Goal: Task Accomplishment & Management: Manage account settings

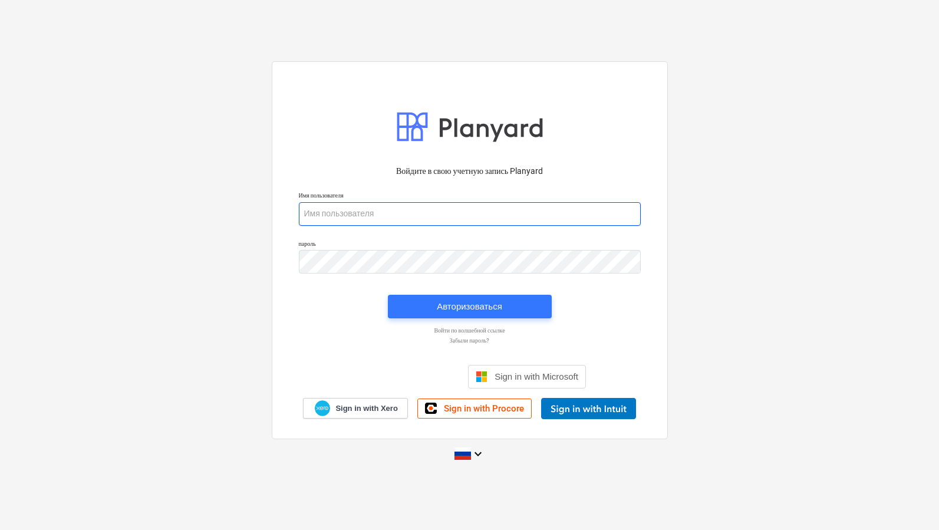
type input "[PERSON_NAME][EMAIL_ADDRESS][DOMAIN_NAME]"
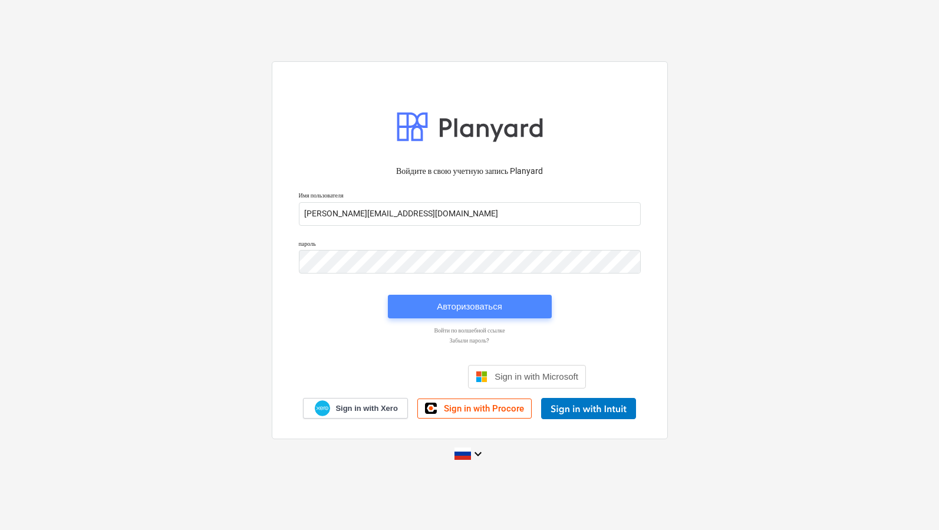
click at [464, 305] on div "Авторизоваться" at bounding box center [469, 306] width 65 height 15
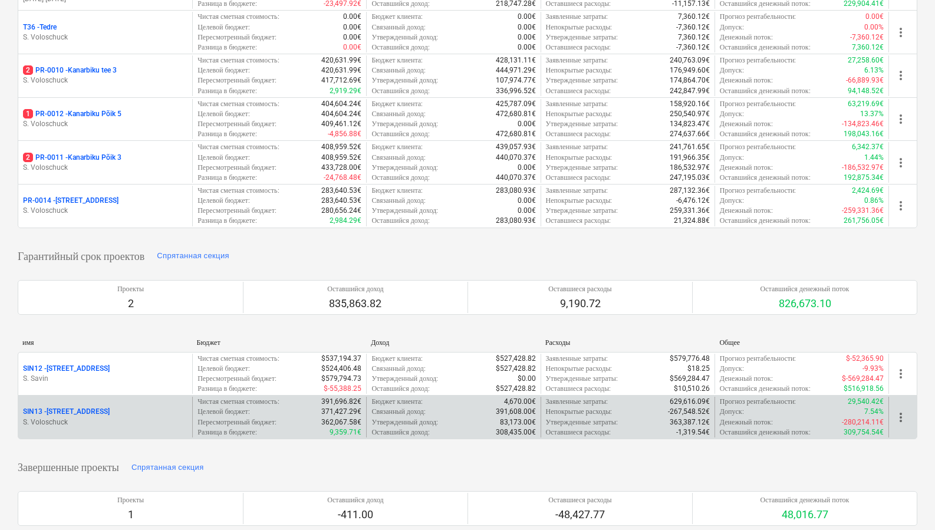
scroll to position [268, 0]
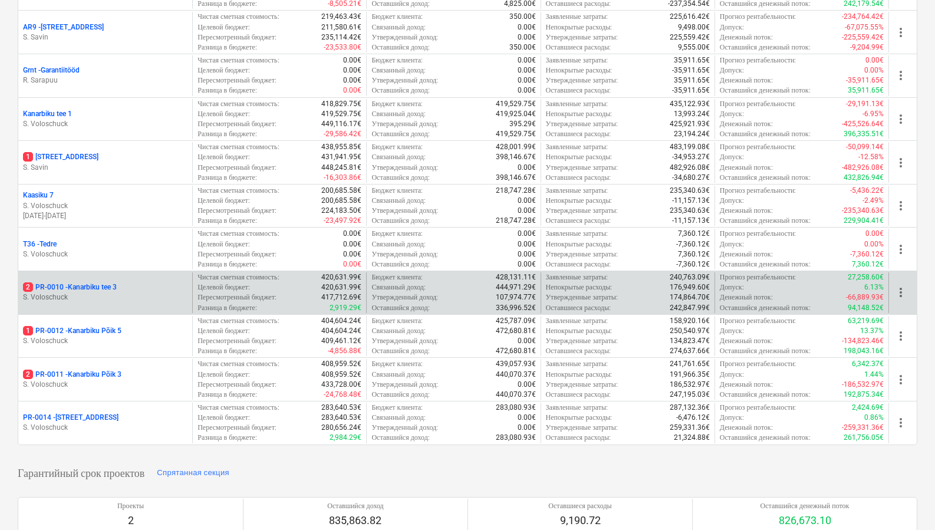
click at [143, 292] on p "S. Voloschuck" at bounding box center [105, 297] width 164 height 10
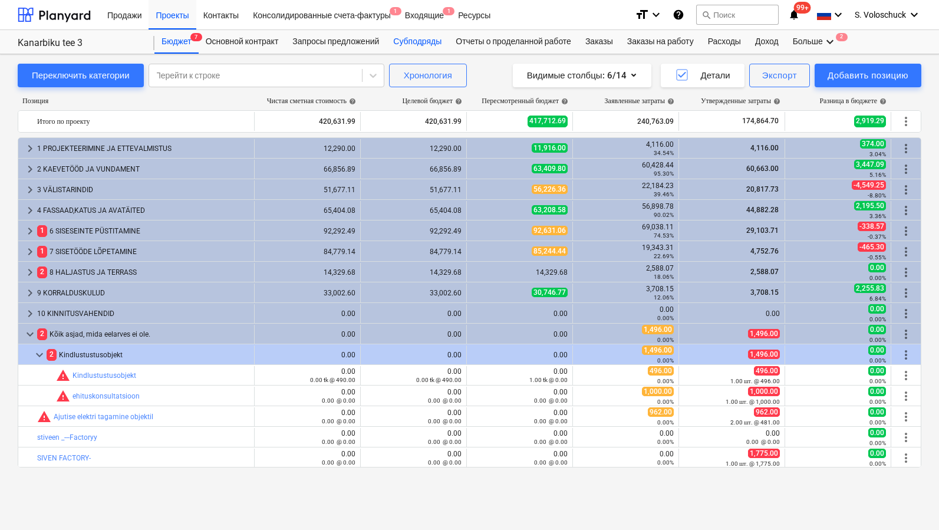
click at [424, 39] on div "Субподряды" at bounding box center [417, 42] width 62 height 24
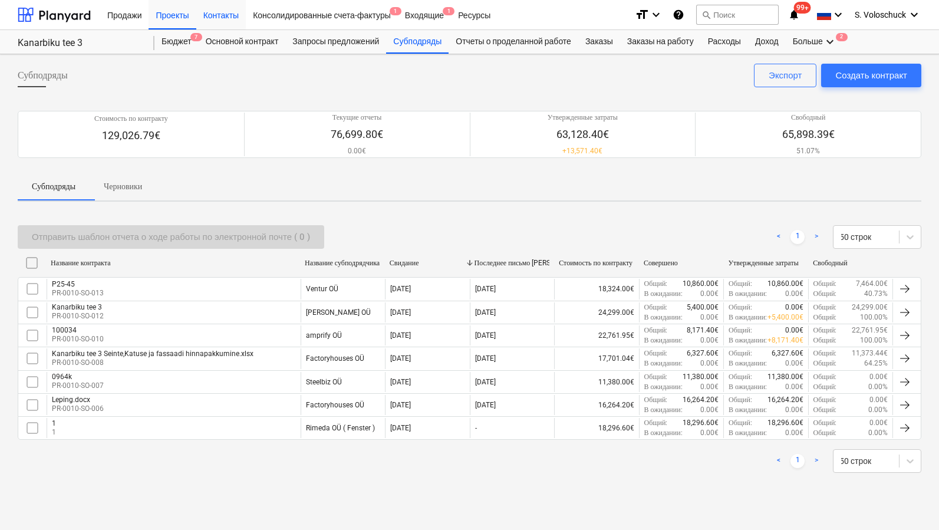
click at [227, 18] on div "Контакты" at bounding box center [221, 14] width 50 height 30
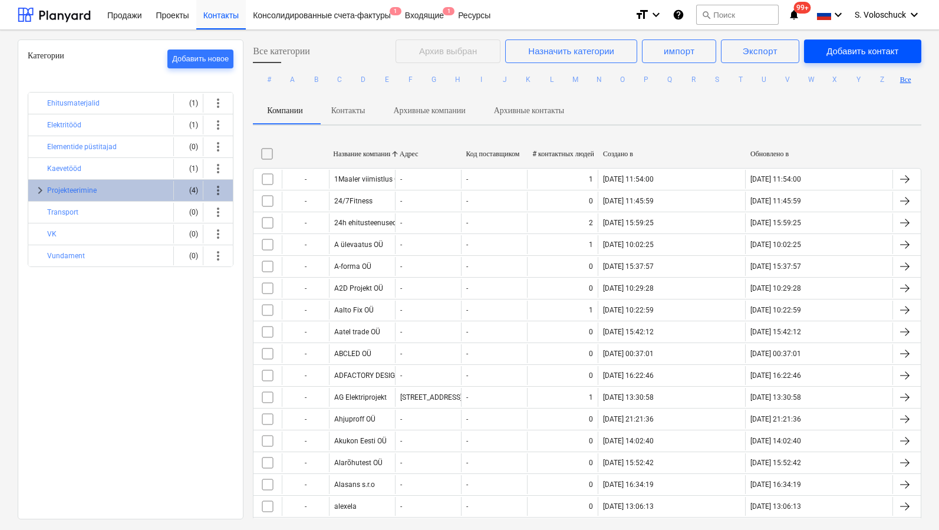
click at [863, 52] on div "Добавить контакт" at bounding box center [862, 51] width 72 height 15
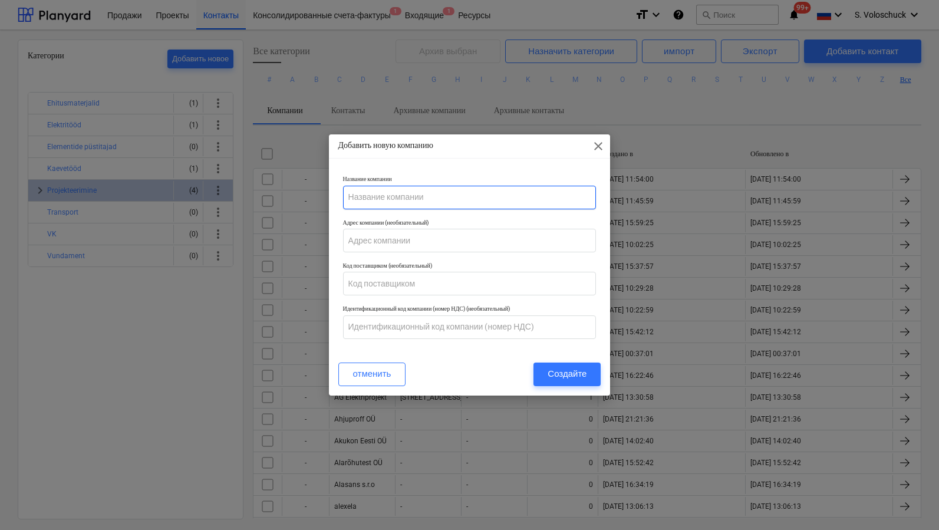
paste input "KVV ToruGrupp OÜ"
type input "KVV ToruGrupp OÜ"
click at [571, 377] on div "Создайте" at bounding box center [567, 373] width 39 height 15
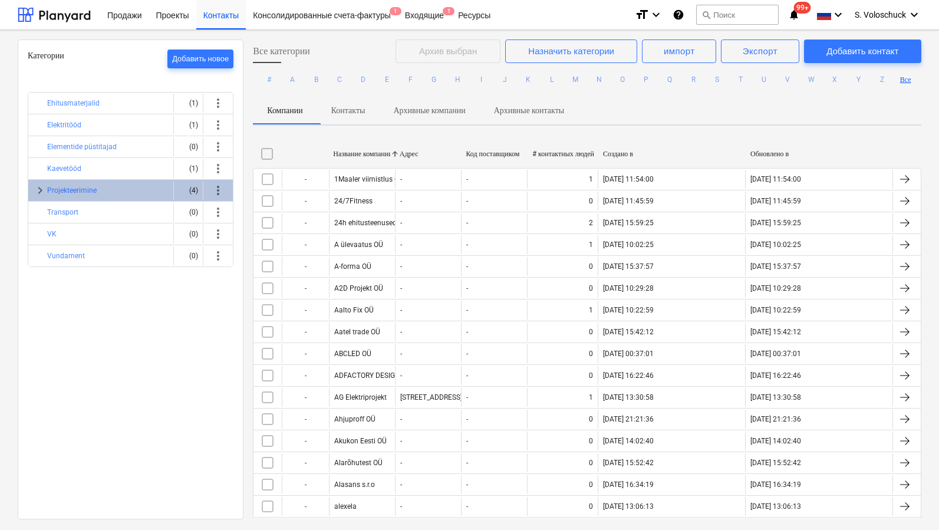
click at [388, 152] on div at bounding box center [394, 153] width 21 height 19
click at [397, 154] on div at bounding box center [394, 153] width 21 height 19
click at [352, 156] on div "Название компании" at bounding box center [361, 154] width 57 height 9
checkbox input "false"
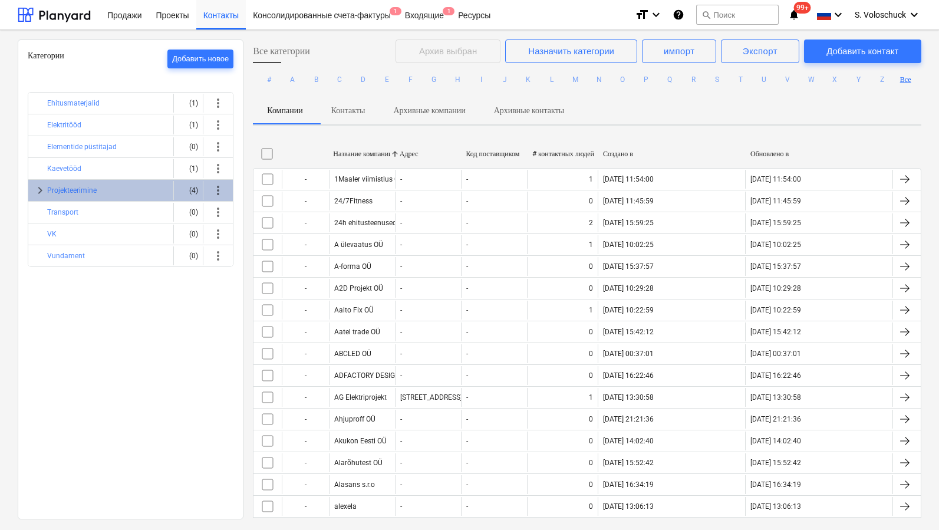
checkbox input "false"
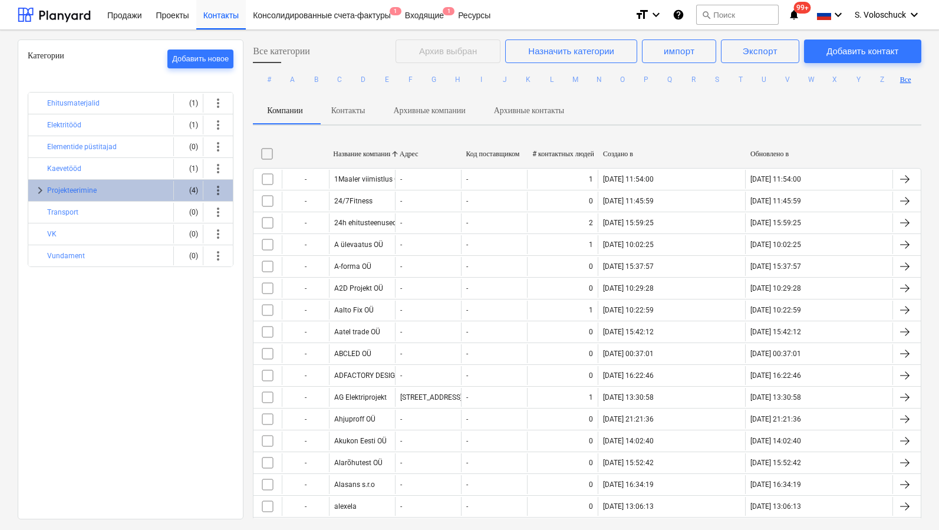
checkbox input "false"
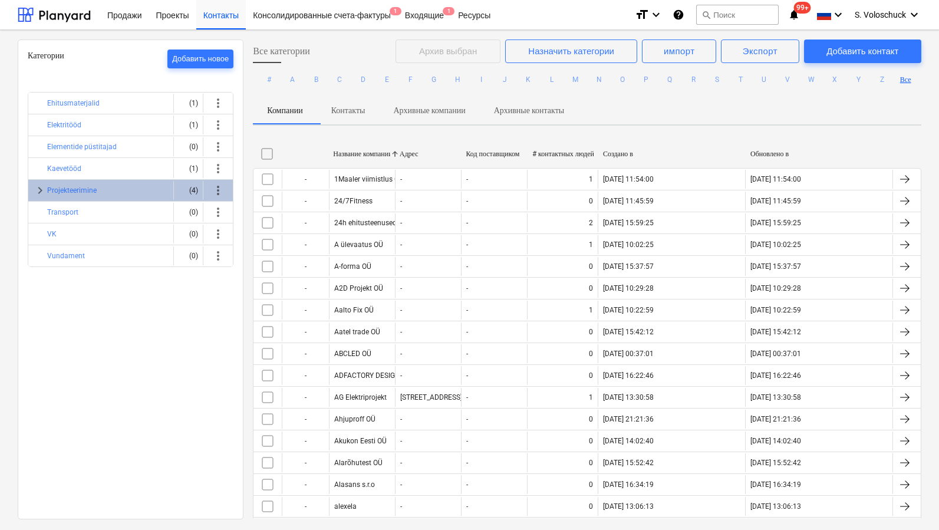
checkbox input "false"
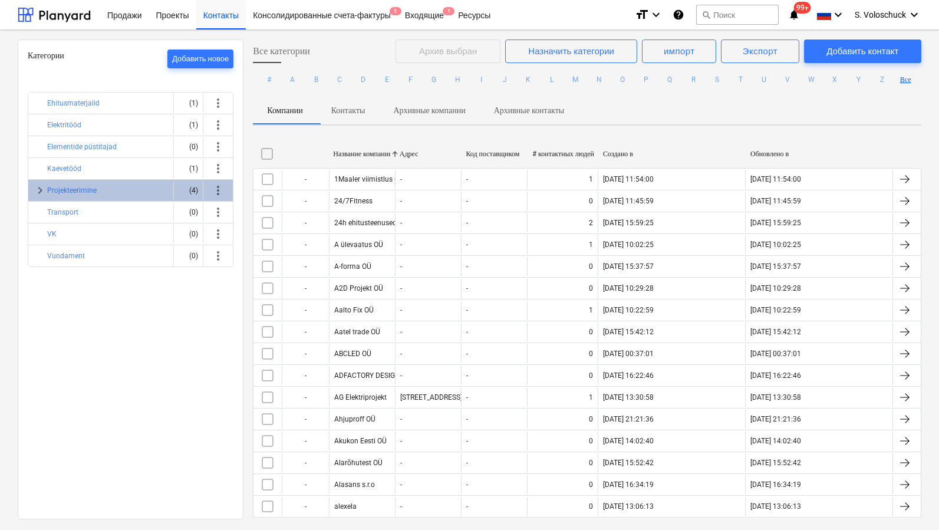
checkbox input "false"
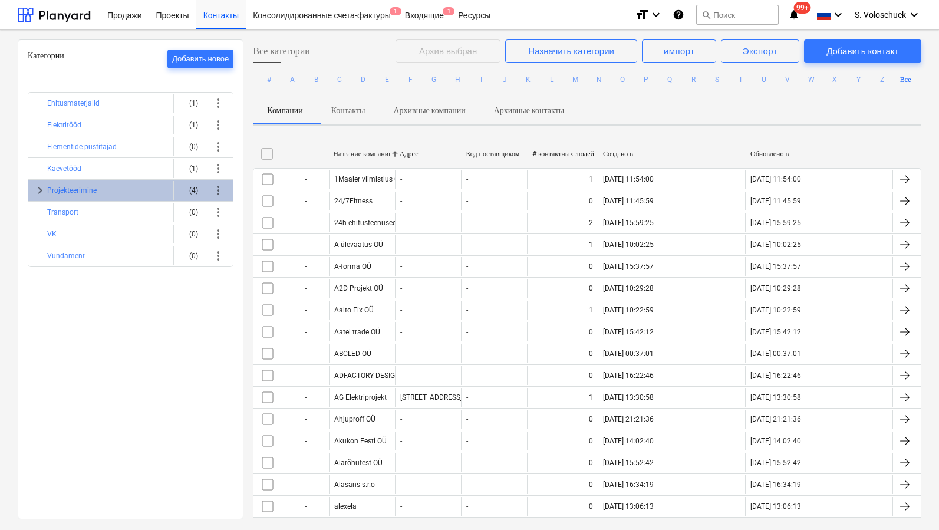
checkbox input "false"
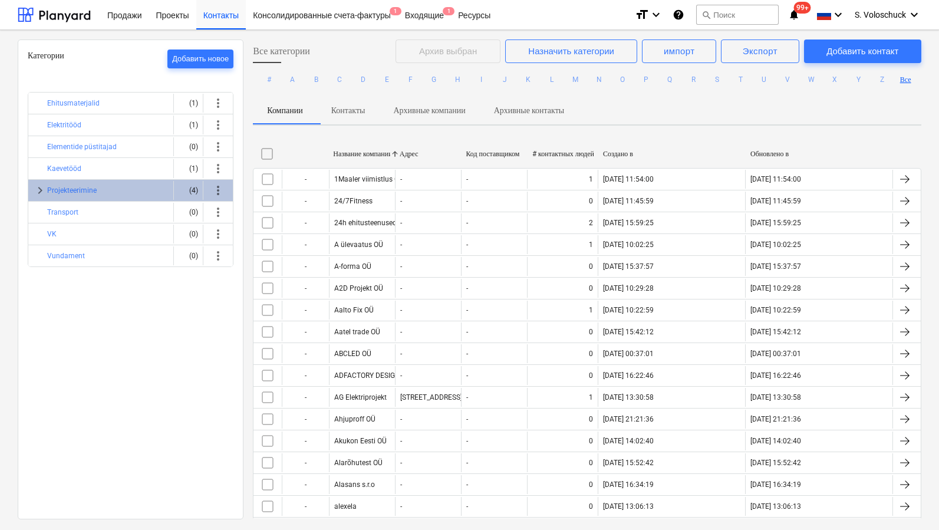
checkbox input "false"
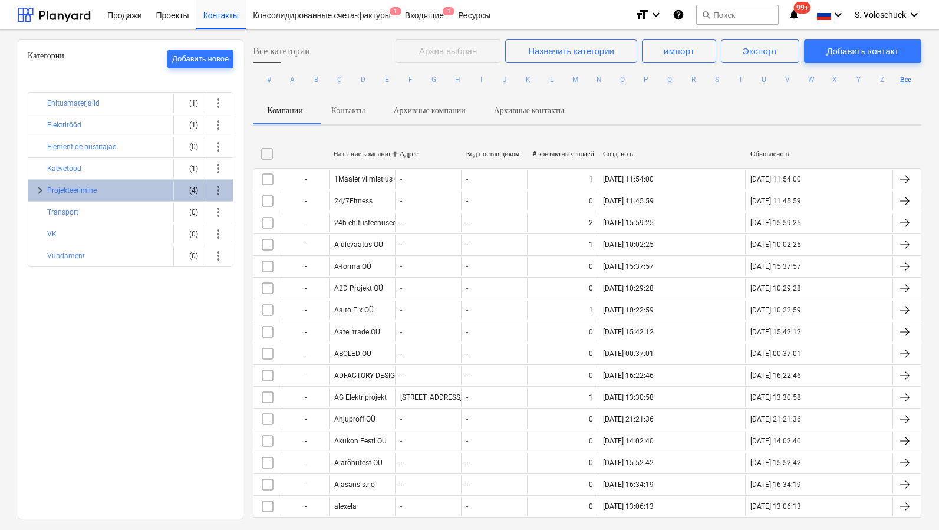
checkbox input "false"
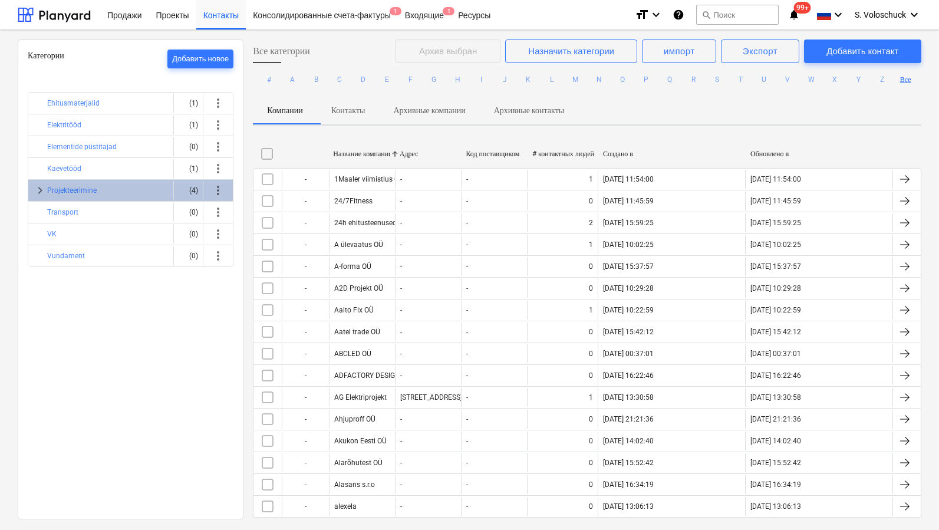
checkbox input "false"
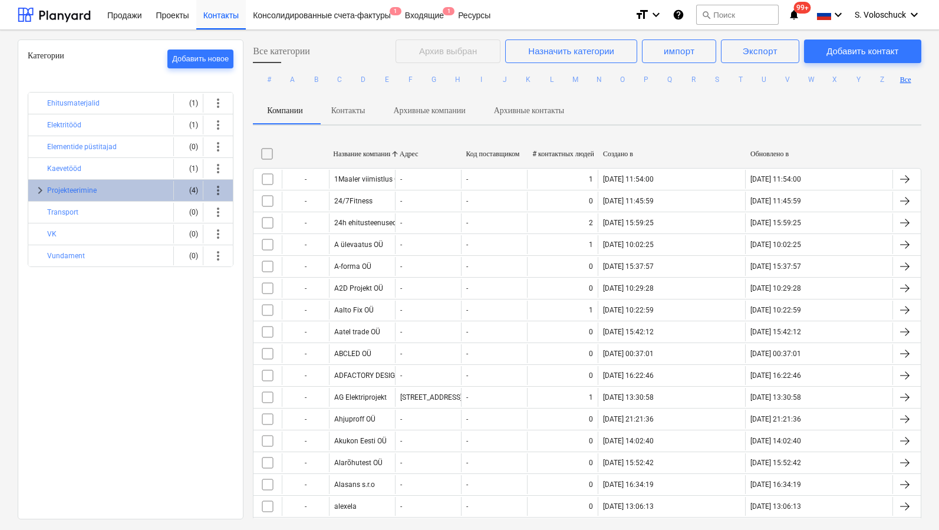
checkbox input "false"
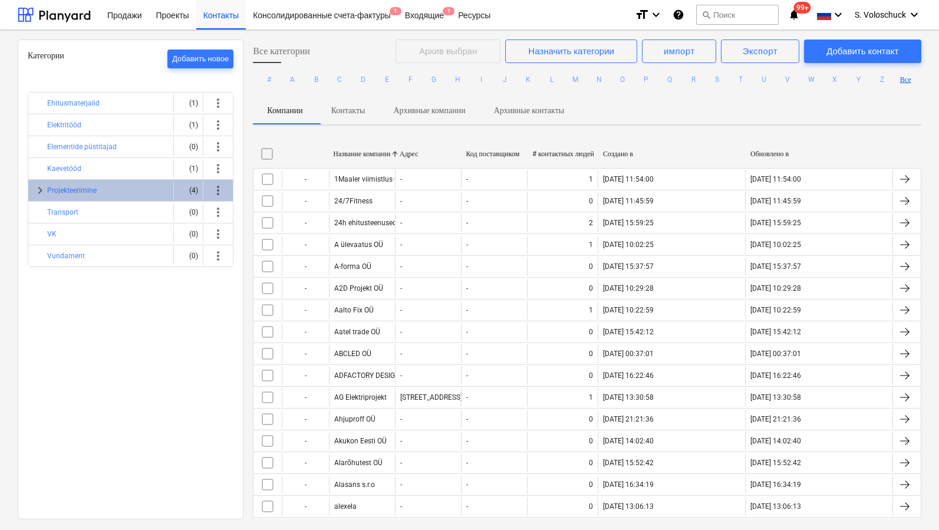
checkbox input "false"
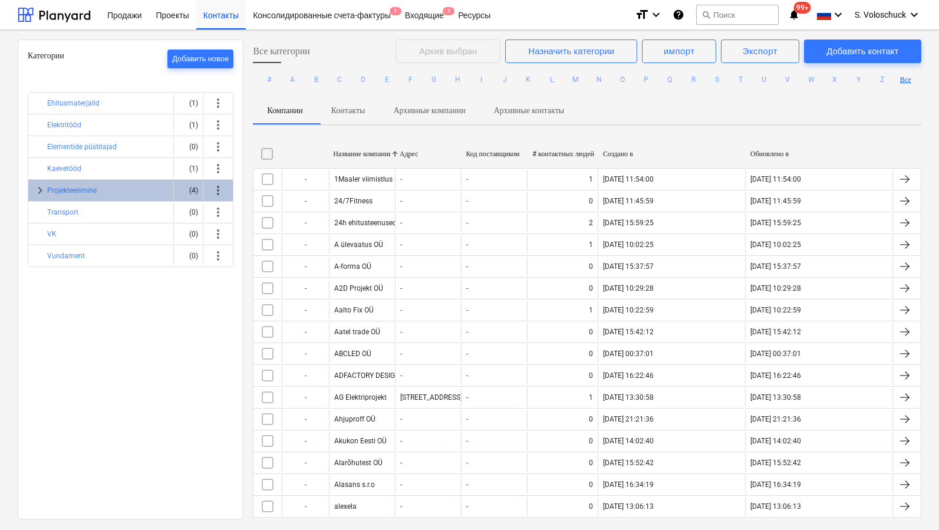
checkbox input "false"
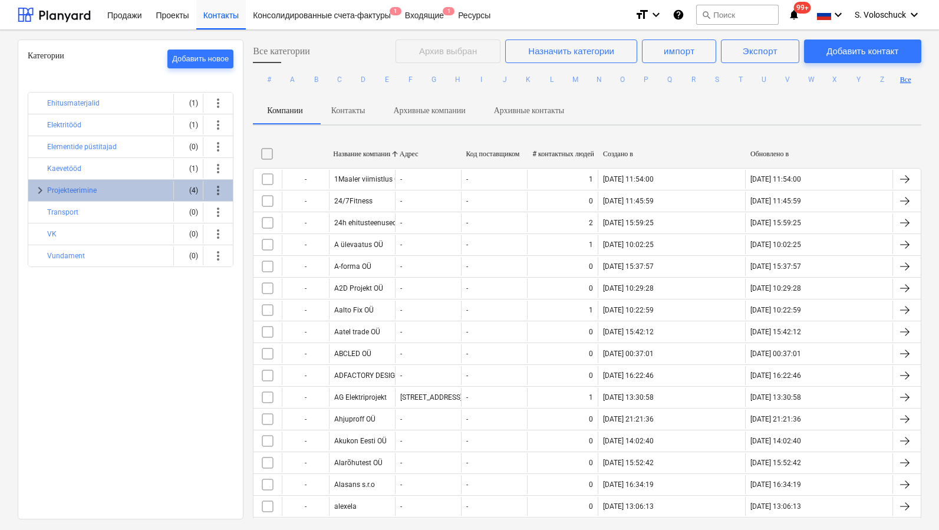
checkbox input "false"
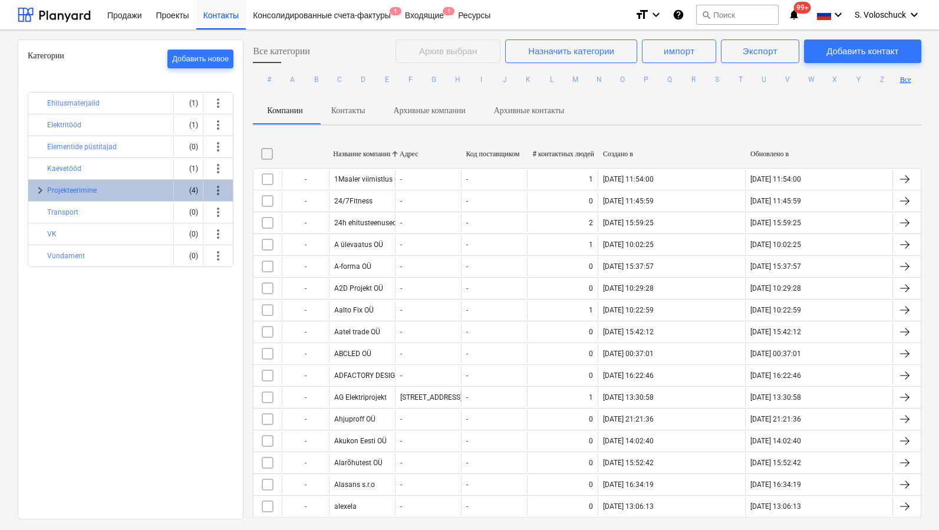
checkbox input "false"
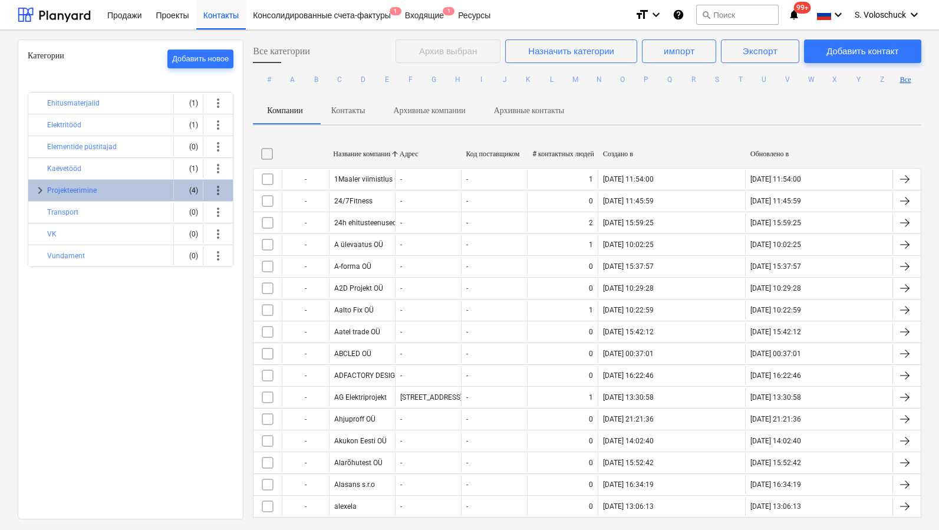
checkbox input "false"
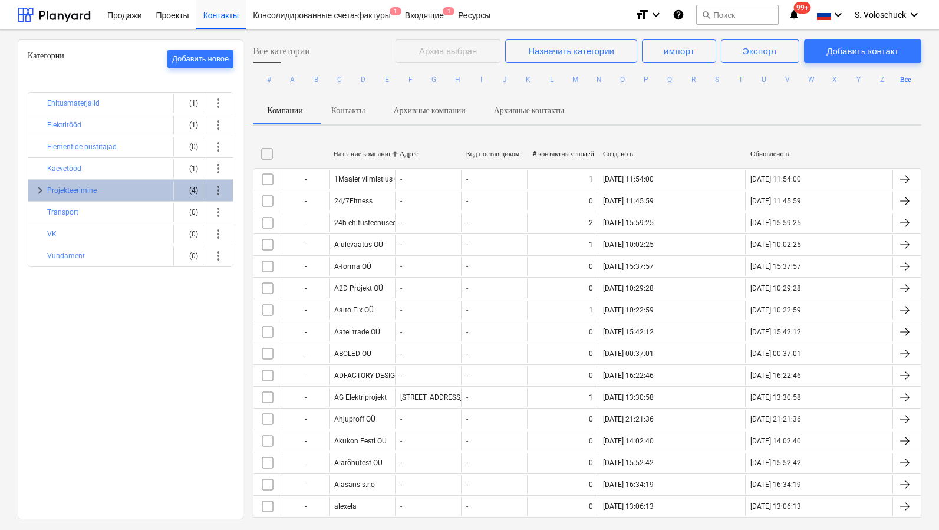
checkbox input "false"
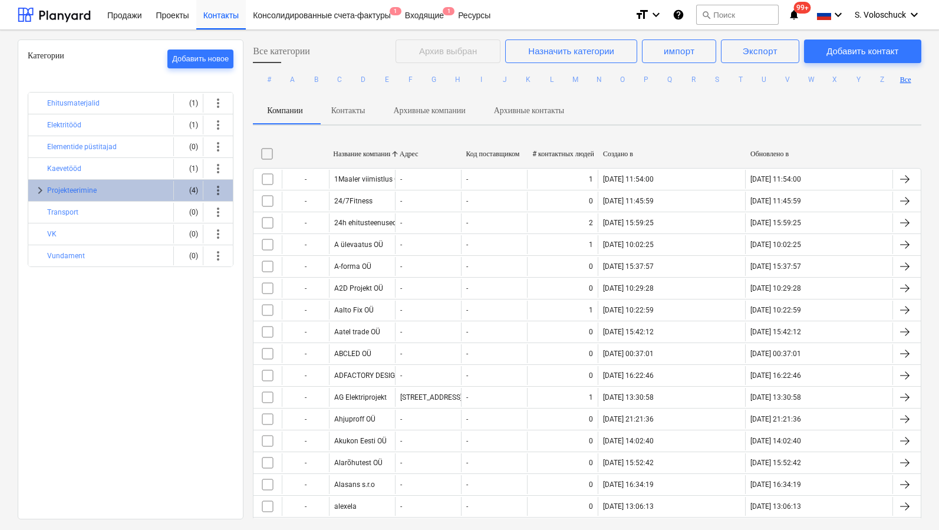
checkbox input "false"
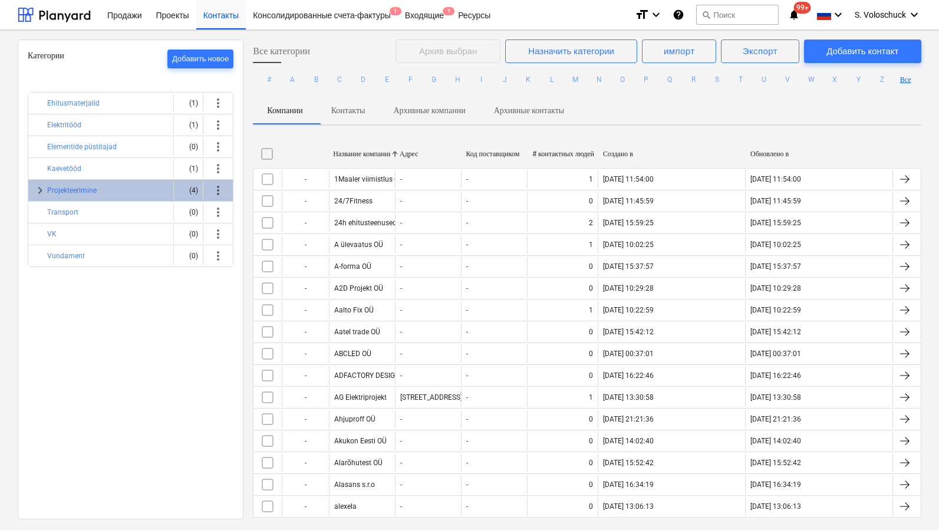
checkbox input "false"
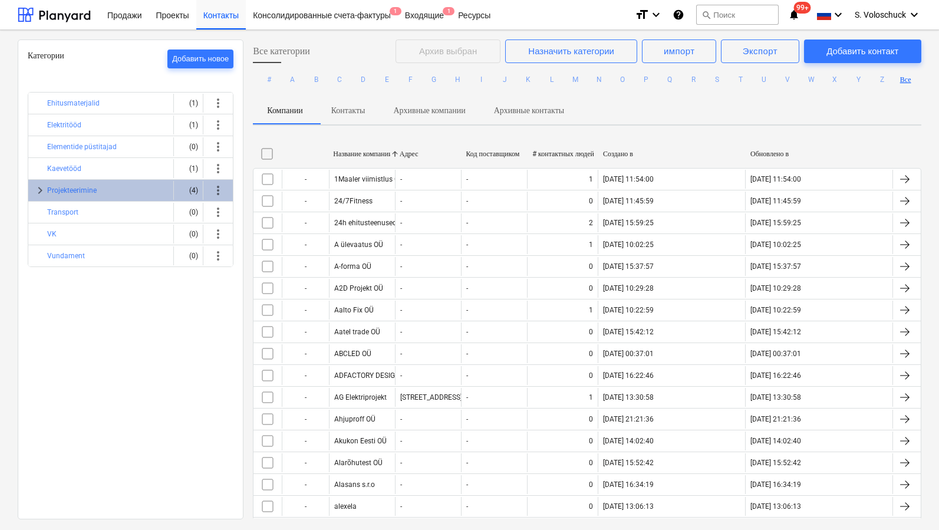
checkbox input "false"
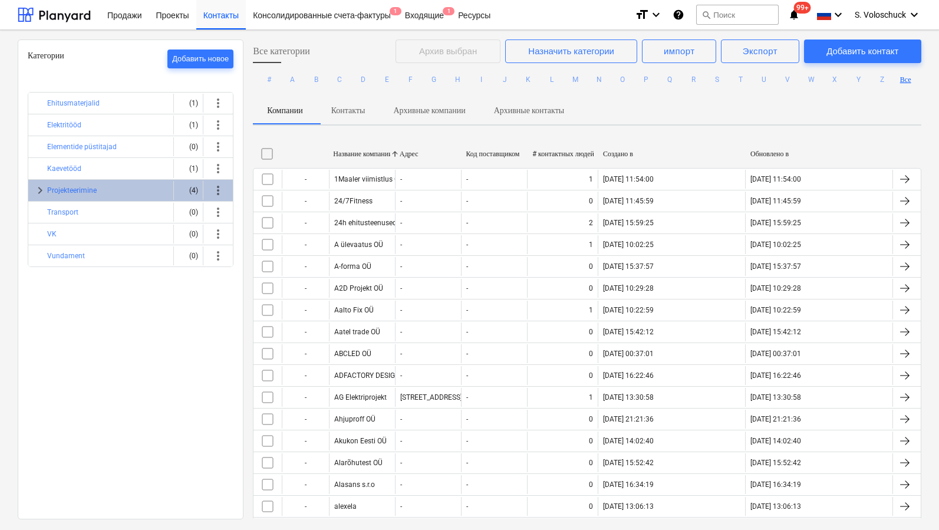
checkbox input "false"
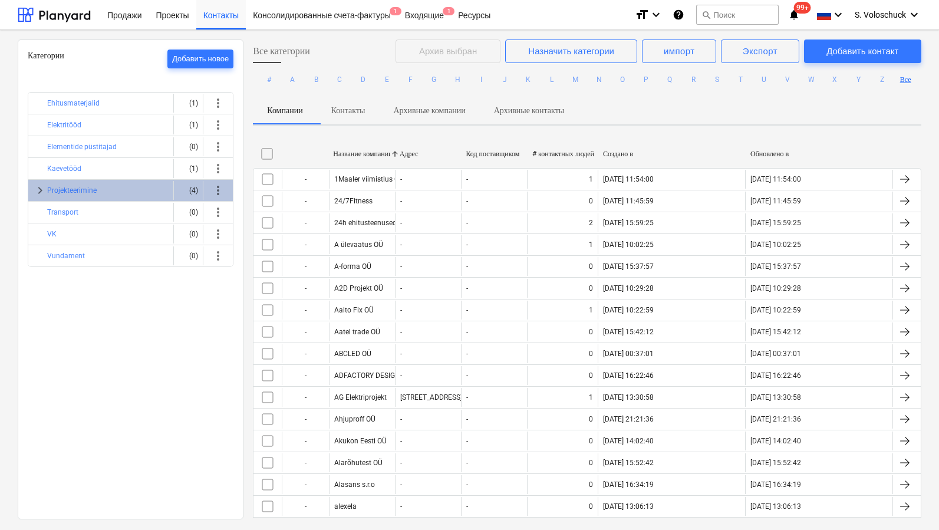
checkbox input "false"
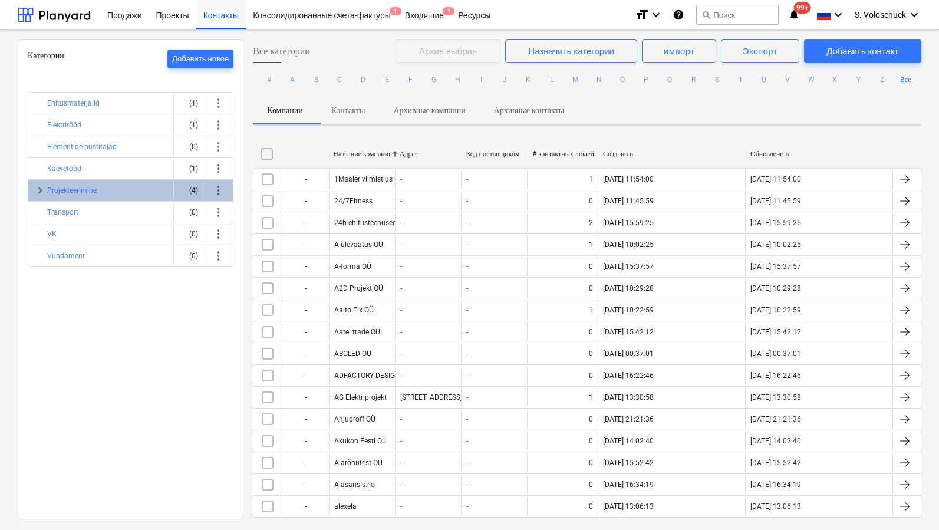
checkbox input "false"
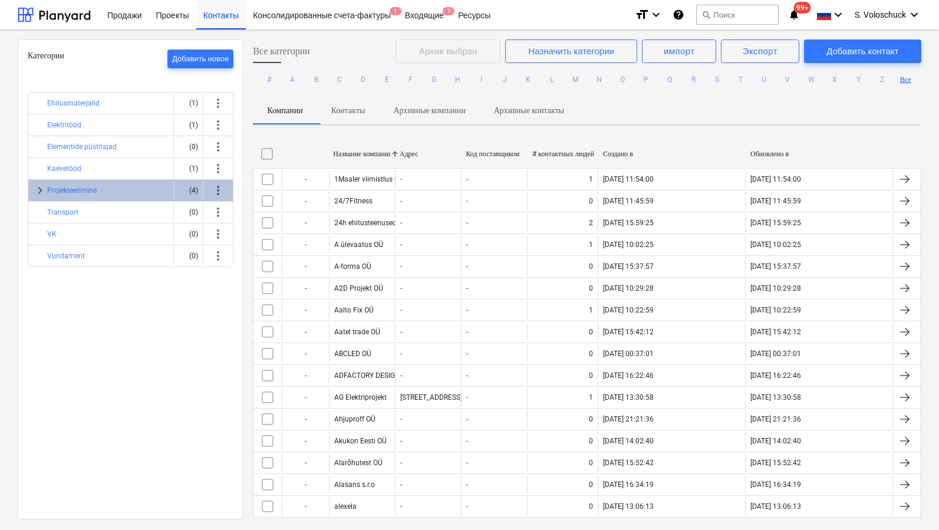
checkbox input "false"
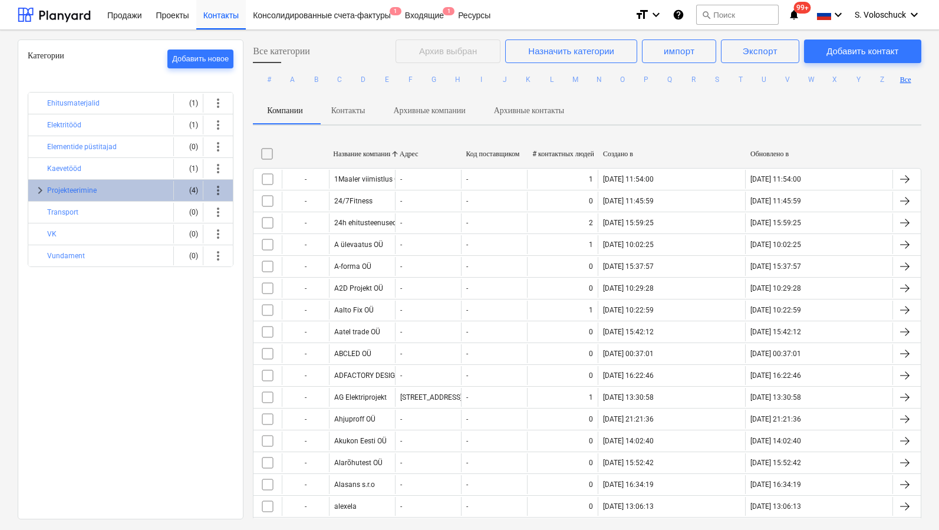
checkbox input "false"
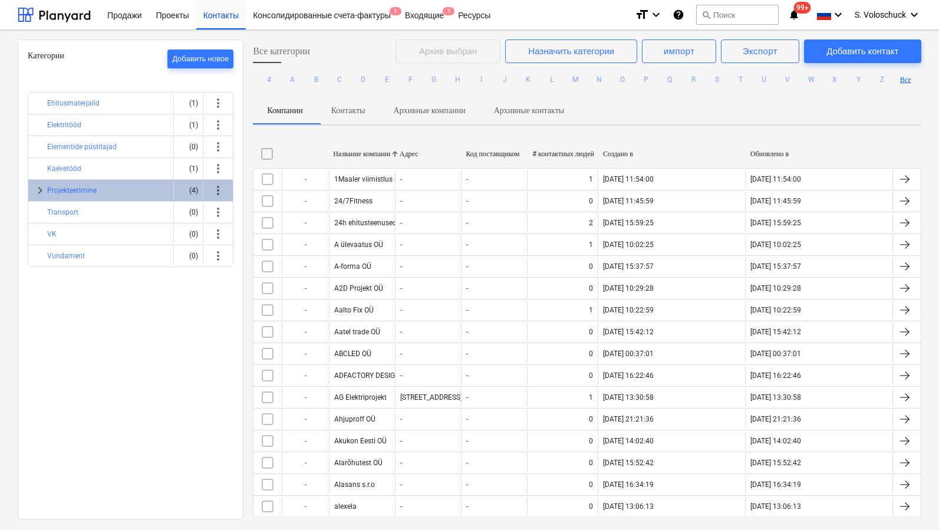
checkbox input "false"
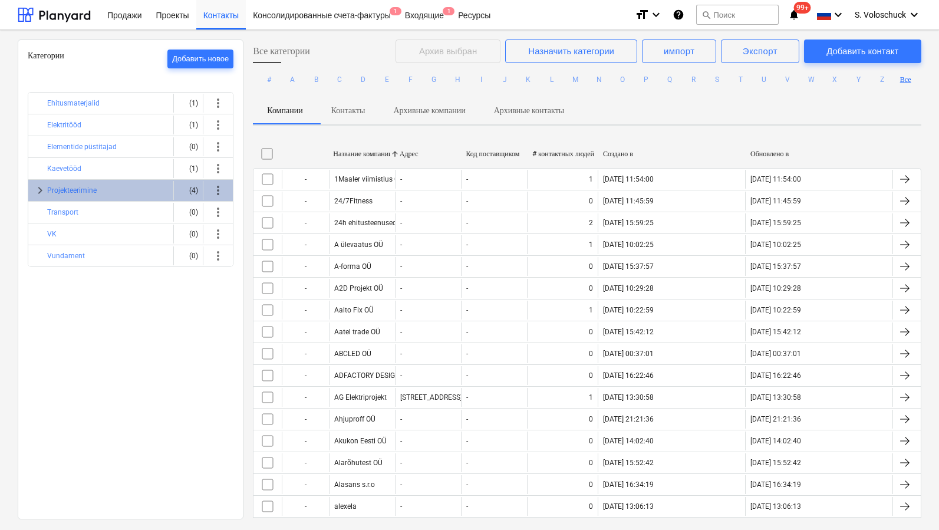
checkbox input "false"
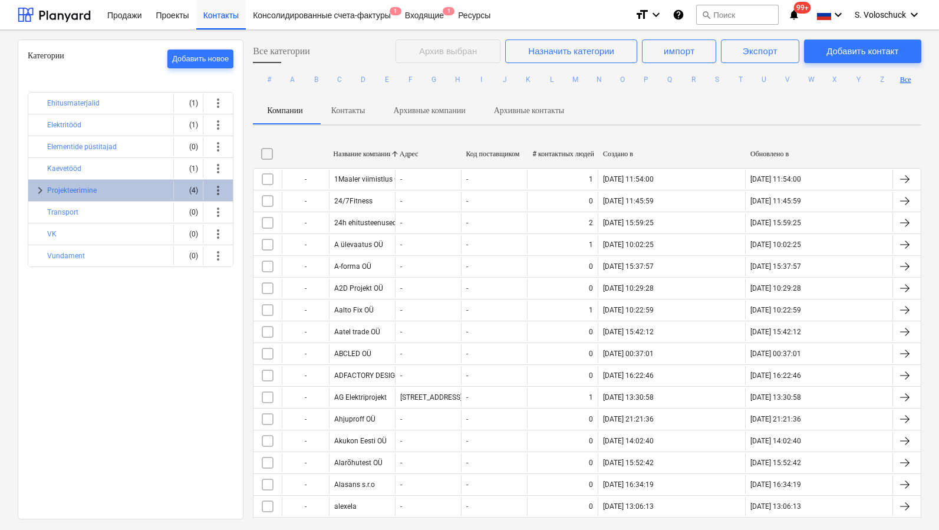
checkbox input "false"
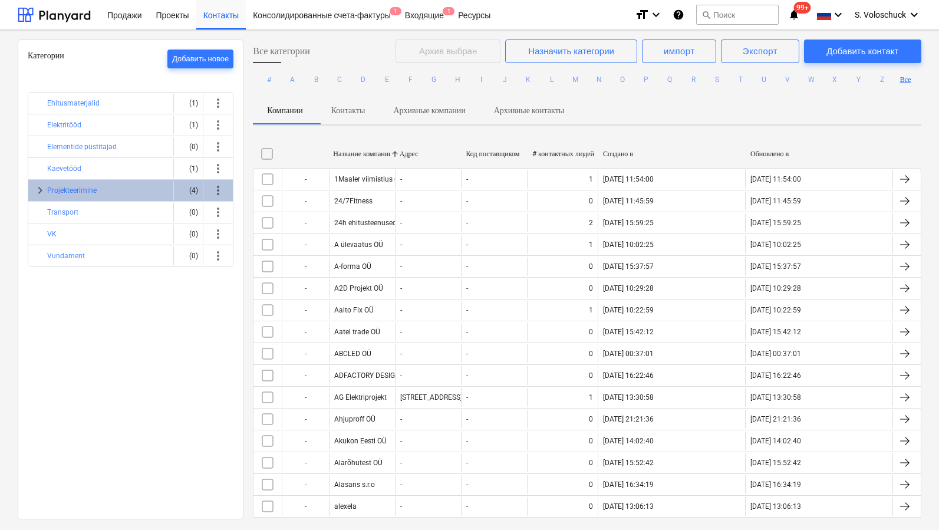
checkbox input "false"
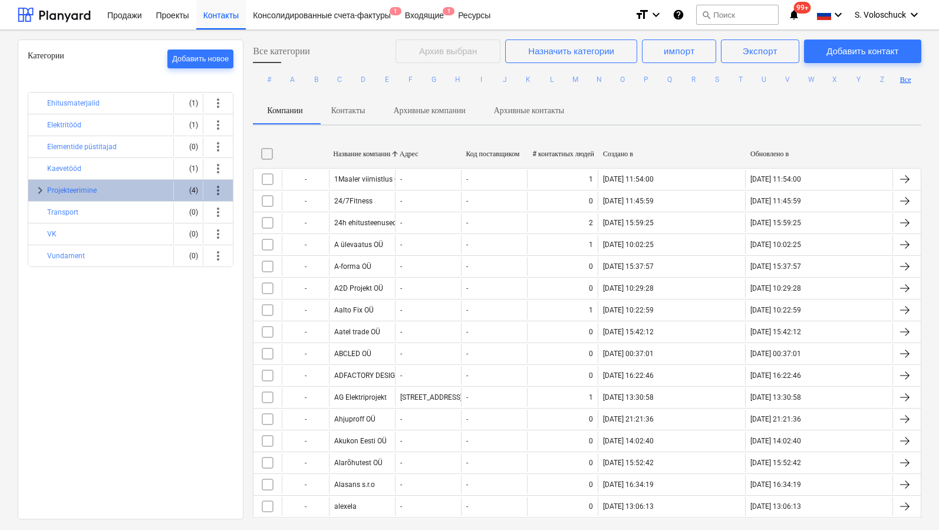
checkbox input "false"
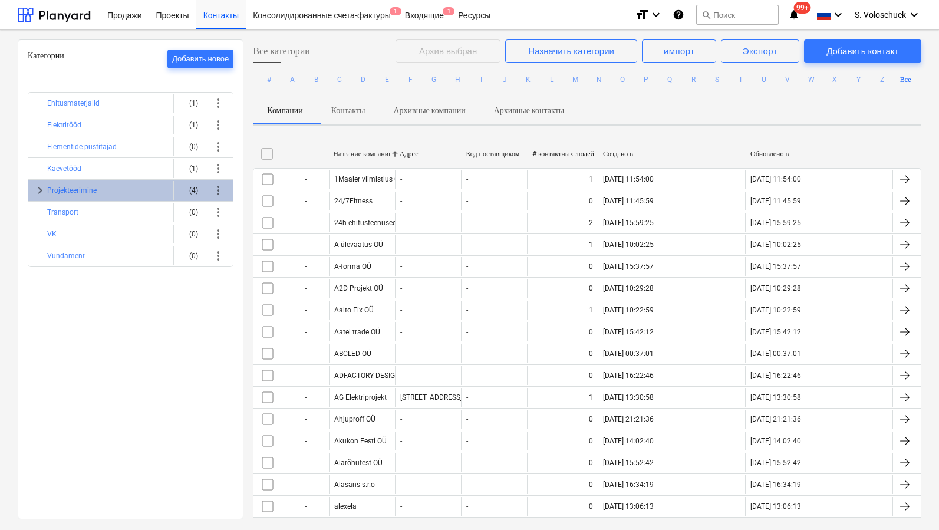
checkbox input "false"
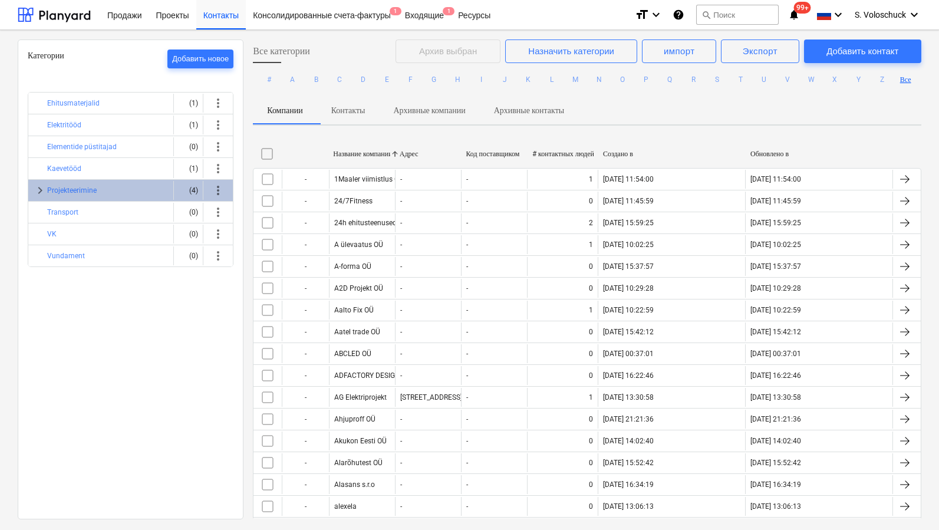
checkbox input "false"
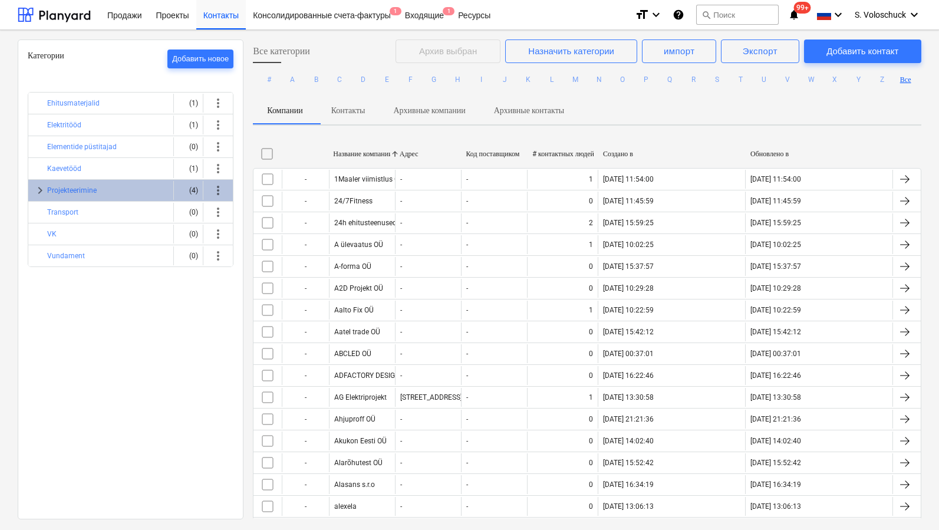
checkbox input "false"
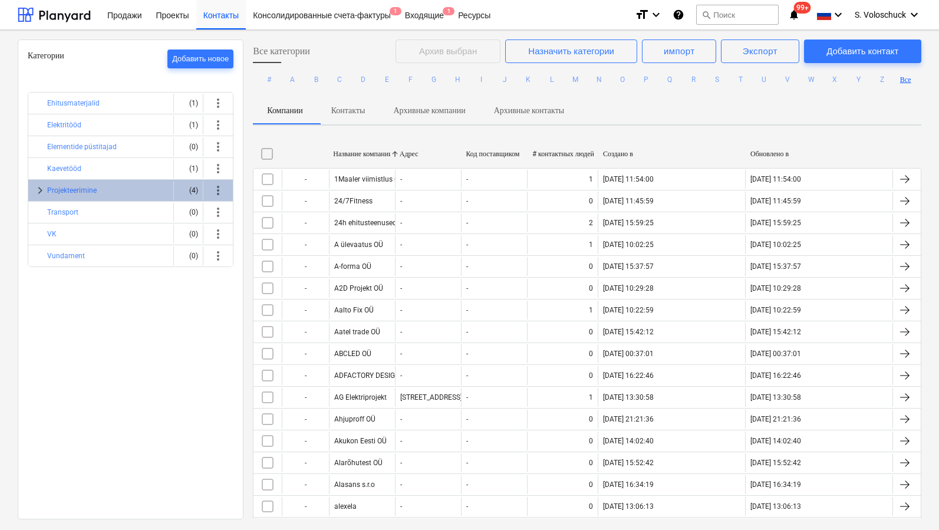
checkbox input "false"
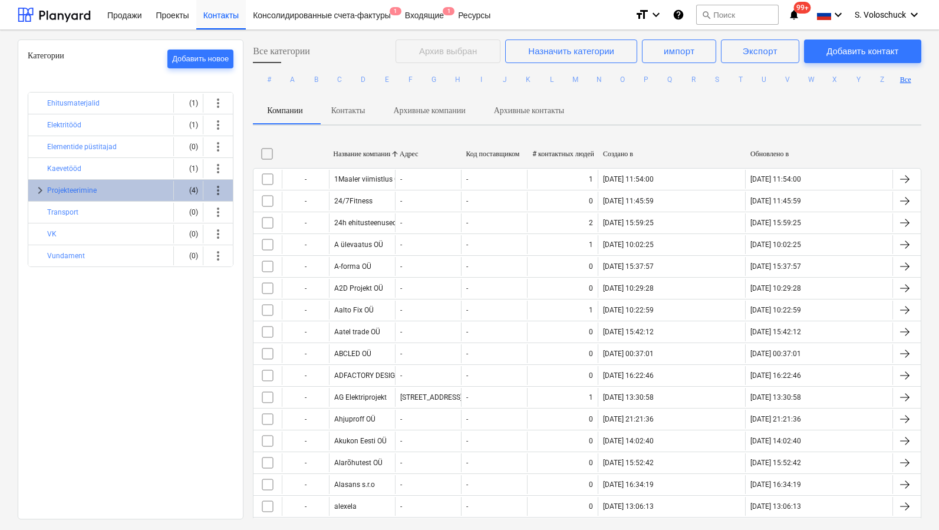
checkbox input "false"
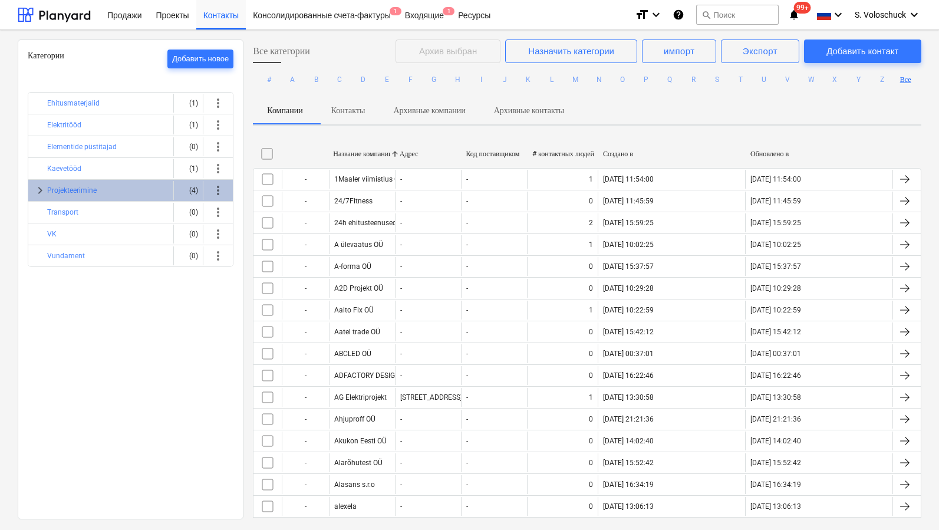
checkbox input "false"
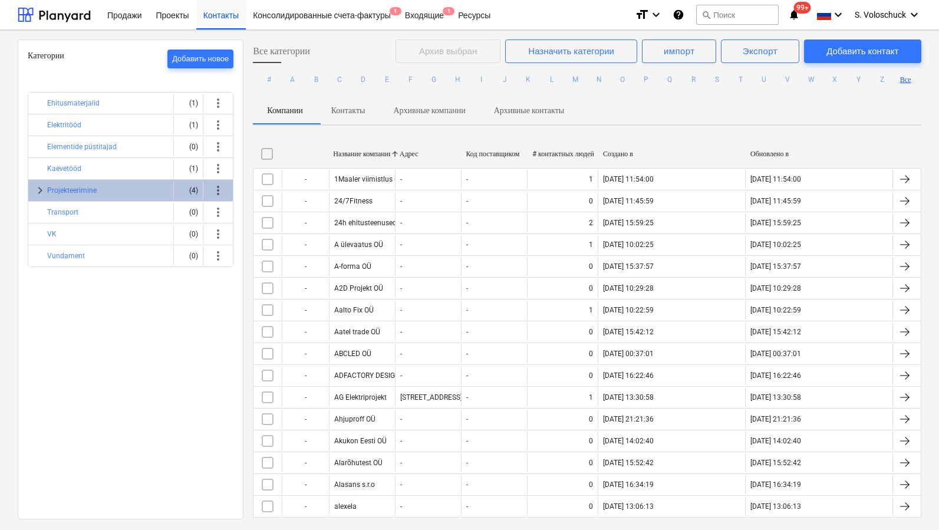
checkbox input "false"
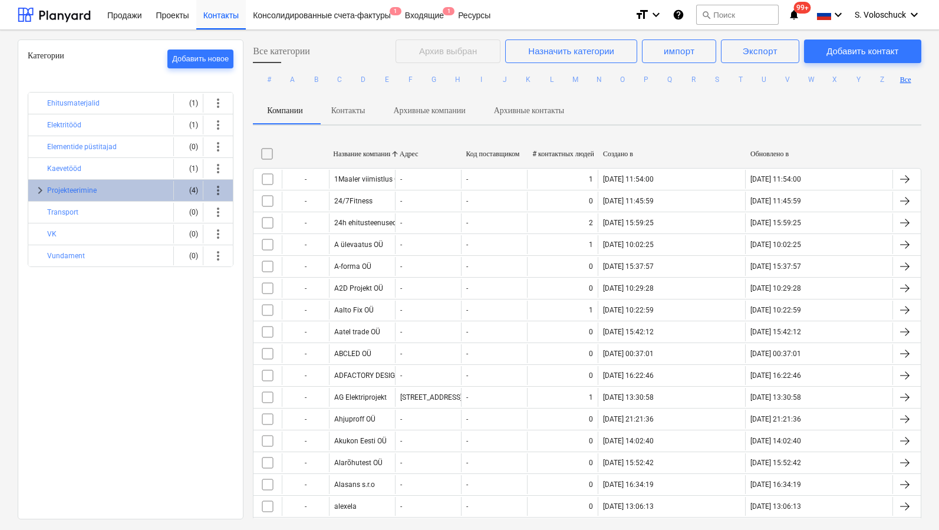
checkbox input "false"
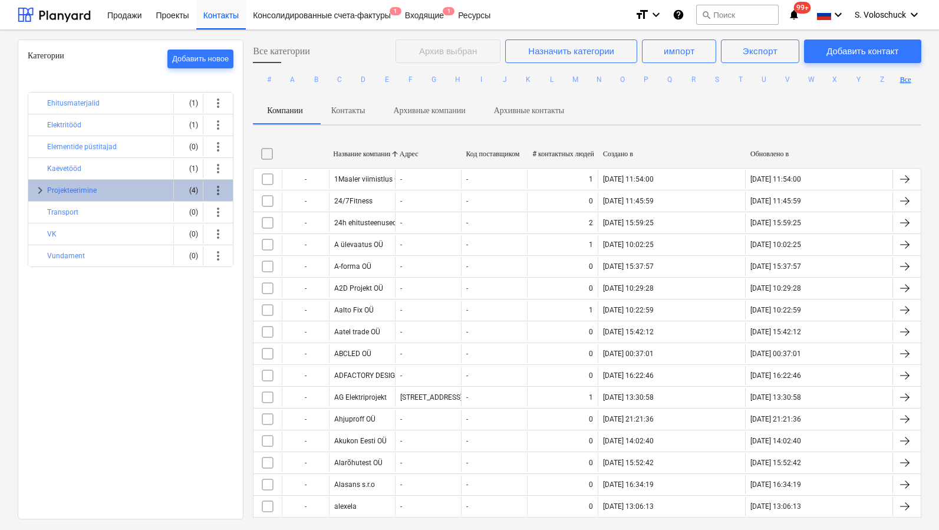
checkbox input "false"
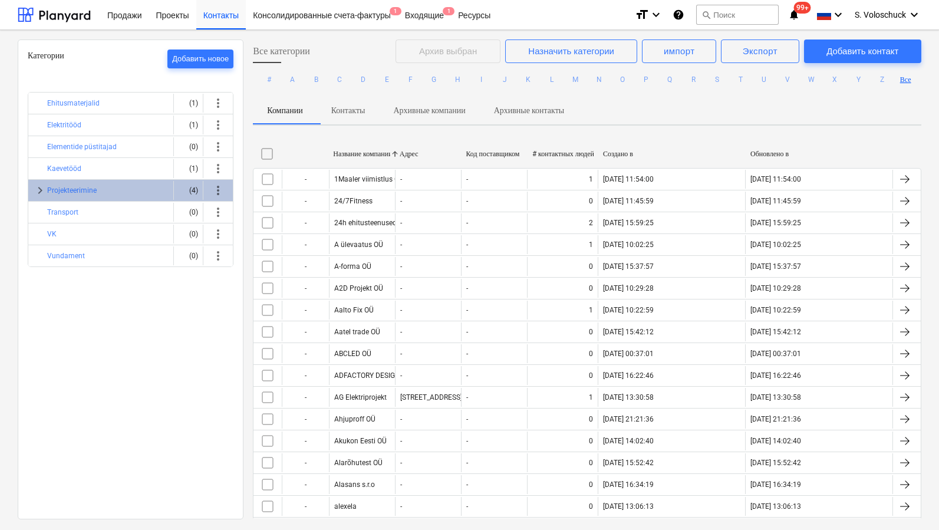
checkbox input "false"
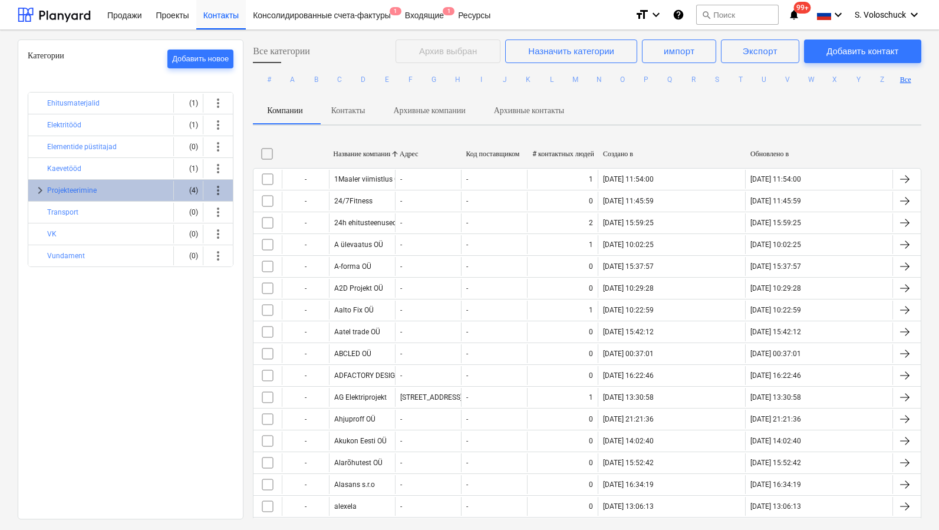
checkbox input "false"
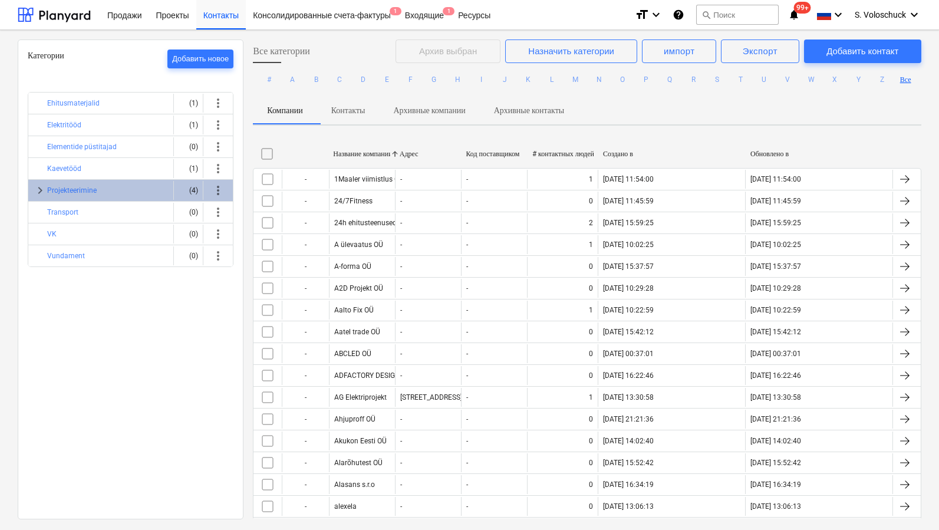
checkbox input "false"
click at [355, 111] on p "Контакты" at bounding box center [348, 110] width 34 height 12
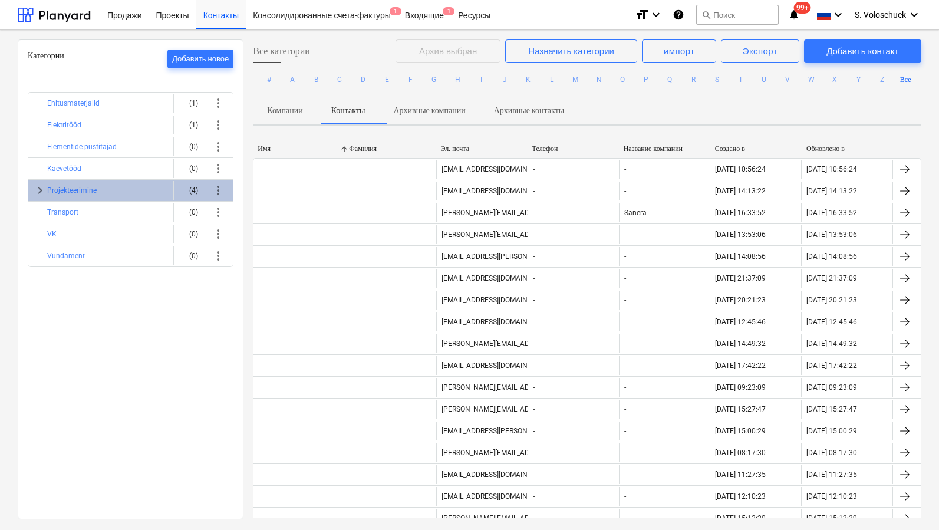
click at [355, 111] on p "Контакты" at bounding box center [348, 110] width 34 height 12
click at [280, 111] on p "Компании" at bounding box center [284, 110] width 35 height 12
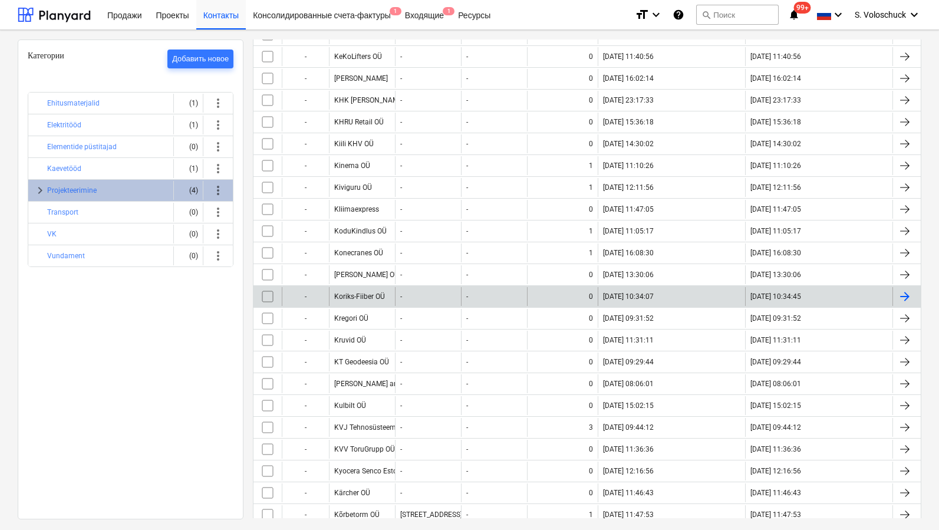
scroll to position [3396, 0]
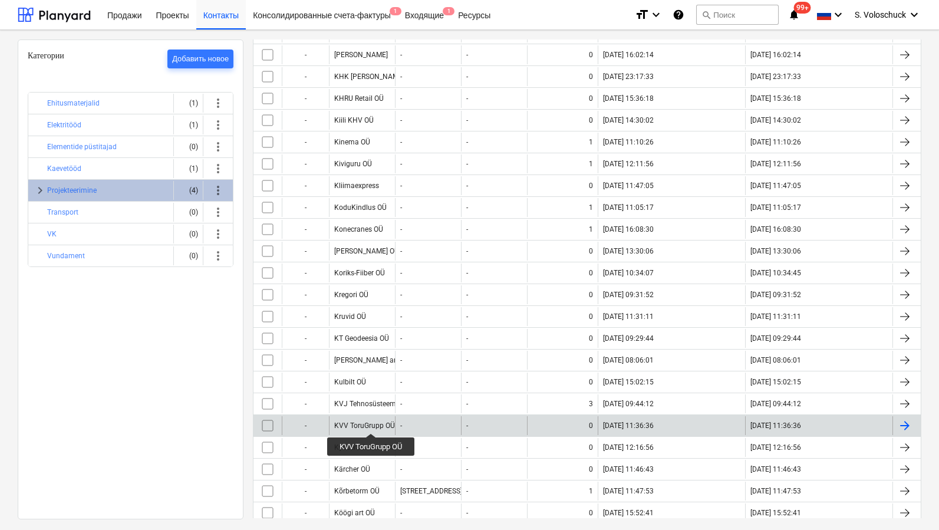
click at [372, 423] on div "KVV ToruGrupp OÜ" at bounding box center [364, 425] width 61 height 8
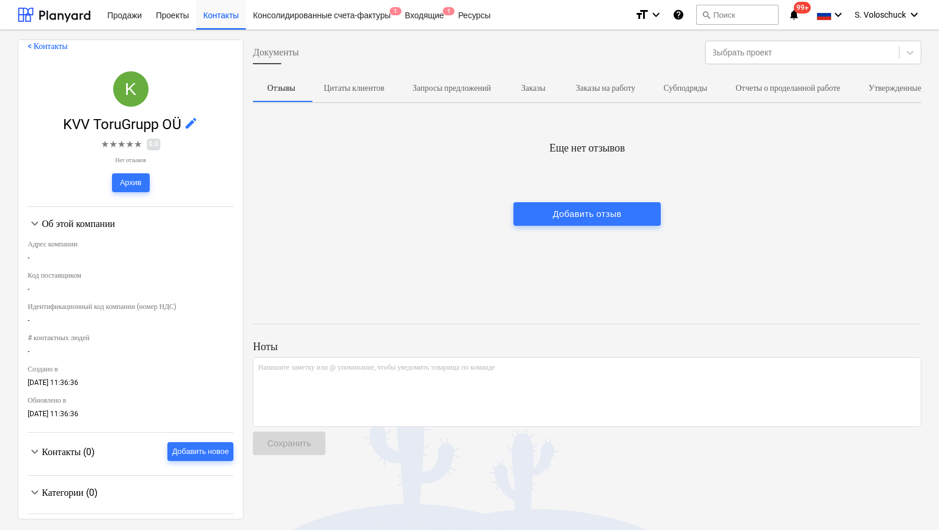
scroll to position [11, 0]
click at [67, 220] on div "Об этой компании" at bounding box center [138, 222] width 192 height 11
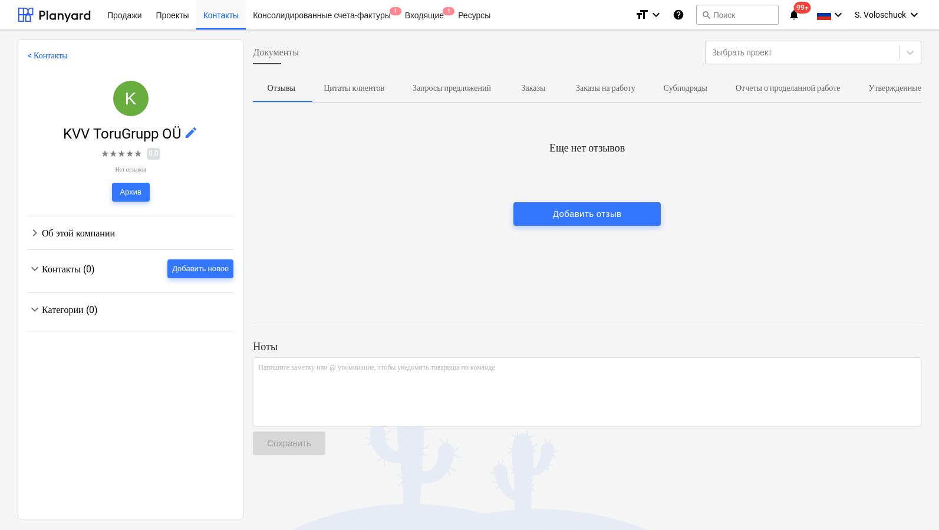
click at [68, 232] on div "Об этой компании" at bounding box center [138, 233] width 192 height 11
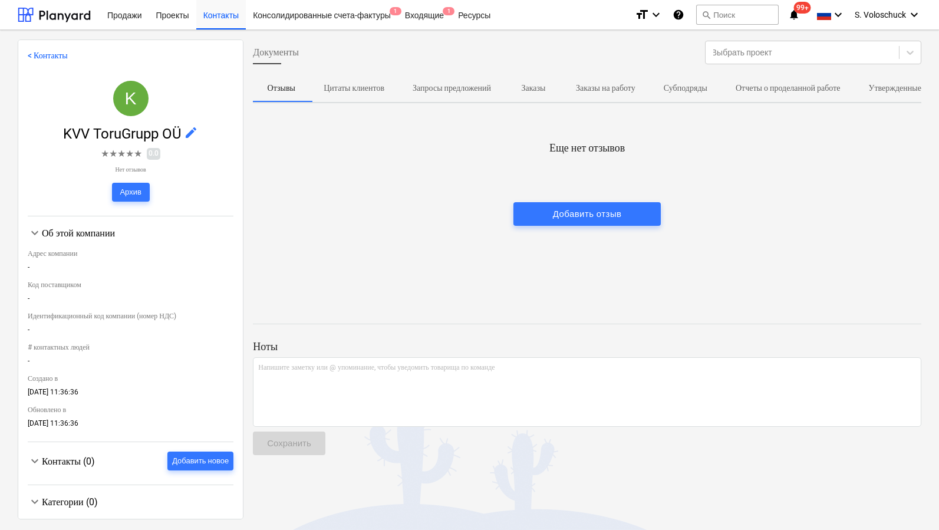
click at [58, 456] on span "Контакты (0)" at bounding box center [68, 461] width 53 height 11
click at [208, 454] on div "Добавить новое" at bounding box center [200, 461] width 57 height 14
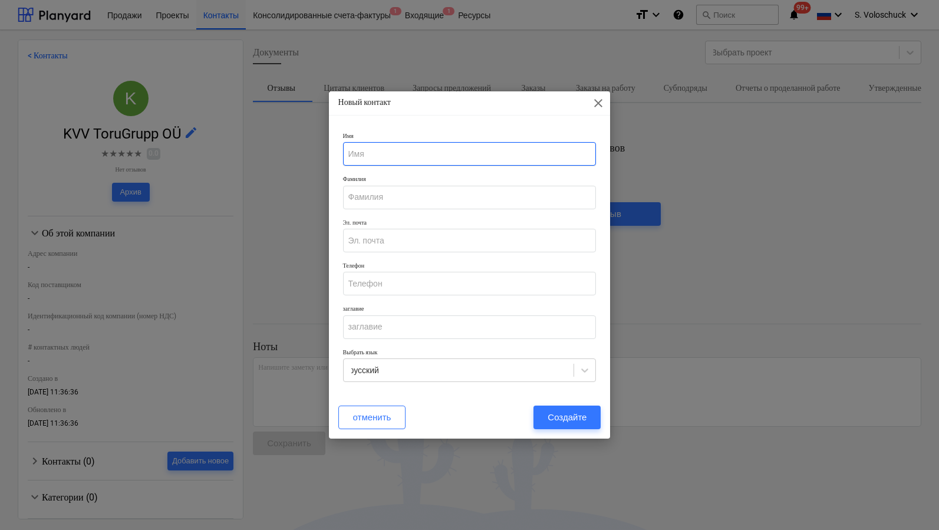
click at [473, 160] on input "text" at bounding box center [469, 154] width 253 height 24
click at [495, 155] on input "[PERSON_NAME]" at bounding box center [469, 154] width 253 height 24
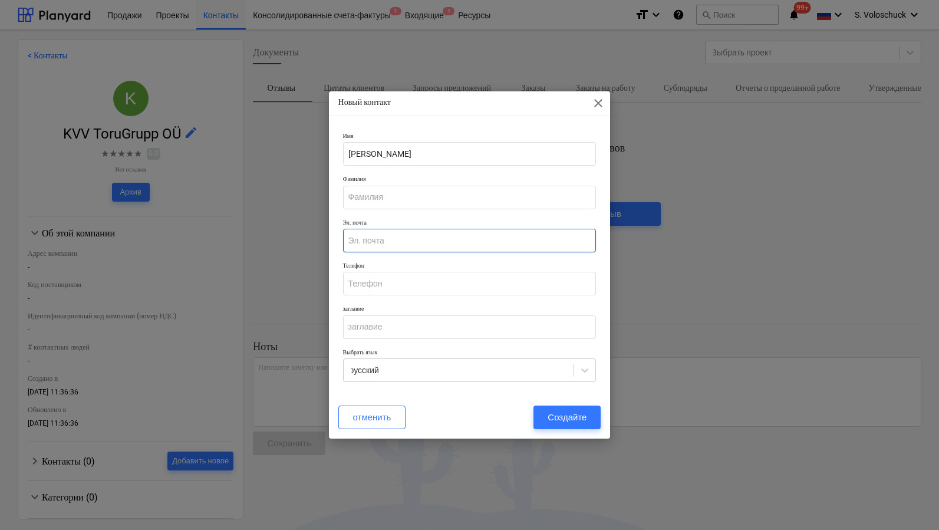
click at [429, 242] on input "email" at bounding box center [469, 241] width 253 height 24
paste input "[EMAIL_ADDRESS][DOMAIN_NAME]"
click at [587, 411] on div "Создайте" at bounding box center [567, 417] width 39 height 15
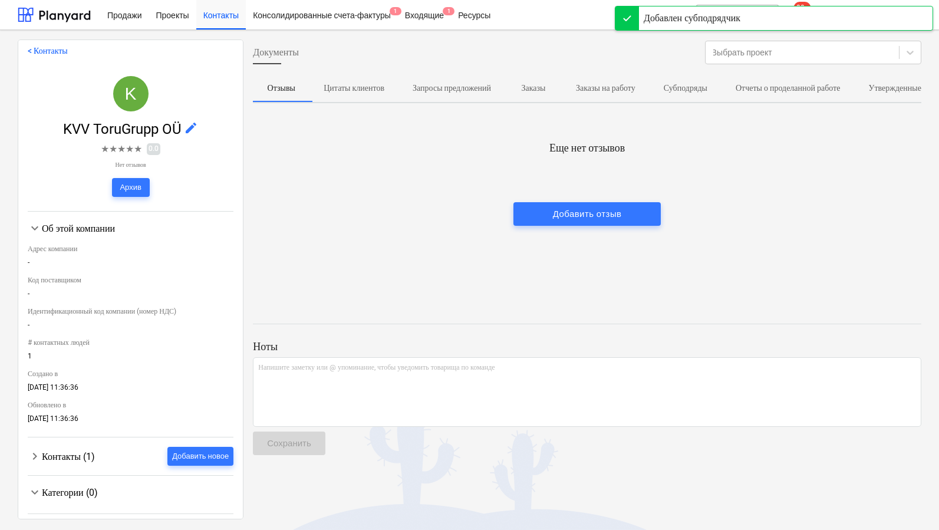
scroll to position [6, 0]
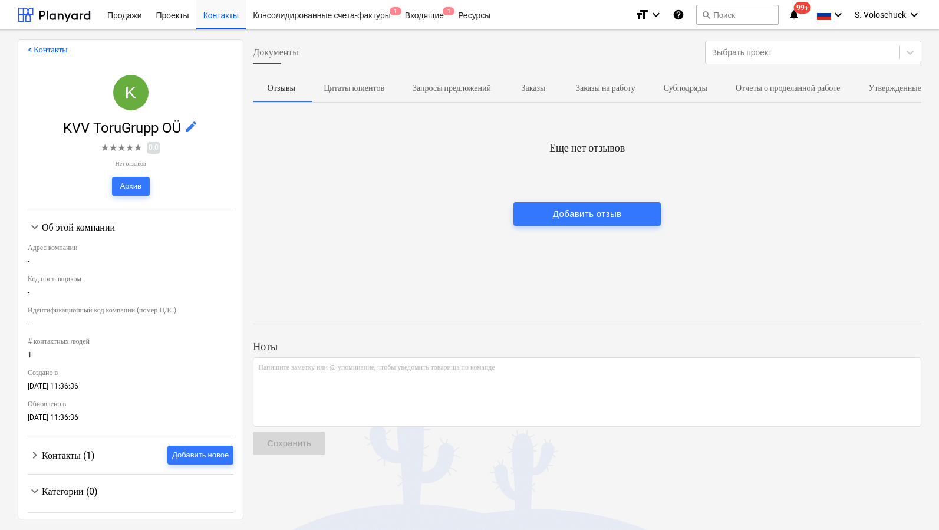
click at [72, 488] on div "Категории (0)" at bounding box center [138, 491] width 192 height 11
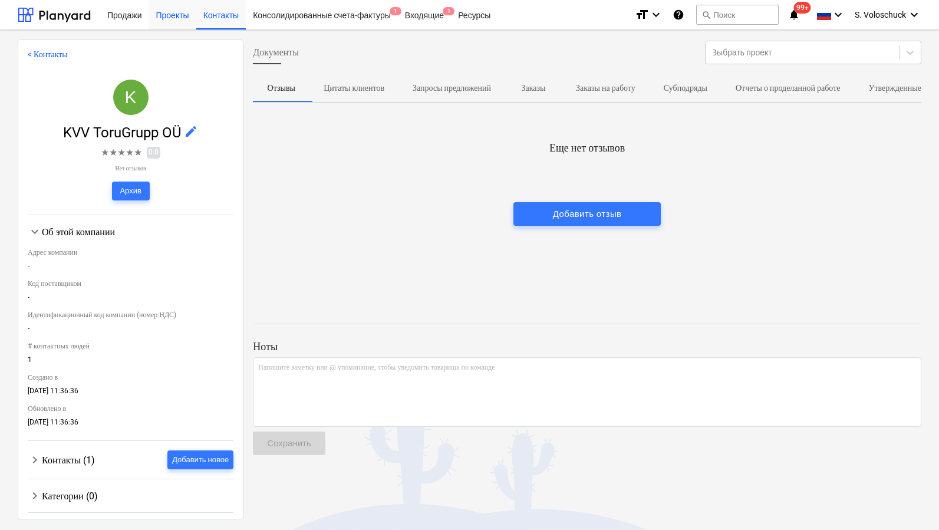
click at [169, 15] on div "Проекты" at bounding box center [172, 14] width 47 height 30
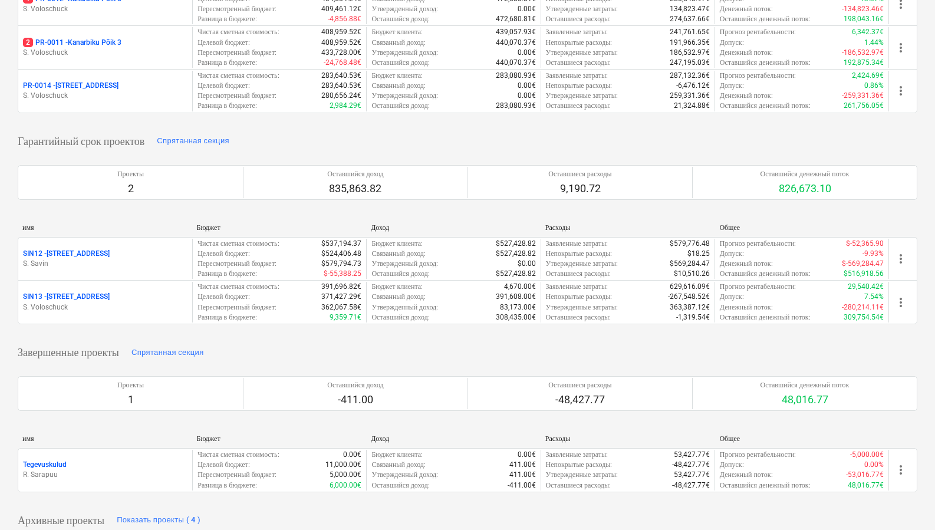
scroll to position [354, 0]
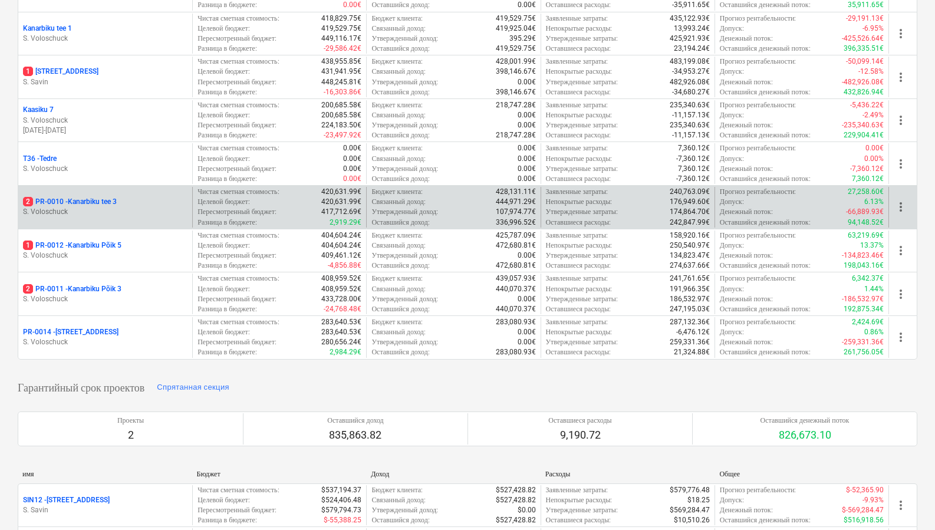
click at [93, 198] on p "2 PR-0010 - [GEOGRAPHIC_DATA] tee 3" at bounding box center [70, 202] width 94 height 10
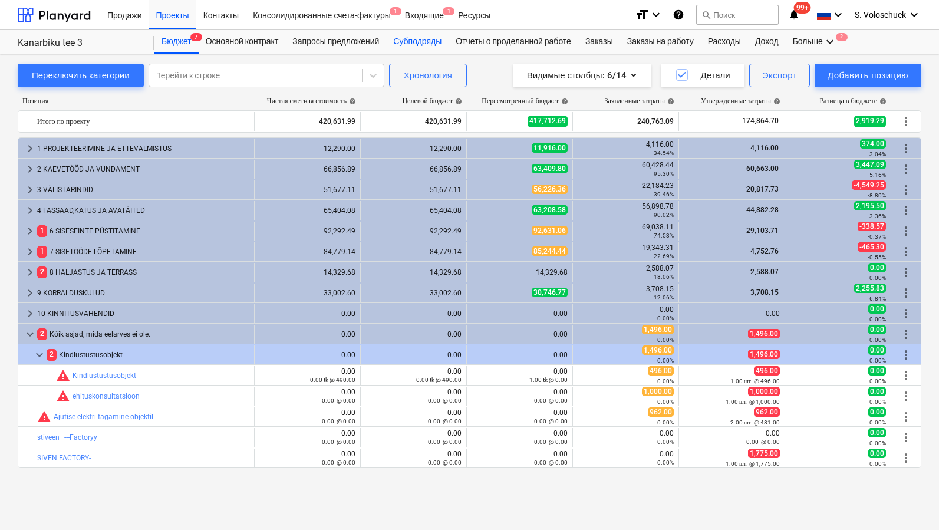
click at [424, 42] on div "Субподряды" at bounding box center [417, 42] width 62 height 24
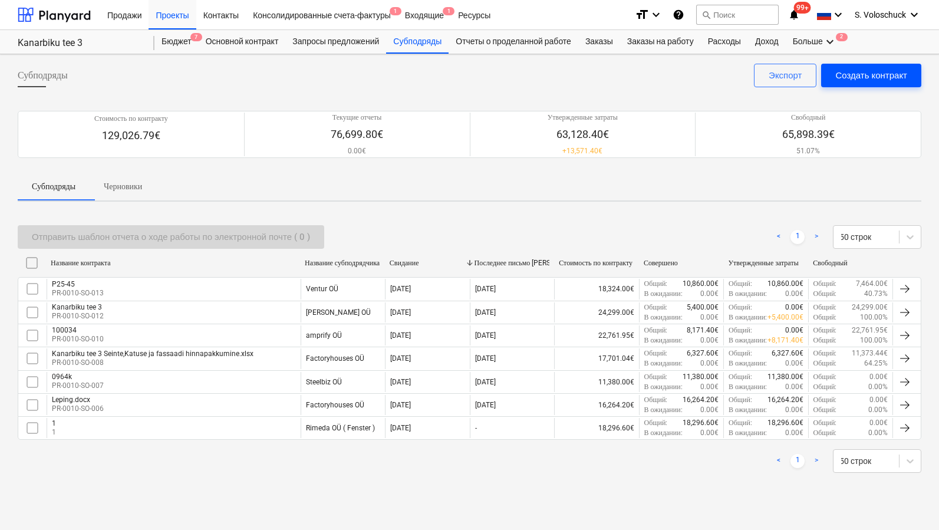
click at [885, 81] on div "Создать контракт" at bounding box center [871, 75] width 72 height 15
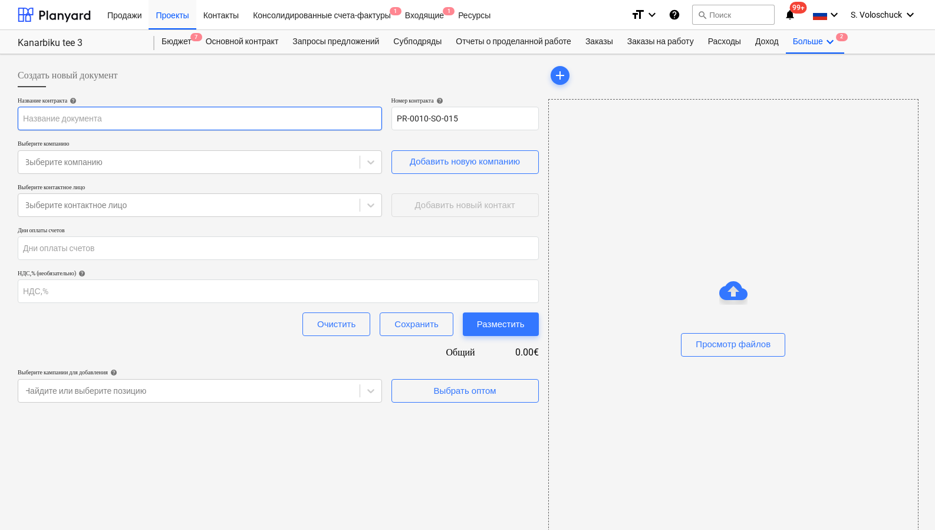
click at [150, 123] on input "text" at bounding box center [200, 119] width 364 height 24
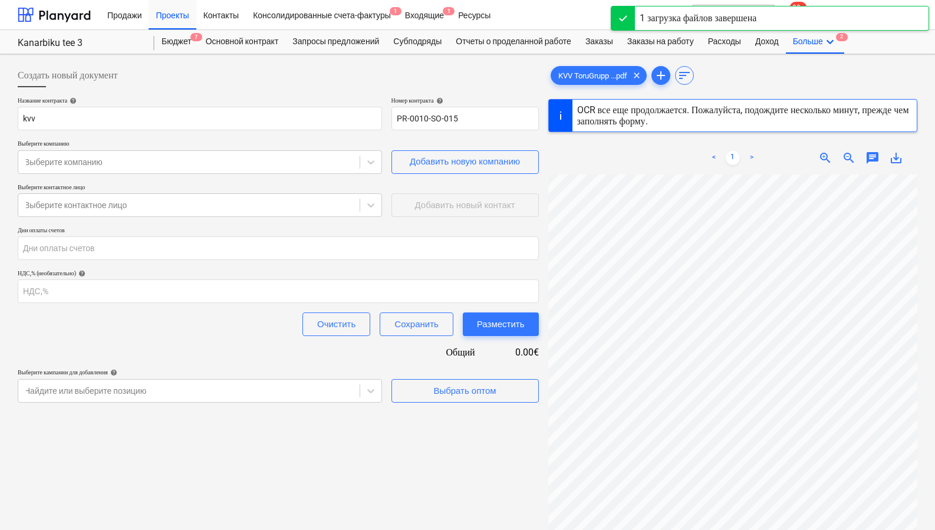
click at [316, 130] on div "Название контракта help kvv [PERSON_NAME] контракта help PR-0010-SO-015 Выберит…" at bounding box center [278, 250] width 521 height 306
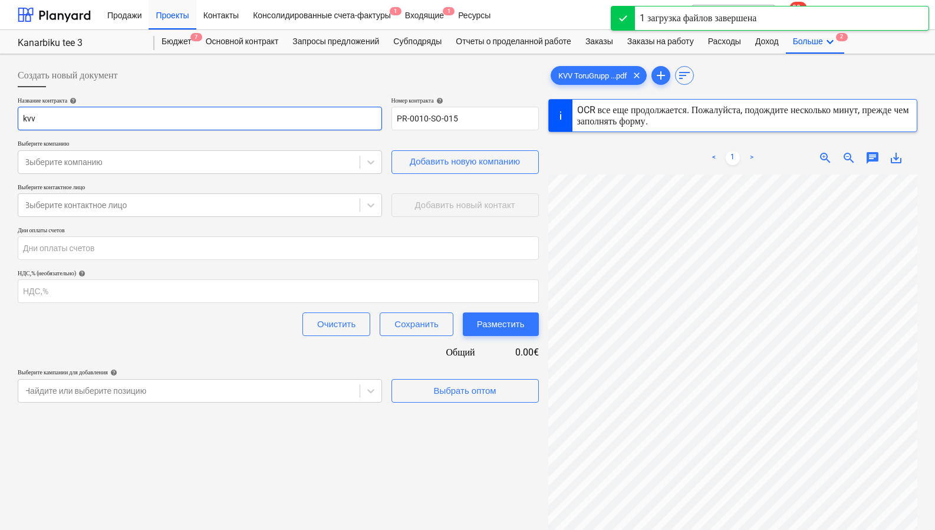
click at [321, 124] on input "kvv" at bounding box center [200, 119] width 364 height 24
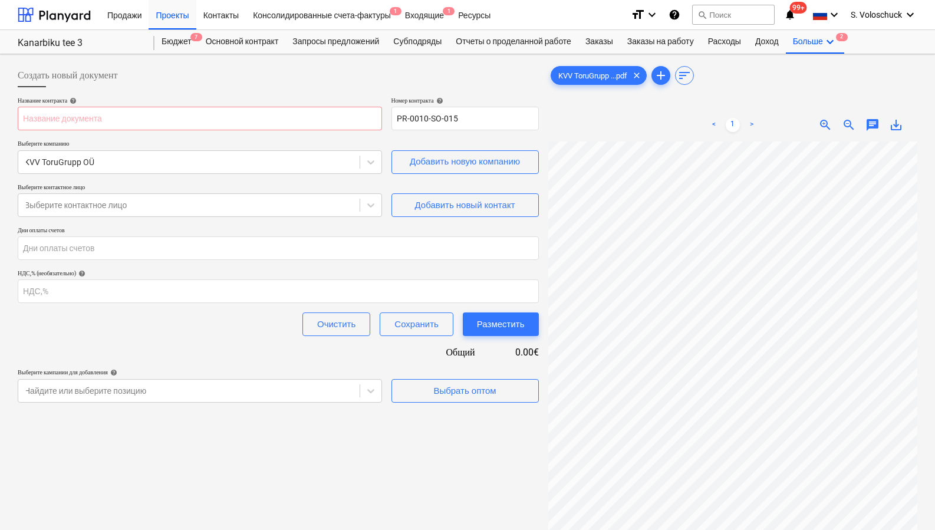
click at [376, 89] on div at bounding box center [278, 91] width 521 height 9
click at [233, 197] on div "Выберите контактное лицо" at bounding box center [188, 205] width 341 height 17
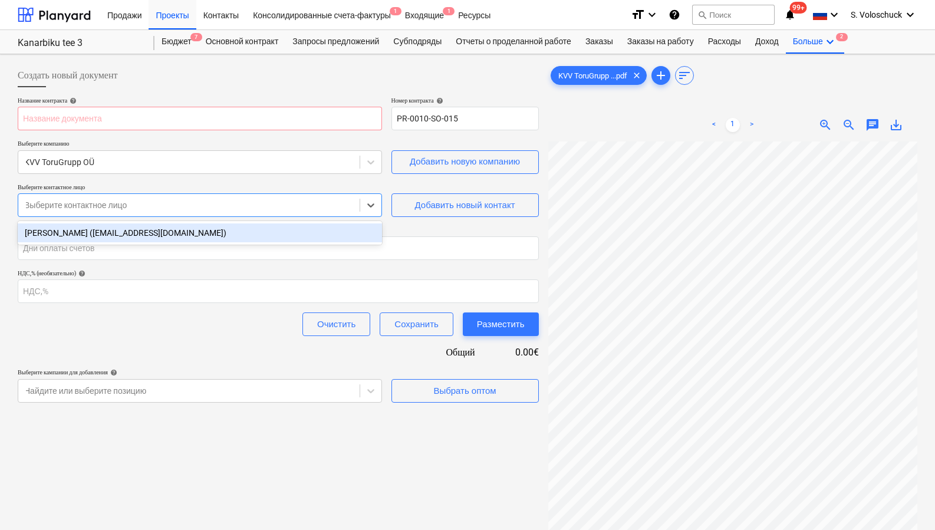
click at [221, 232] on div "[PERSON_NAME] ([EMAIL_ADDRESS][DOMAIN_NAME])" at bounding box center [200, 232] width 364 height 19
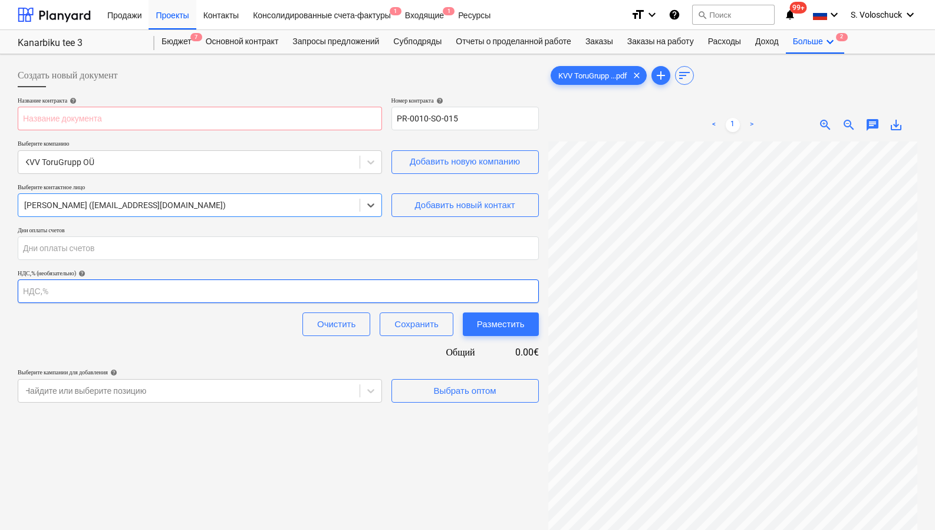
click at [161, 294] on input "number" at bounding box center [278, 291] width 521 height 24
click at [390, 439] on div "Создать новый документ Название контракта help [PERSON_NAME] контракта help PR-…" at bounding box center [278, 351] width 531 height 584
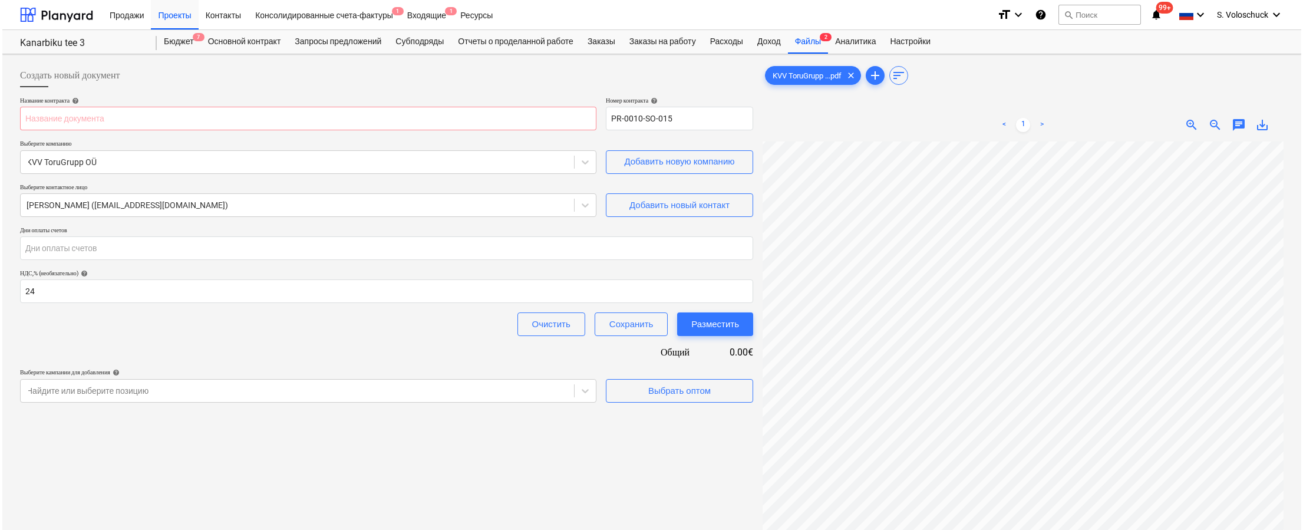
scroll to position [118, 0]
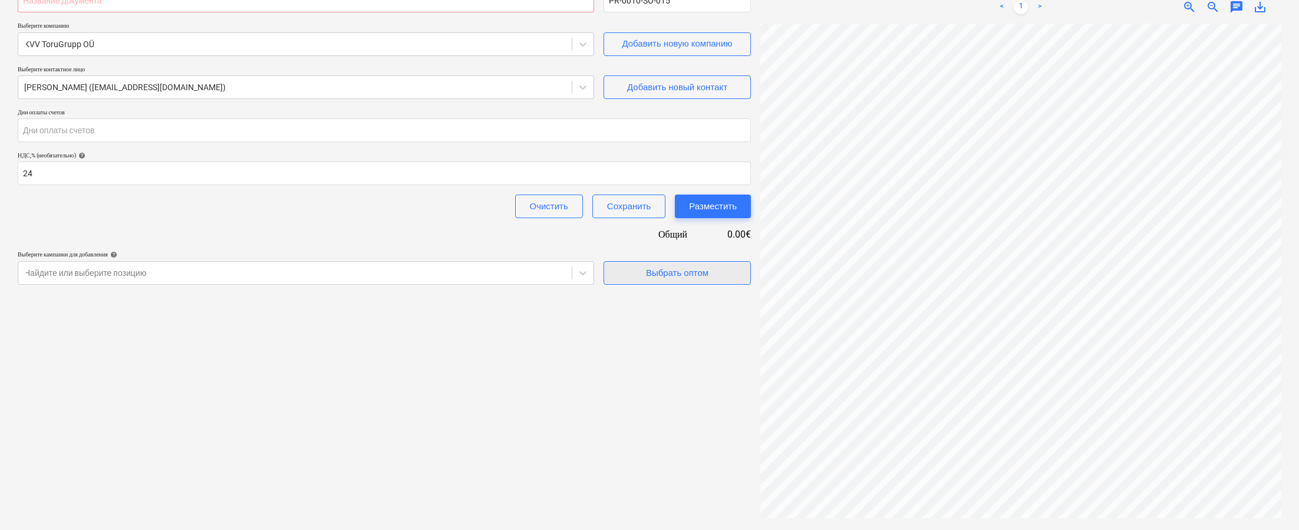
click at [714, 276] on span "Выбрать оптом" at bounding box center [677, 272] width 118 height 15
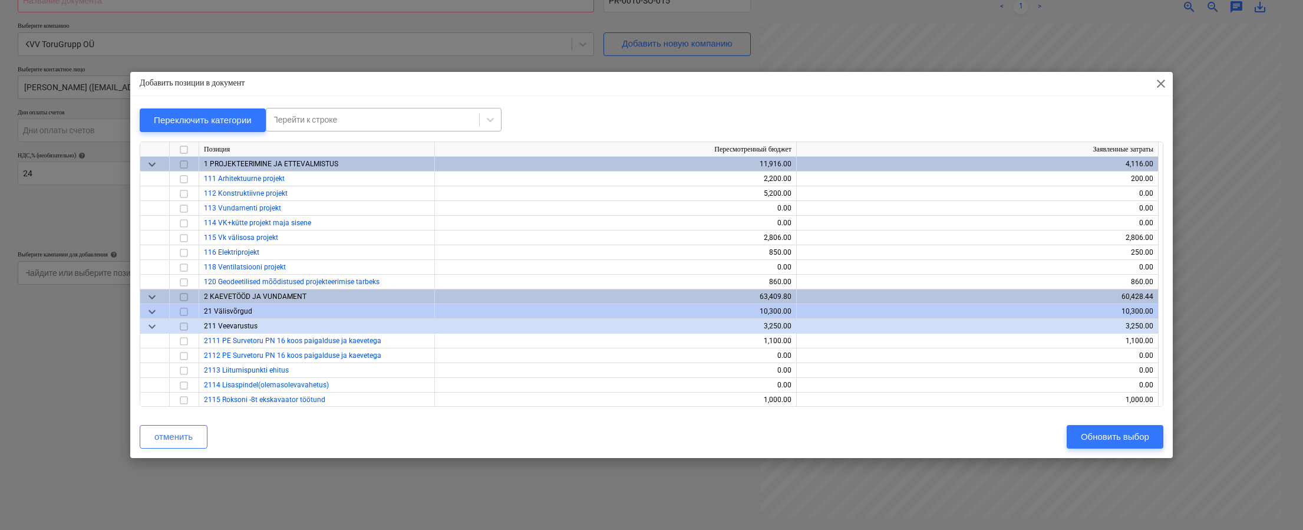
click at [327, 121] on div "Перейти к строке" at bounding box center [372, 119] width 201 height 9
click at [320, 146] on div "-- -- -- 6861 Daikin Altherma 3 EHVX08S18EA9W/ERGA06EV 180 L 6kw õhk-vesi" at bounding box center [388, 148] width 236 height 19
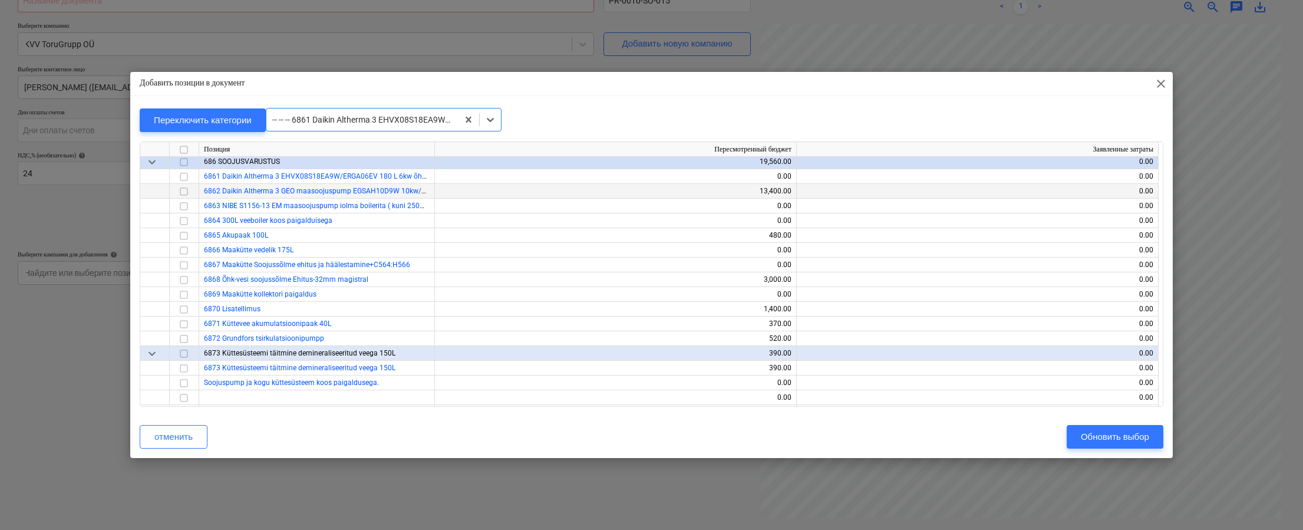
scroll to position [7840, 0]
click at [181, 193] on input "checkbox" at bounding box center [184, 193] width 14 height 14
click at [187, 237] on input "checkbox" at bounding box center [184, 237] width 14 height 14
click at [185, 281] on input "checkbox" at bounding box center [184, 282] width 14 height 14
click at [186, 326] on input "checkbox" at bounding box center [184, 326] width 14 height 14
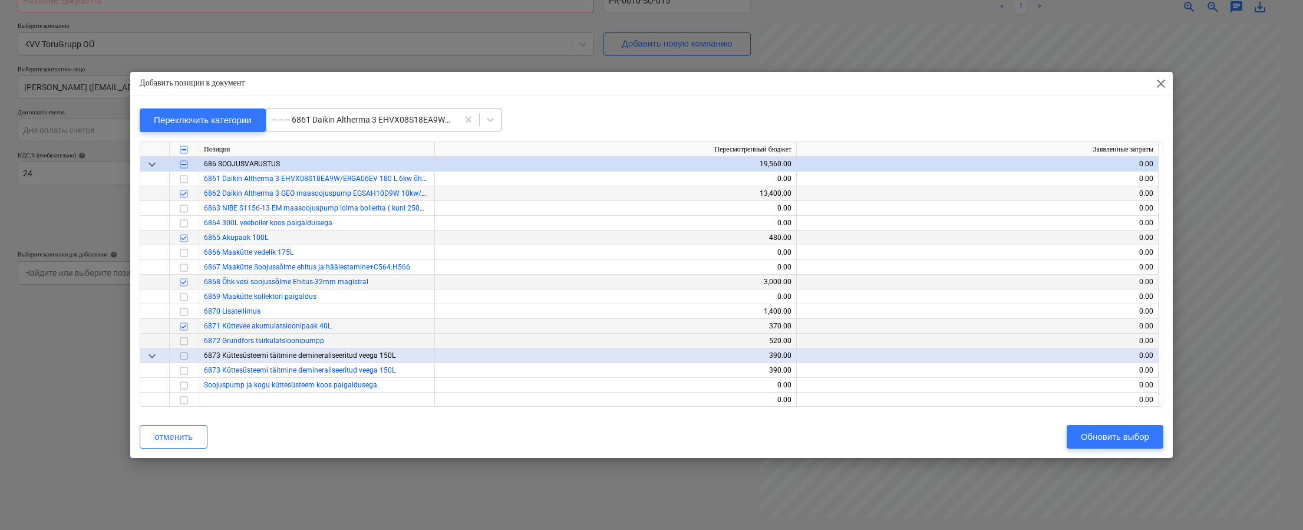
click at [185, 336] on input "checkbox" at bounding box center [184, 341] width 14 height 14
click at [184, 309] on input "checkbox" at bounding box center [184, 311] width 14 height 14
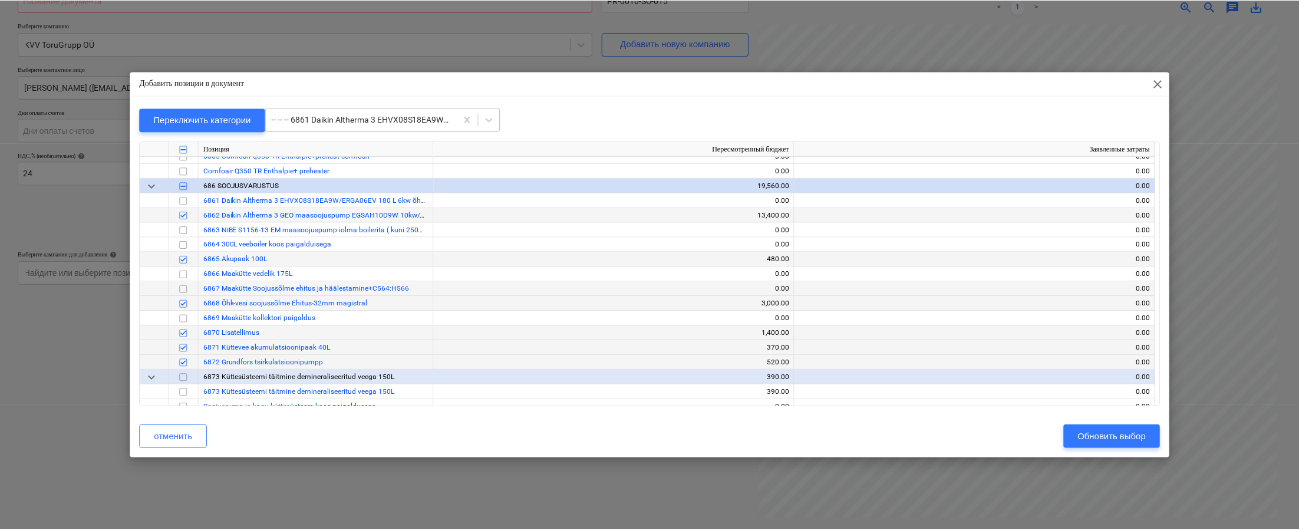
scroll to position [7799, 0]
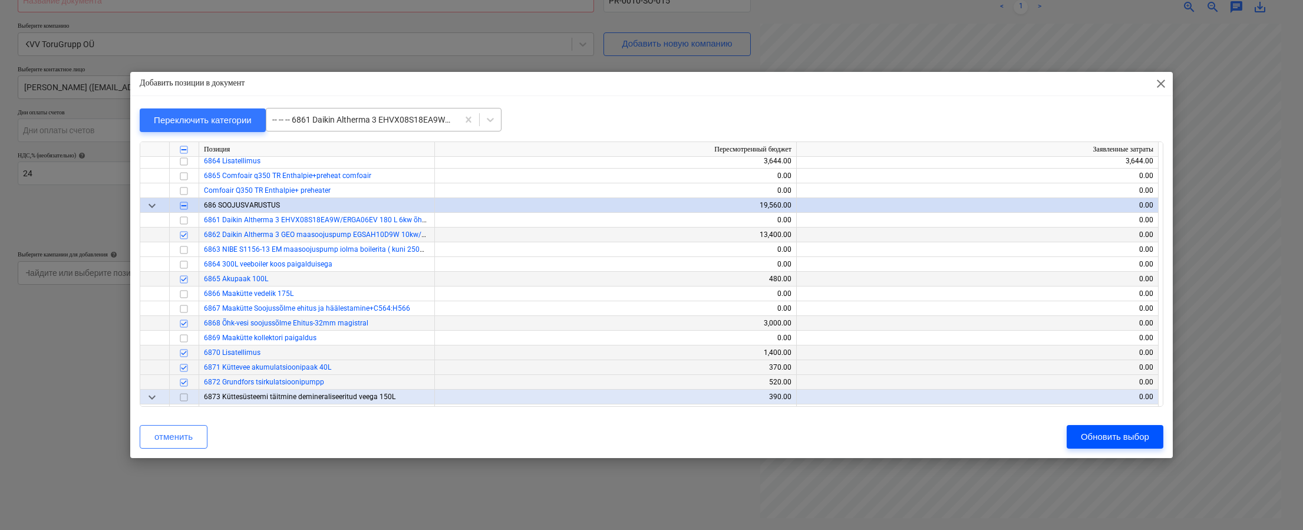
click at [938, 434] on div "Обновить выбор" at bounding box center [1115, 436] width 68 height 15
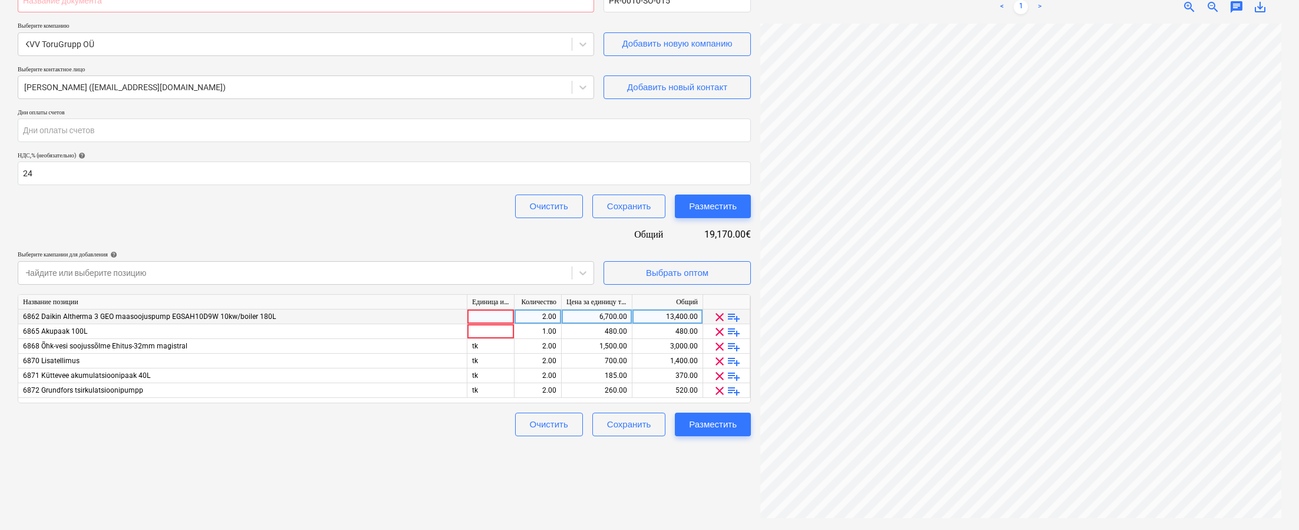
click at [495, 316] on div at bounding box center [490, 316] width 47 height 15
click at [499, 331] on div at bounding box center [490, 331] width 47 height 15
click at [528, 312] on div "2.00" at bounding box center [537, 316] width 37 height 15
click at [624, 315] on div "6,700.00" at bounding box center [596, 316] width 61 height 15
click at [534, 329] on div "1.00" at bounding box center [537, 331] width 37 height 15
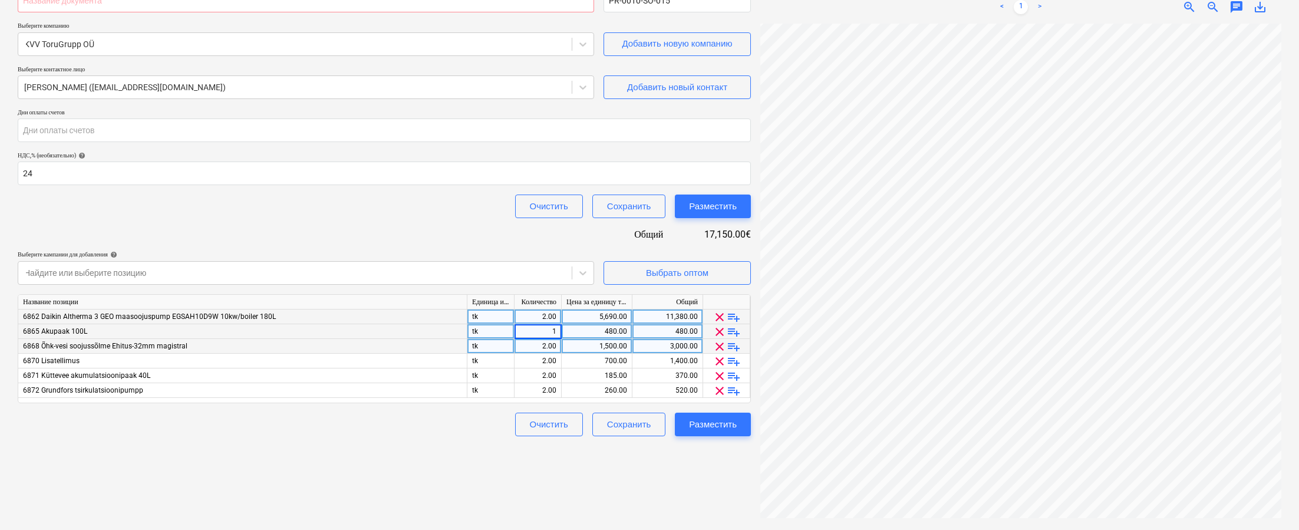
click at [671, 346] on div "3,000.00" at bounding box center [667, 346] width 61 height 15
click at [659, 358] on div "1,400.00" at bounding box center [667, 361] width 61 height 15
click at [666, 359] on input "1400" at bounding box center [667, 361] width 70 height 14
click at [745, 248] on div "Название контракта help [PERSON_NAME] контракта help PR-0010-SO-015 Выберите ко…" at bounding box center [384, 207] width 733 height 457
click at [719, 375] on span "clear" at bounding box center [720, 376] width 14 height 14
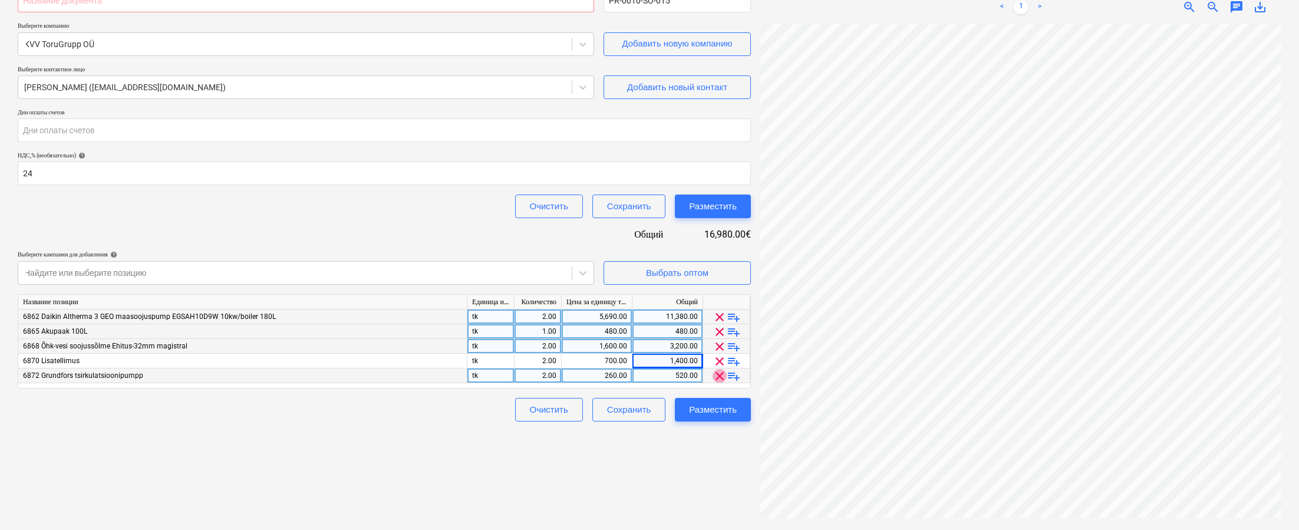
click at [719, 375] on span "clear" at bounding box center [720, 376] width 14 height 14
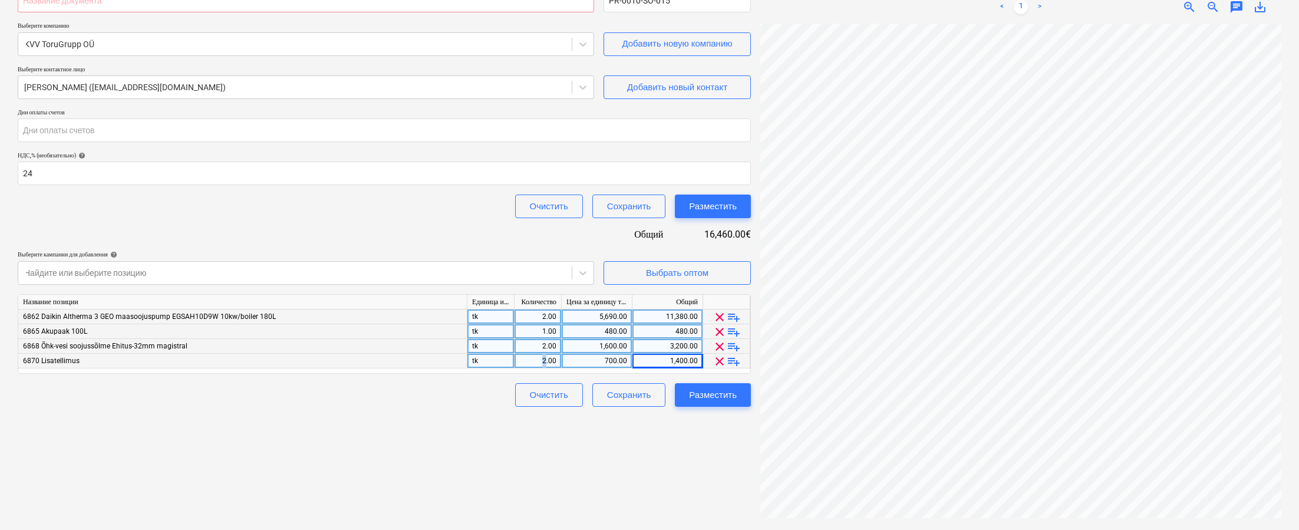
click at [545, 361] on div "2.00" at bounding box center [537, 361] width 37 height 15
click at [626, 361] on div "700.00" at bounding box center [596, 361] width 61 height 15
click at [651, 441] on div "Создать новый документ Название контракта help [PERSON_NAME] контракта help PR-…" at bounding box center [384, 233] width 743 height 584
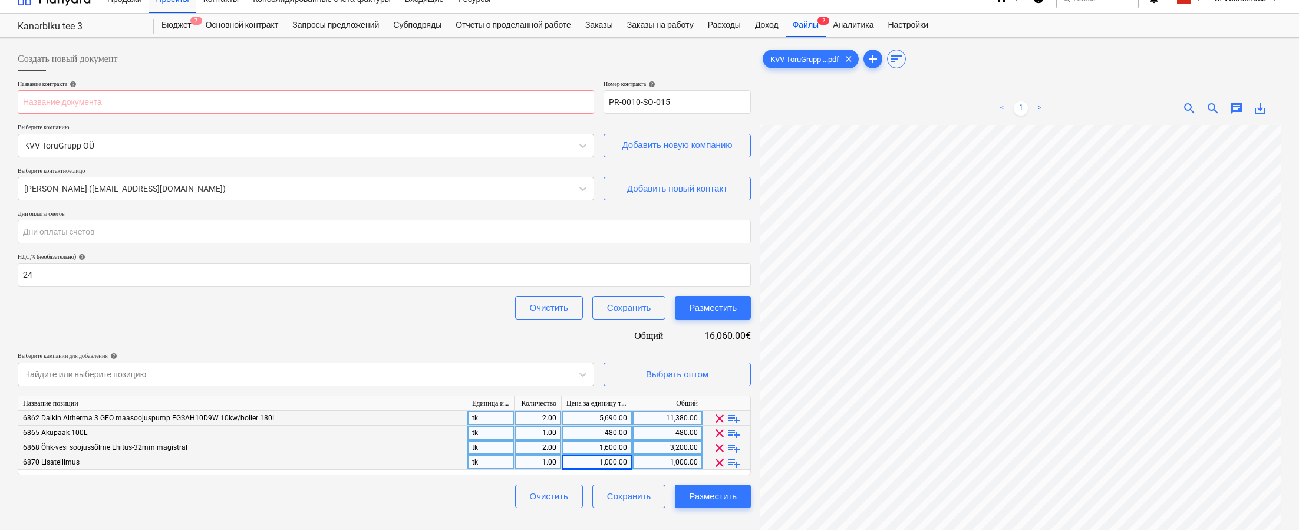
scroll to position [0, 0]
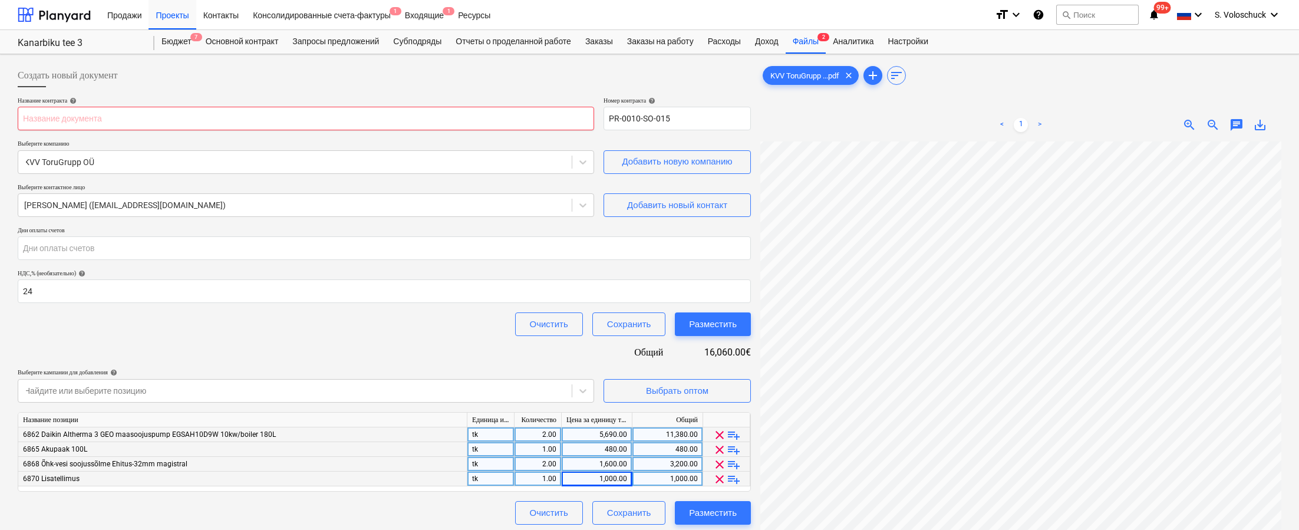
click at [548, 123] on input "text" at bounding box center [306, 119] width 576 height 24
click at [172, 118] on input "text" at bounding box center [306, 119] width 576 height 24
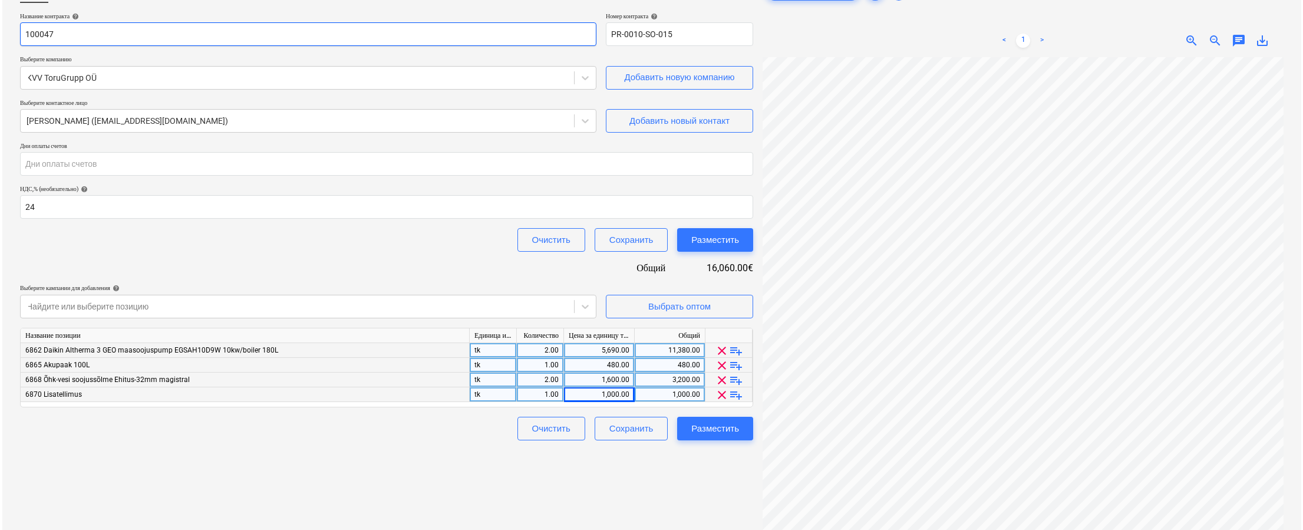
scroll to position [118, 0]
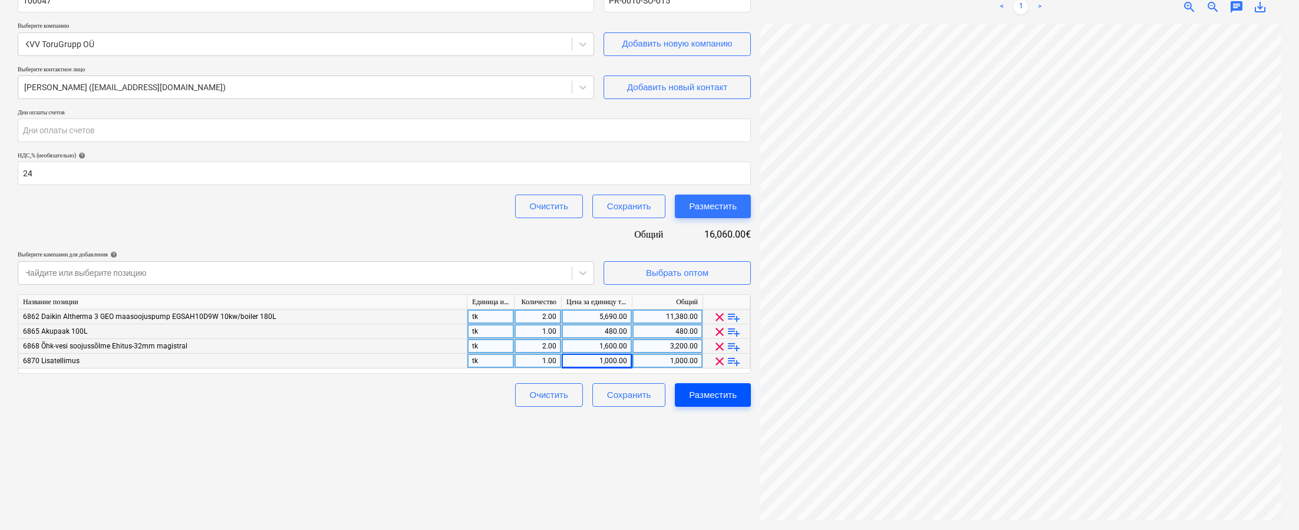
click at [716, 396] on div "Разместить" at bounding box center [713, 394] width 48 height 15
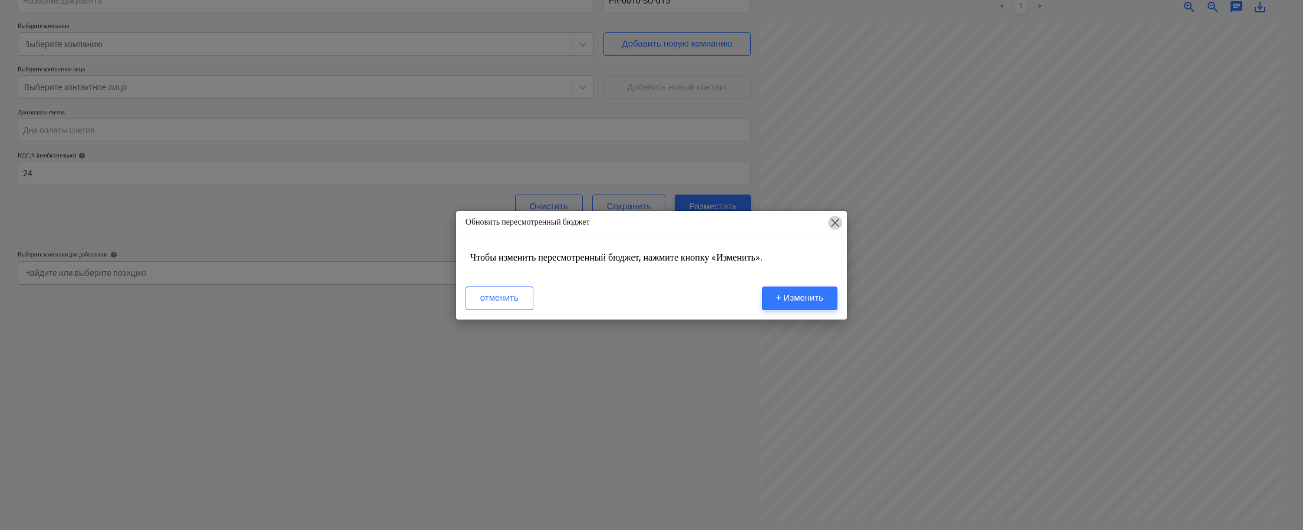
click at [835, 225] on span "close" at bounding box center [835, 223] width 14 height 14
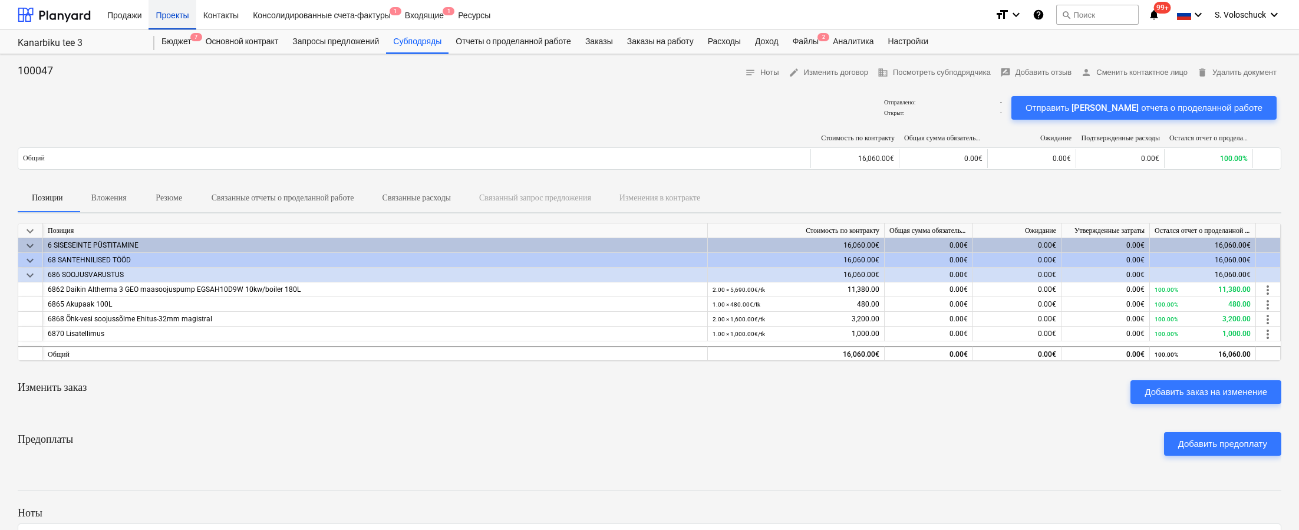
click at [178, 19] on div "Проекты" at bounding box center [172, 14] width 47 height 30
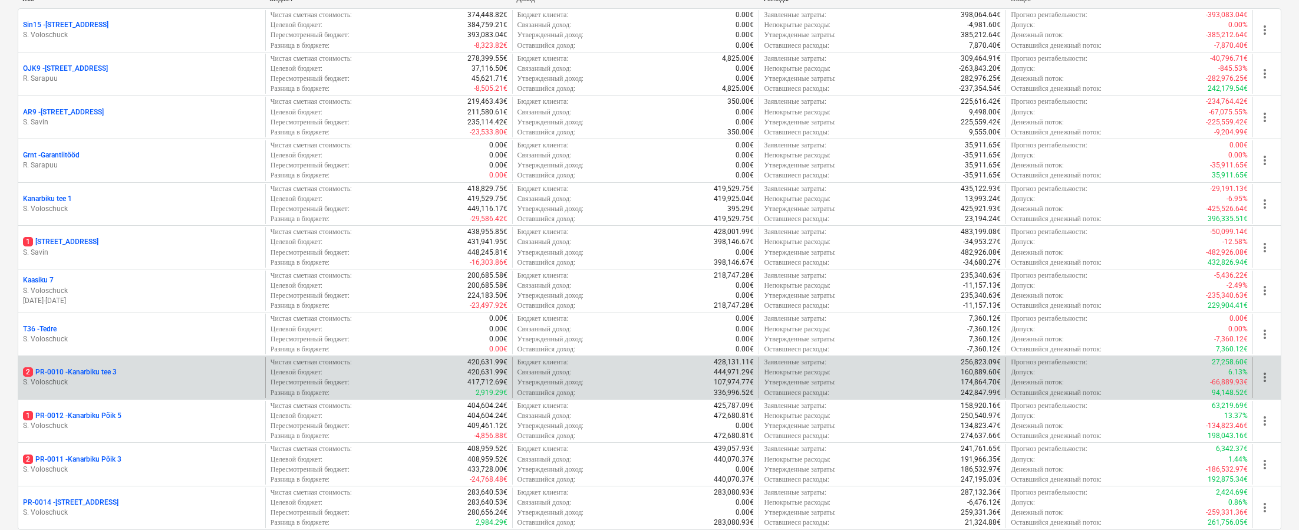
scroll to position [227, 0]
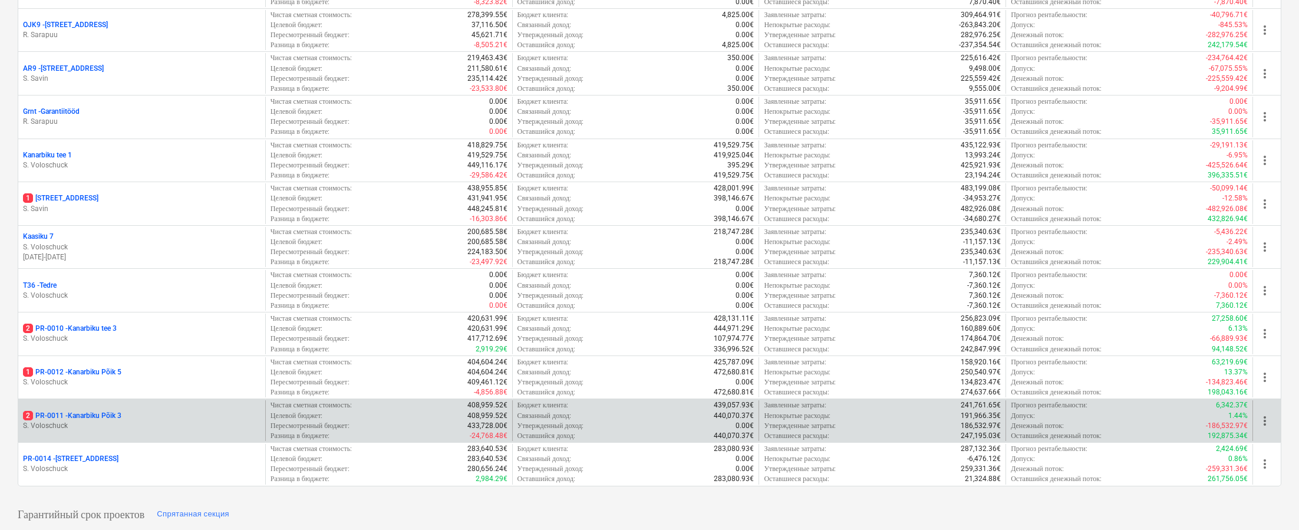
click at [166, 421] on p "S. Voloschuck" at bounding box center [142, 426] width 238 height 10
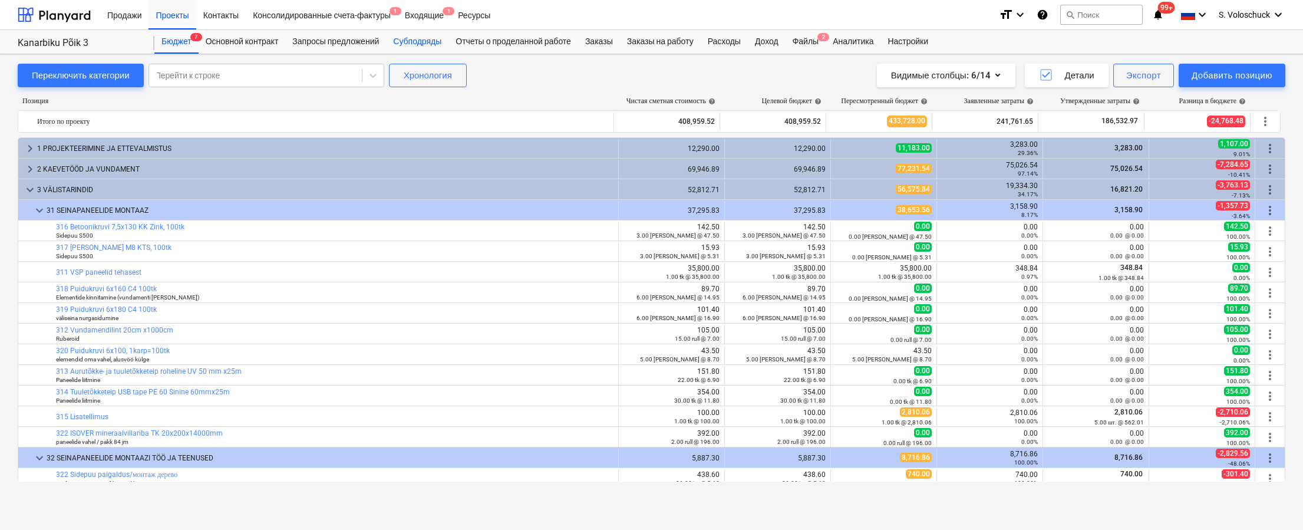
click at [430, 38] on div "Субподряды" at bounding box center [417, 42] width 62 height 24
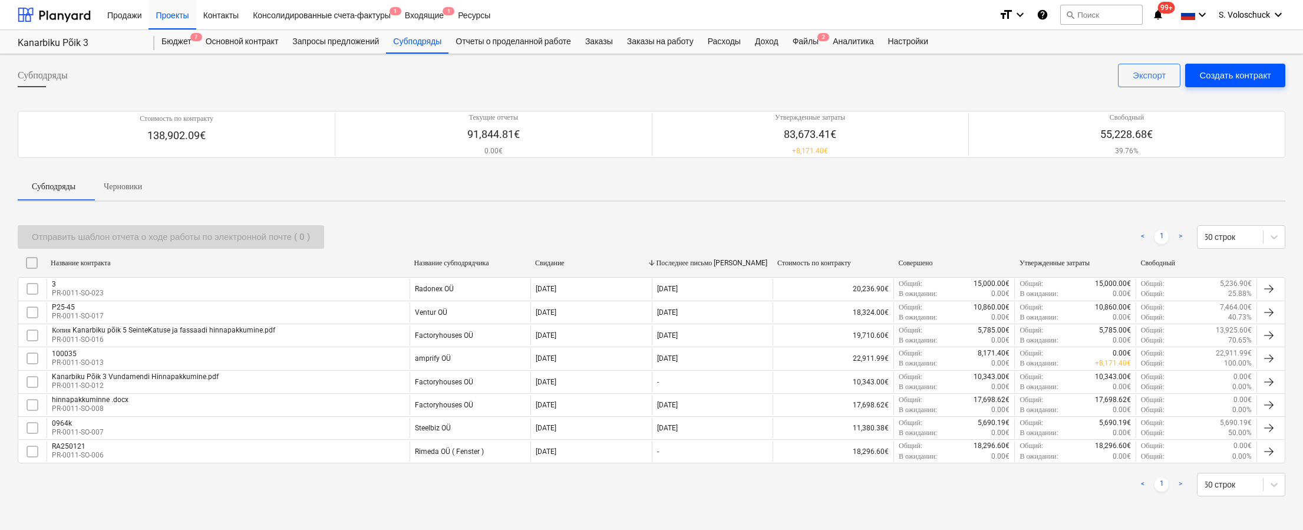
click at [938, 71] on div "Создать контракт" at bounding box center [1236, 75] width 72 height 15
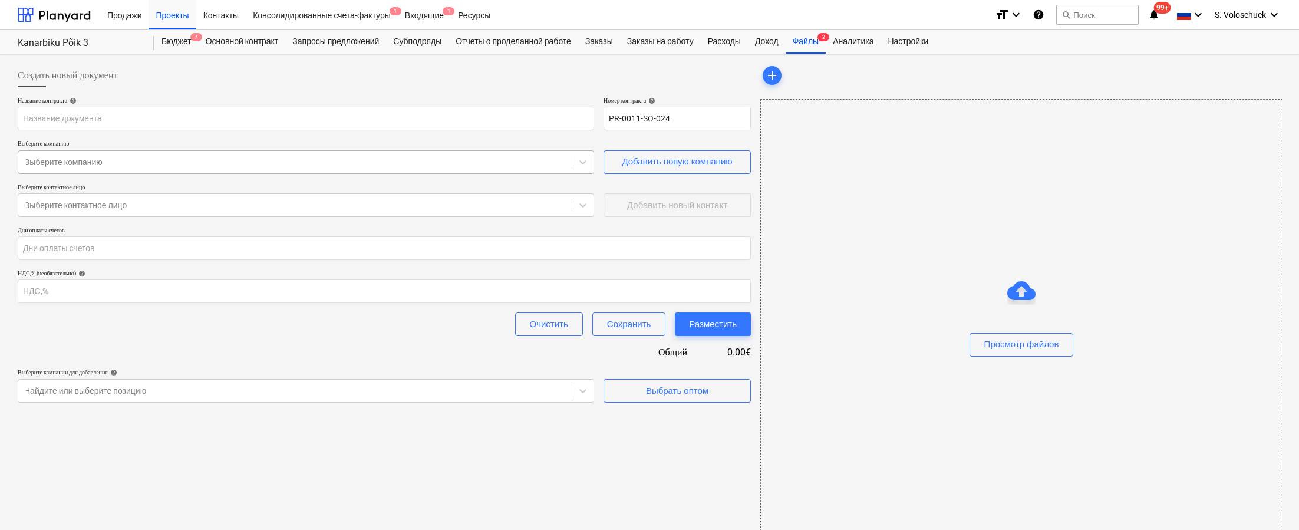
click at [255, 160] on div at bounding box center [295, 162] width 542 height 12
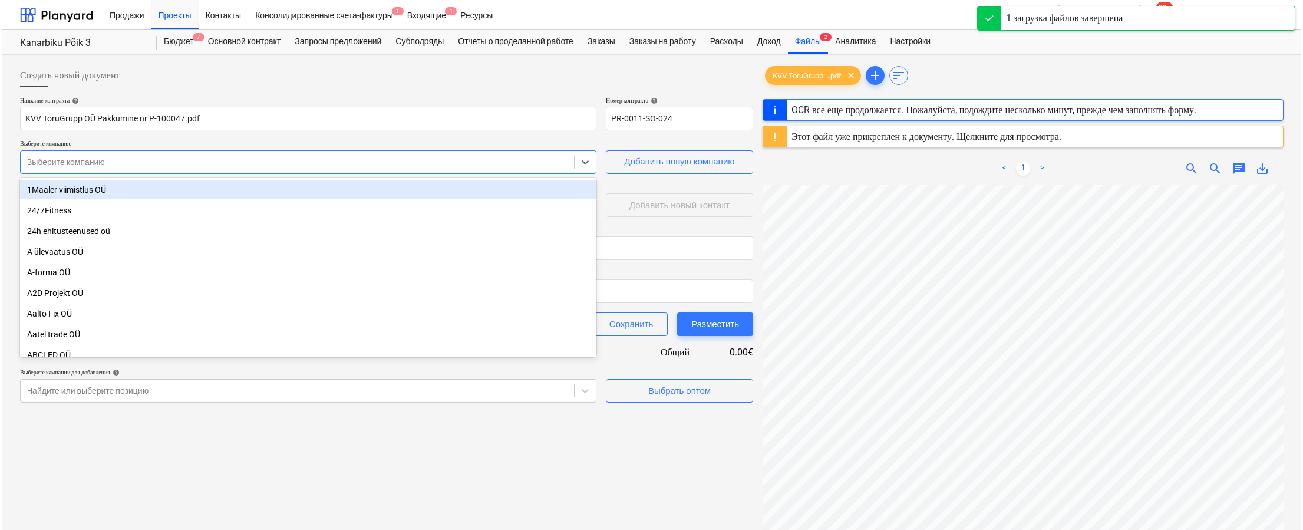
scroll to position [244, 0]
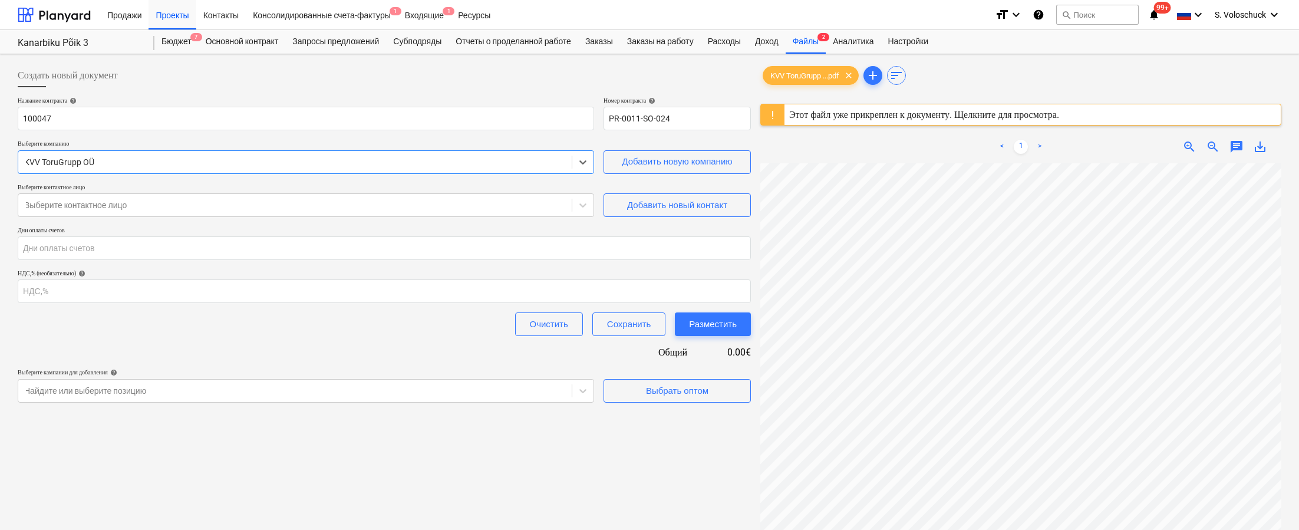
click at [405, 160] on div at bounding box center [295, 162] width 542 height 12
click at [75, 119] on input "100047" at bounding box center [306, 119] width 576 height 24
click at [245, 292] on input "number" at bounding box center [384, 291] width 733 height 24
click at [688, 393] on div "Выбрать оптом" at bounding box center [677, 390] width 62 height 15
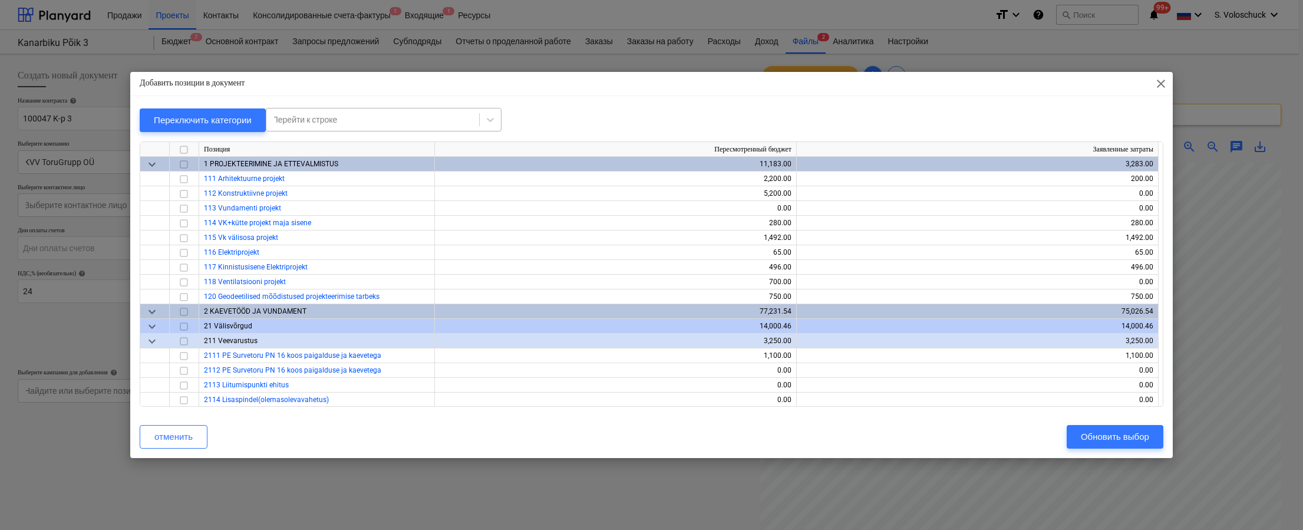
click at [329, 116] on div "Перейти к строке" at bounding box center [372, 119] width 201 height 9
click at [385, 150] on div "-- -- -- 6861 Daikin Altherma 3 EHVX08S18EA9W/ERGA06EV 180 L 6kw õhk-vesi" at bounding box center [388, 148] width 236 height 19
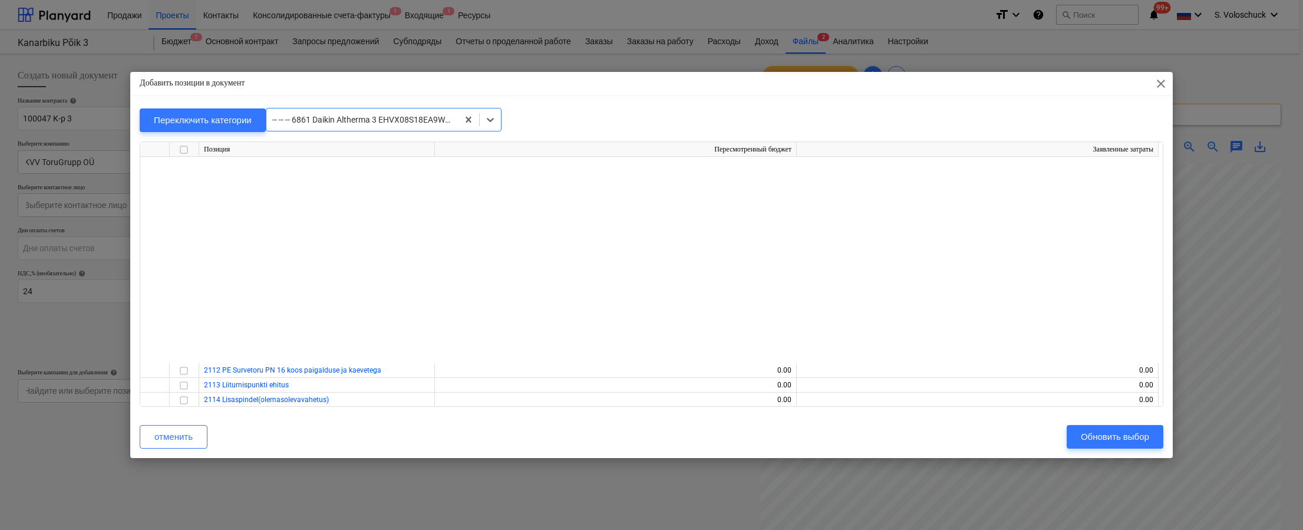
scroll to position [7663, 0]
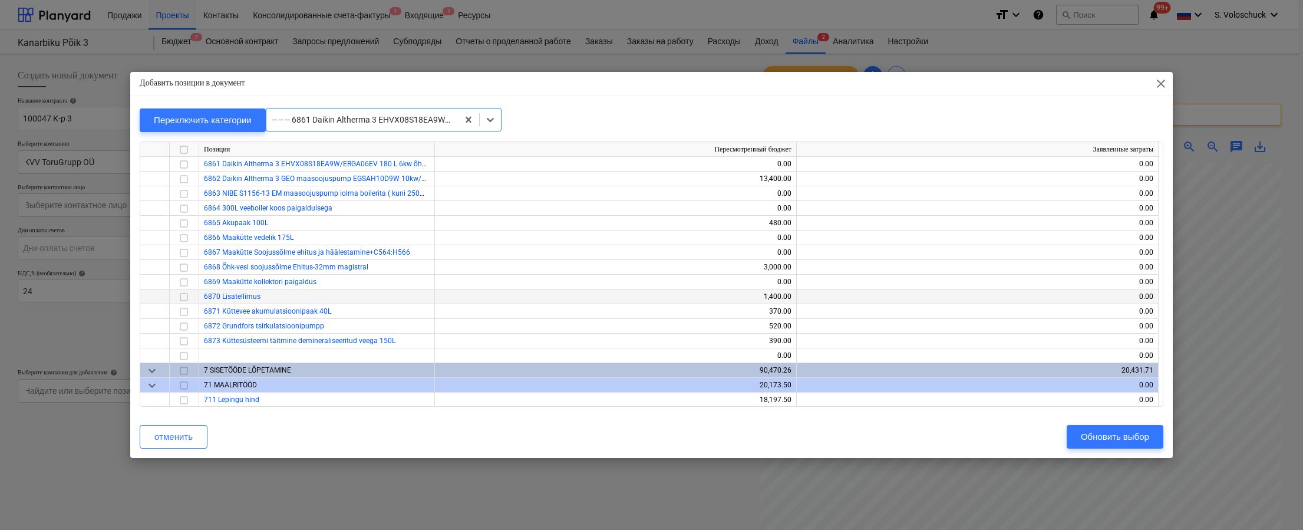
click at [183, 297] on input "checkbox" at bounding box center [184, 296] width 14 height 14
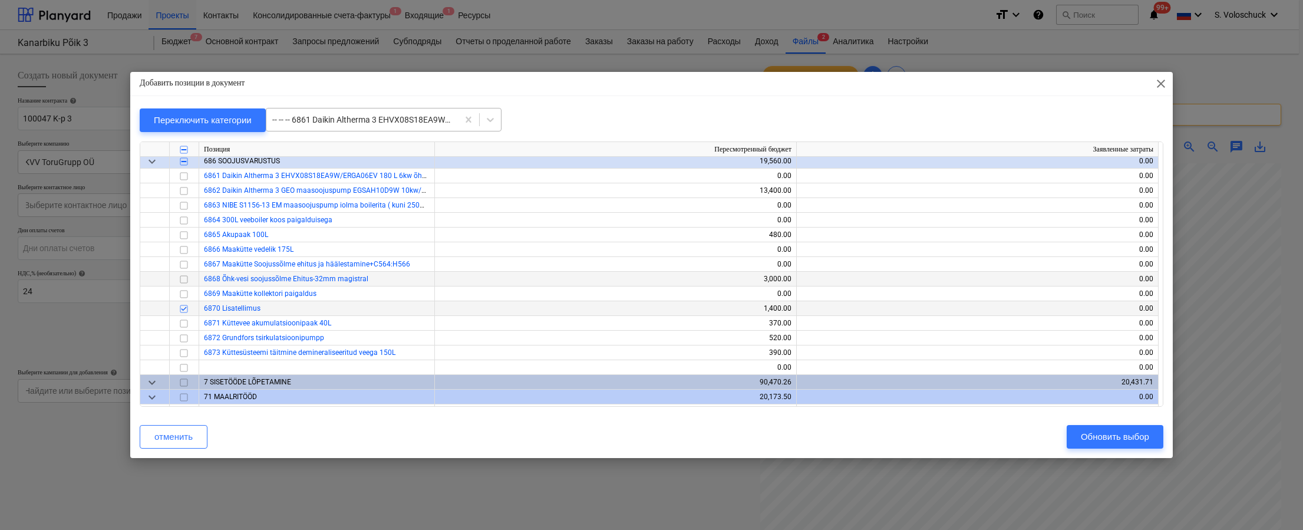
scroll to position [7602, 0]
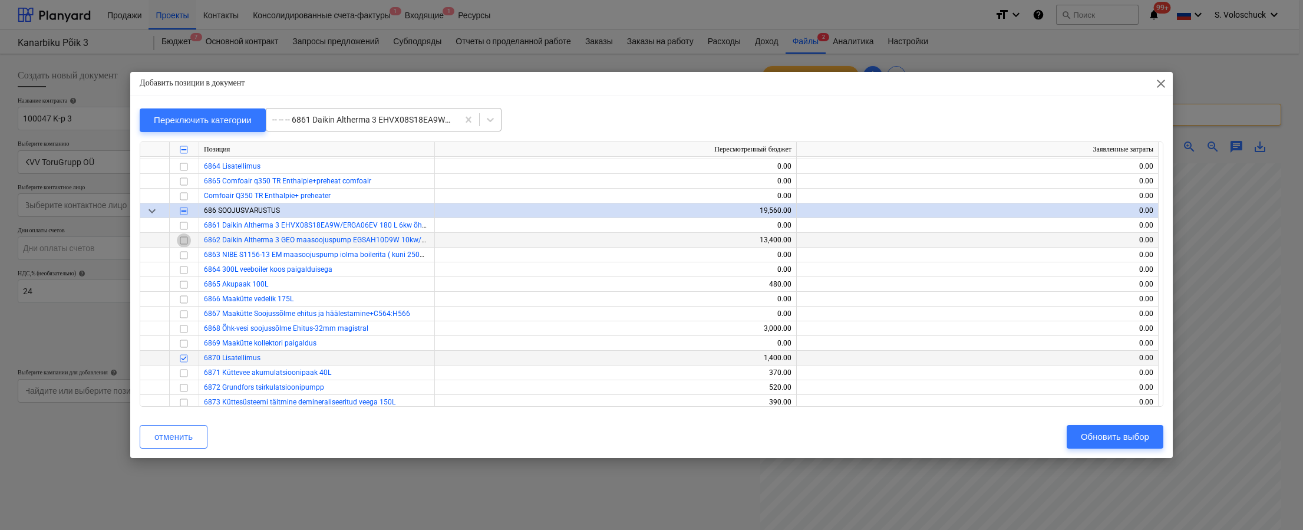
click at [186, 237] on input "checkbox" at bounding box center [184, 240] width 14 height 14
click at [177, 282] on input "checkbox" at bounding box center [184, 284] width 14 height 14
click at [198, 325] on div at bounding box center [184, 328] width 29 height 15
click at [185, 325] on input "checkbox" at bounding box center [184, 328] width 14 height 14
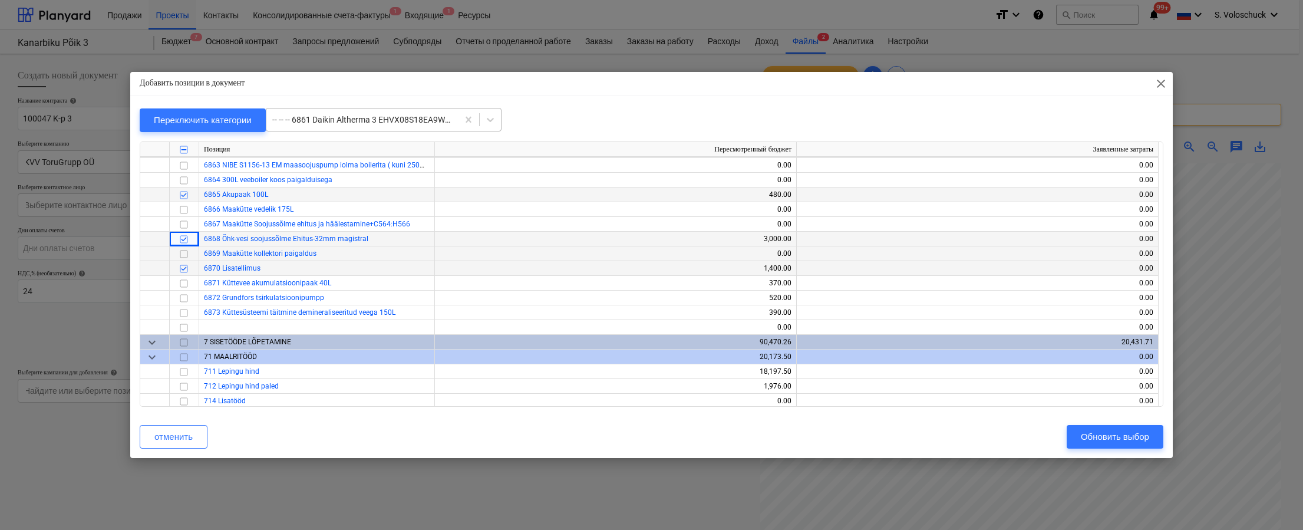
scroll to position [7694, 0]
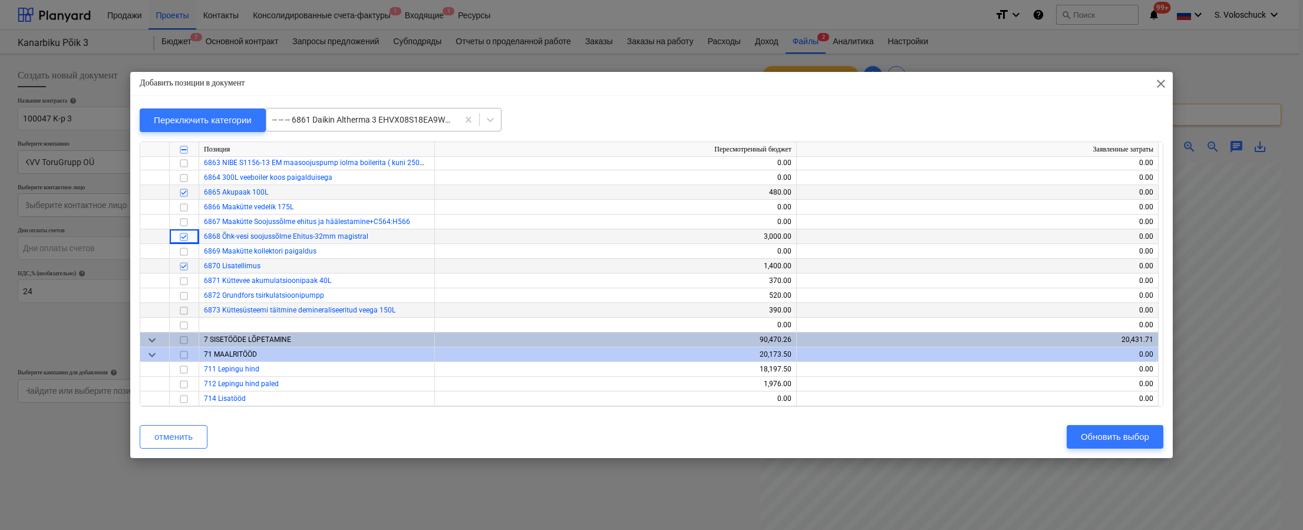
click at [180, 309] on input "checkbox" at bounding box center [184, 310] width 14 height 14
click at [182, 292] on input "checkbox" at bounding box center [184, 295] width 14 height 14
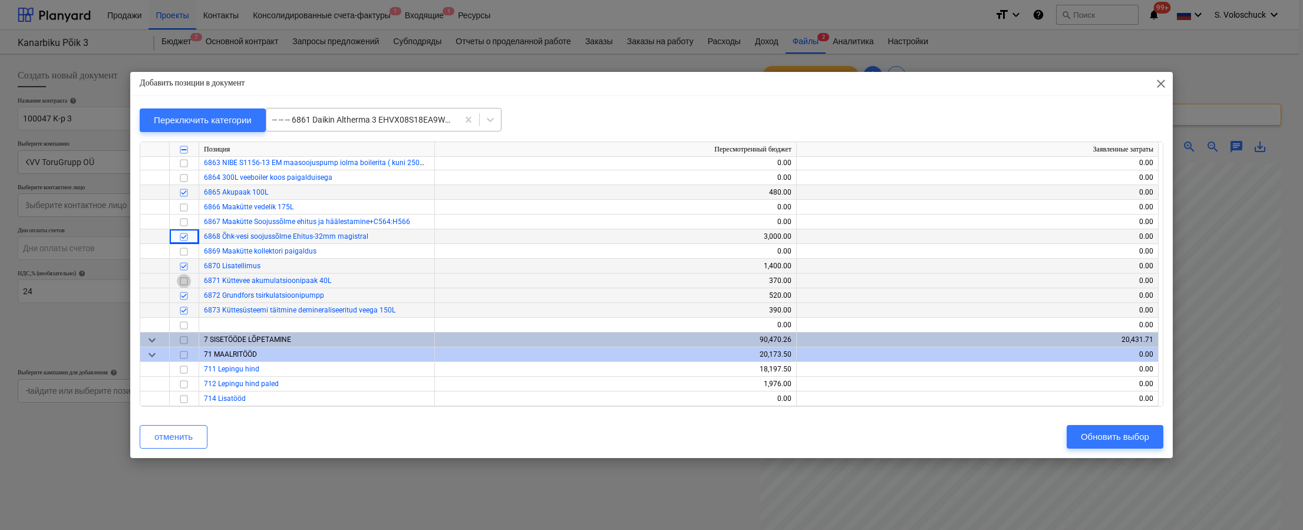
click at [187, 279] on input "checkbox" at bounding box center [184, 281] width 14 height 14
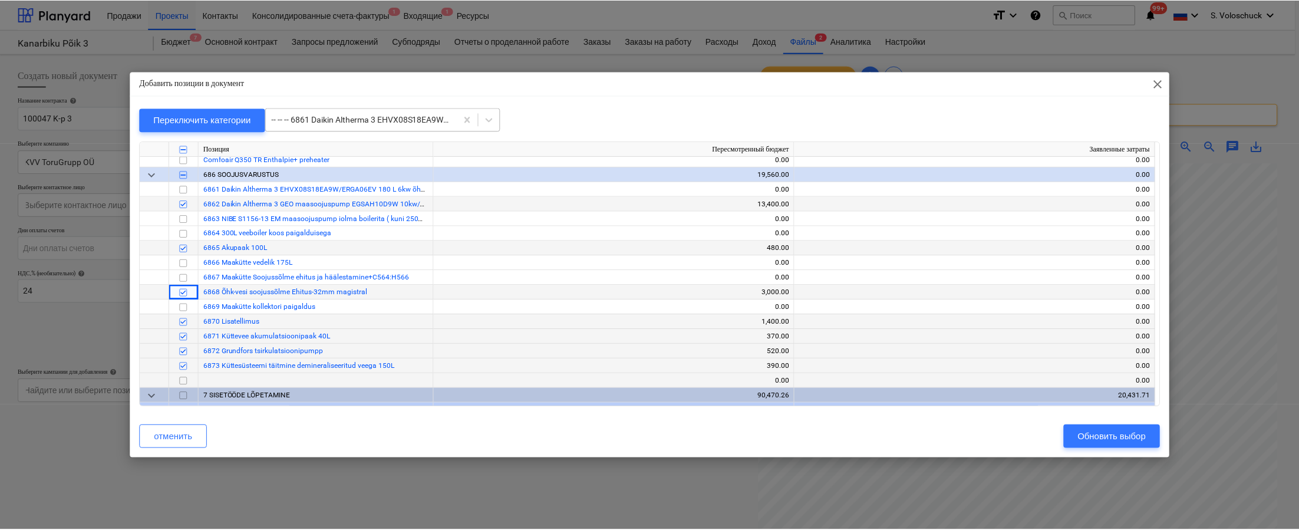
scroll to position [7635, 0]
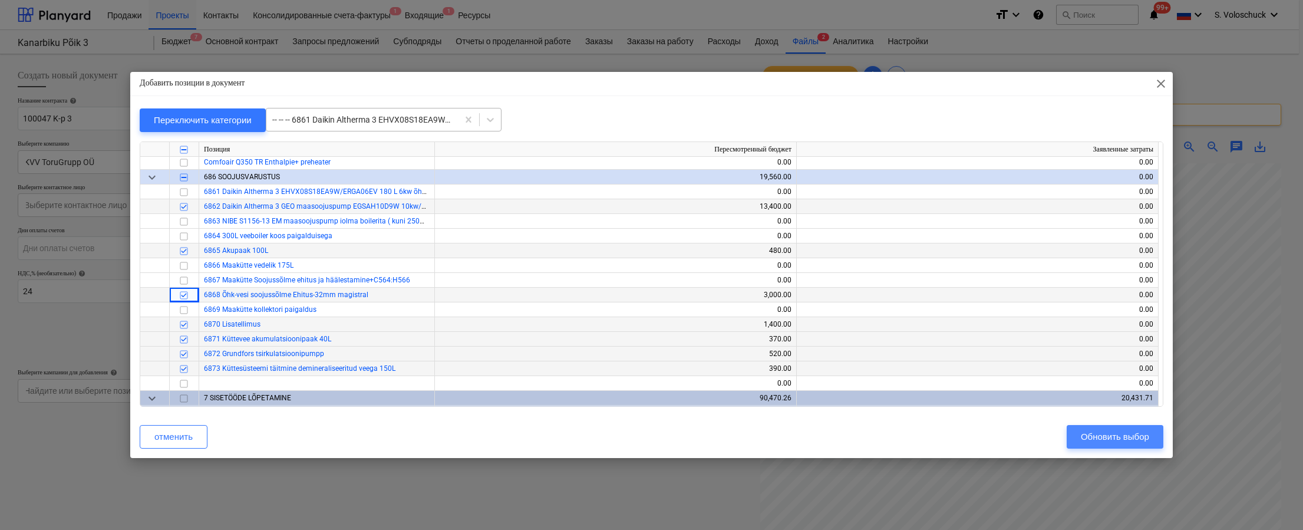
click at [938, 442] on div "Обновить выбор" at bounding box center [1115, 436] width 68 height 15
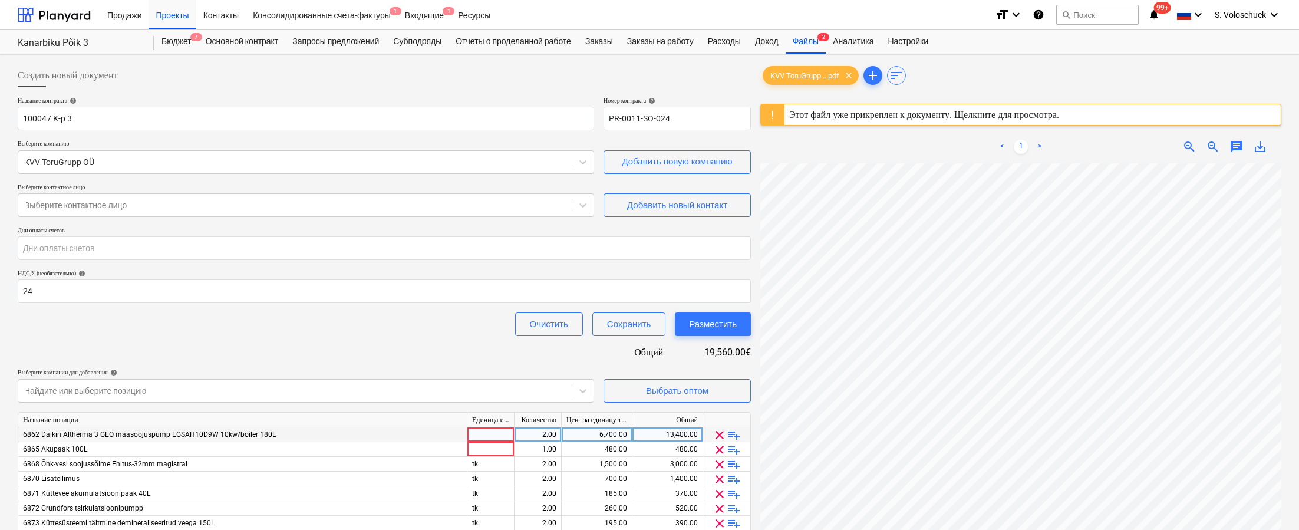
click at [503, 430] on div at bounding box center [490, 434] width 47 height 15
click at [505, 443] on div at bounding box center [490, 449] width 47 height 15
click at [400, 321] on div "Очистить Сохранить Разместить" at bounding box center [384, 324] width 733 height 24
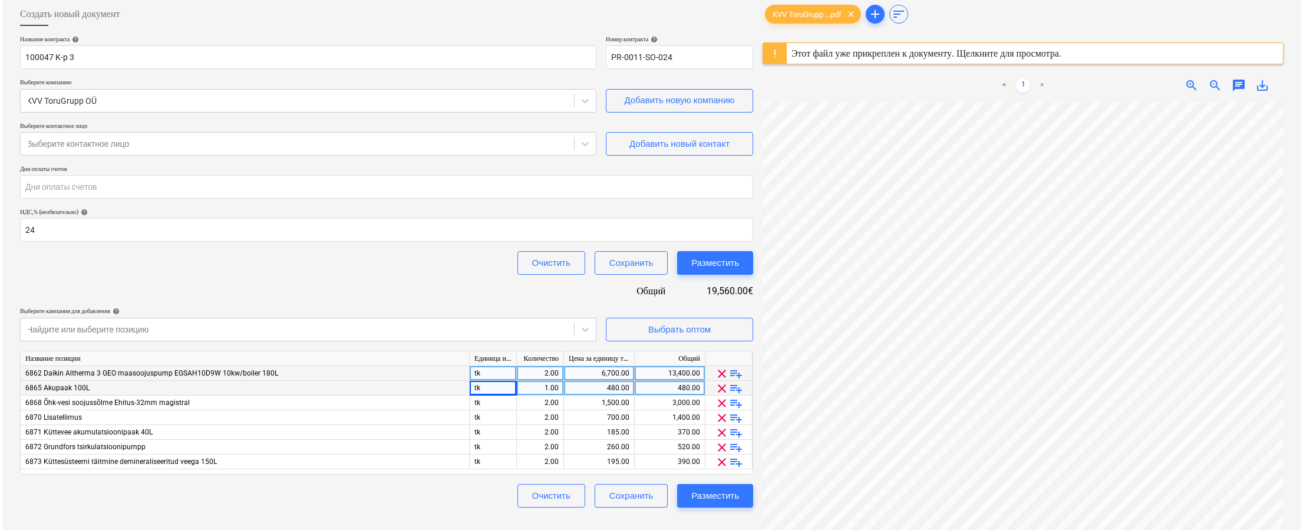
scroll to position [140, 0]
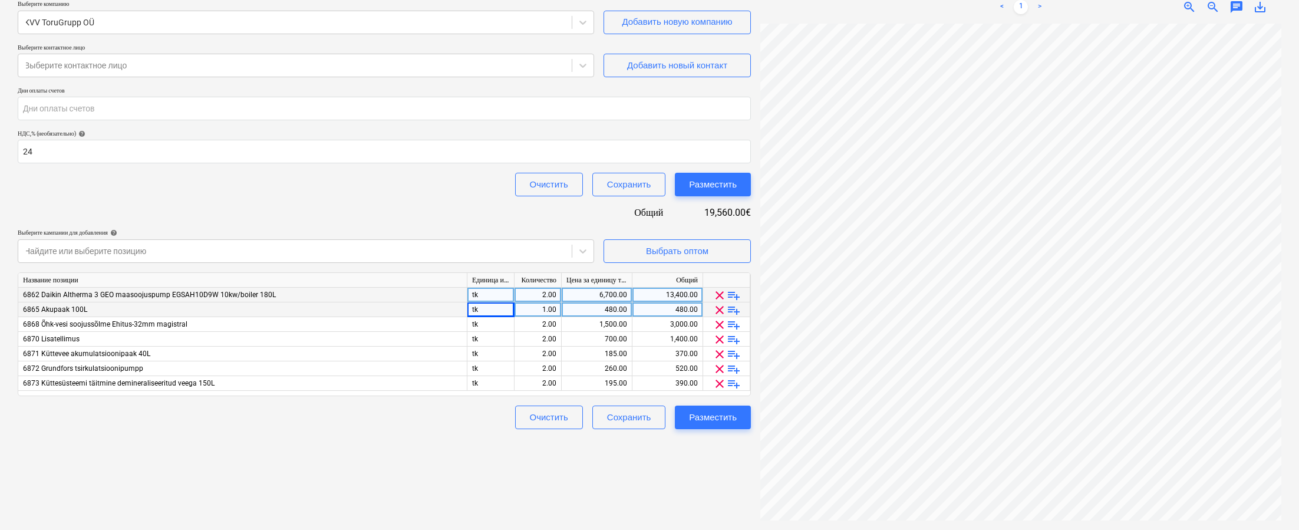
click at [625, 293] on div "6,700.00" at bounding box center [596, 295] width 61 height 15
click at [627, 475] on div "Создать новый документ Название контракта help 100047 K-p 3 Номер контракта hel…" at bounding box center [384, 222] width 743 height 606
click at [721, 369] on span "clear" at bounding box center [720, 369] width 14 height 14
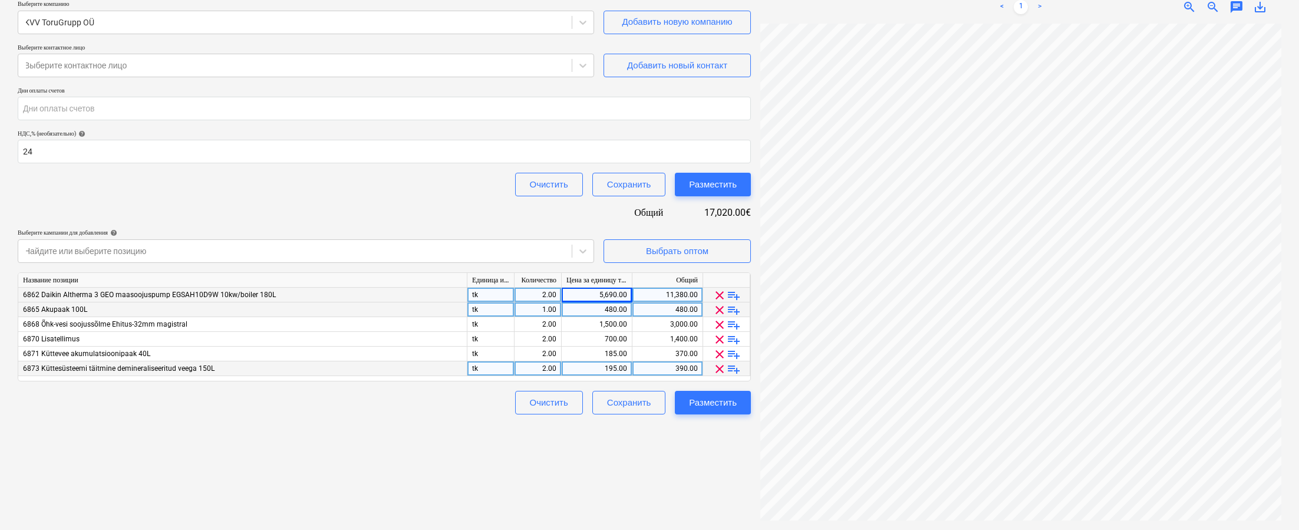
click at [719, 367] on span "clear" at bounding box center [720, 369] width 14 height 14
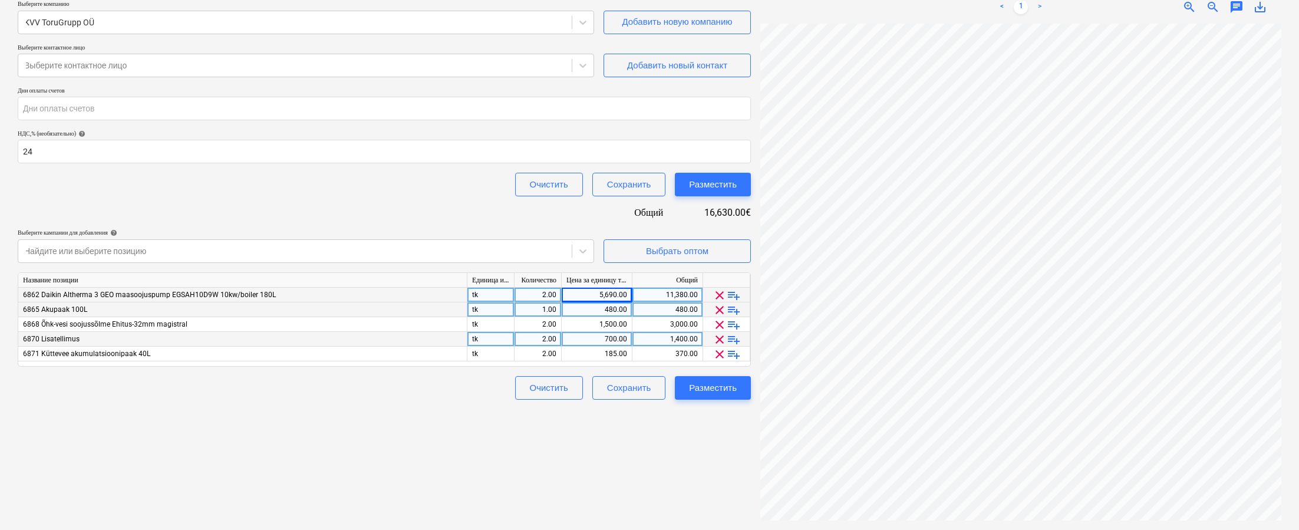
click at [552, 338] on div "2.00" at bounding box center [537, 339] width 37 height 15
click at [611, 337] on div "700.00" at bounding box center [596, 339] width 61 height 15
click at [681, 470] on div "Создать новый документ Название контракта help 100047 K-p 3 Номер контракта hel…" at bounding box center [384, 222] width 743 height 606
click at [674, 457] on div "Создать новый документ Название контракта help 100047 K-p 3 Номер контракта hel…" at bounding box center [384, 222] width 743 height 606
click at [613, 353] on div "185.00" at bounding box center [596, 354] width 61 height 15
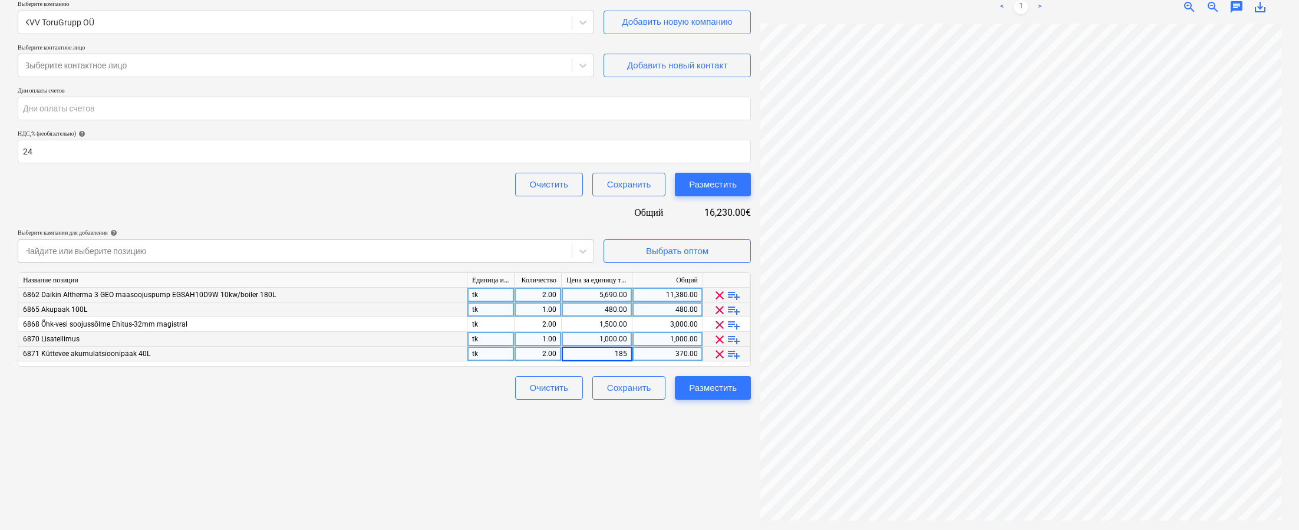
click at [553, 354] on div "2.00" at bounding box center [537, 354] width 37 height 15
click at [606, 351] on div "185.00" at bounding box center [596, 354] width 61 height 15
click at [704, 467] on div "Создать новый документ Название контракта help 100047 K-p 3 Номер контракта hel…" at bounding box center [384, 222] width 743 height 606
click at [657, 460] on div "Создать новый документ Название контракта help 100047 K-p 3 Номер контракта hel…" at bounding box center [384, 222] width 743 height 606
click at [626, 352] on div "15.00" at bounding box center [596, 354] width 61 height 15
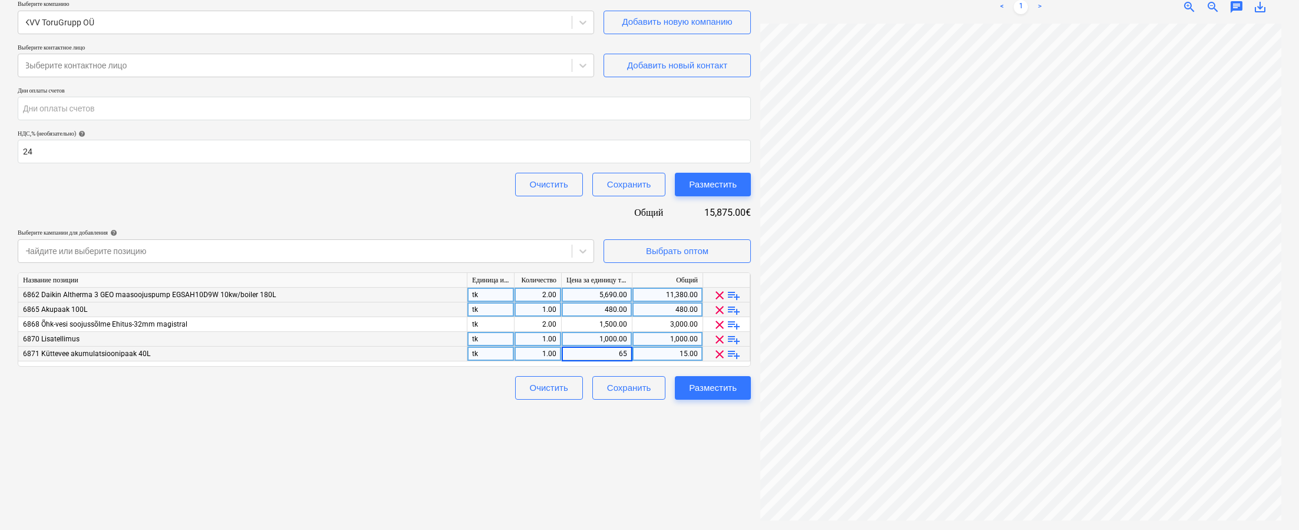
click at [651, 450] on div "Создать новый документ Название контракта help 100047 K-p 3 Номер контракта hel…" at bounding box center [384, 222] width 743 height 606
click at [654, 443] on div "Создать новый документ Название контракта help 100047 K-p 3 Номер контракта hel…" at bounding box center [384, 222] width 743 height 606
click at [616, 349] on div "65.00" at bounding box center [596, 354] width 61 height 15
click at [587, 492] on div "Создать новый документ Название контракта help 100047 K-p 3 Номер контракта hel…" at bounding box center [384, 222] width 743 height 606
click at [623, 469] on div "Создать новый документ Название контракта help 100047 K-p 3 Номер контракта hel…" at bounding box center [384, 222] width 743 height 606
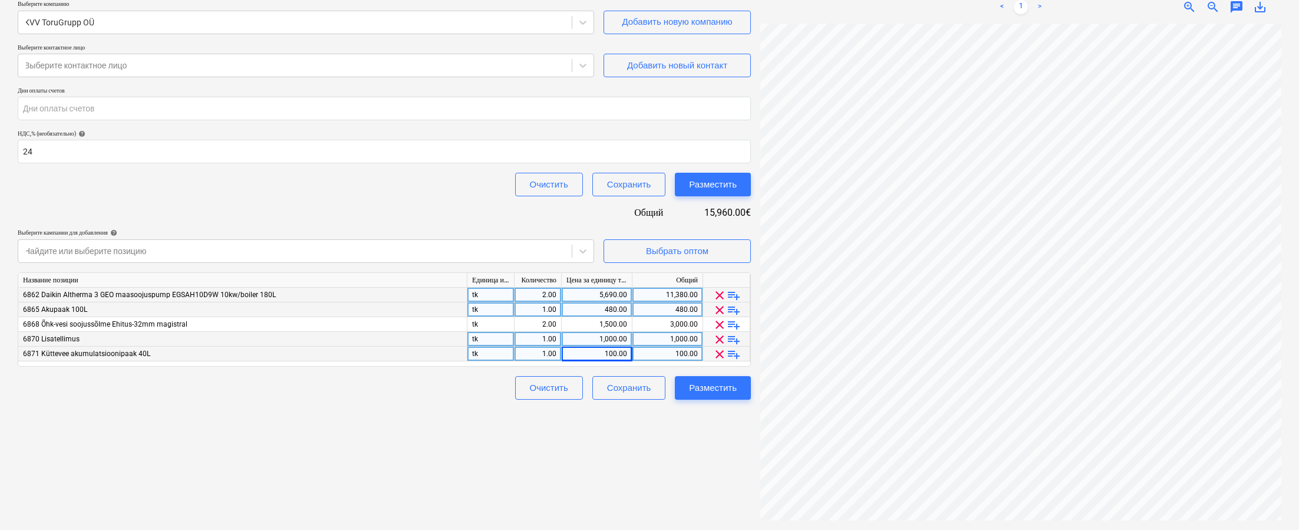
click at [617, 354] on div "100.00" at bounding box center [596, 354] width 61 height 15
click at [693, 465] on div "Создать новый документ Название контракта help 100047 K-p 3 Номер контракта hel…" at bounding box center [384, 222] width 743 height 606
click at [691, 393] on div "Разместить" at bounding box center [713, 387] width 48 height 15
click at [583, 71] on div at bounding box center [582, 65] width 21 height 21
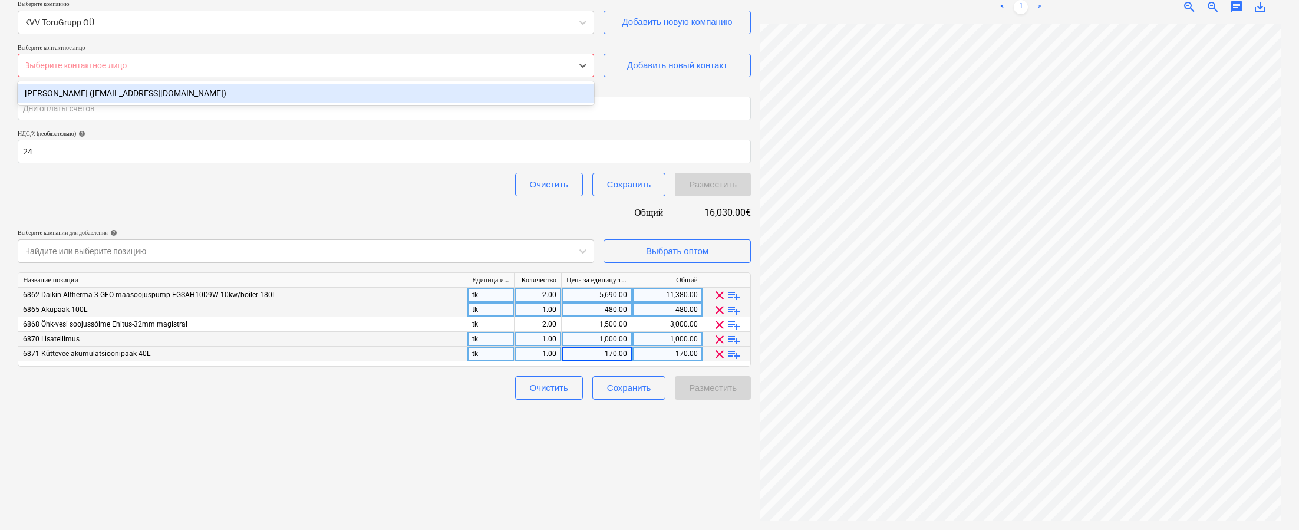
click at [554, 89] on div "[PERSON_NAME] ([EMAIL_ADDRESS][DOMAIN_NAME])" at bounding box center [306, 93] width 576 height 19
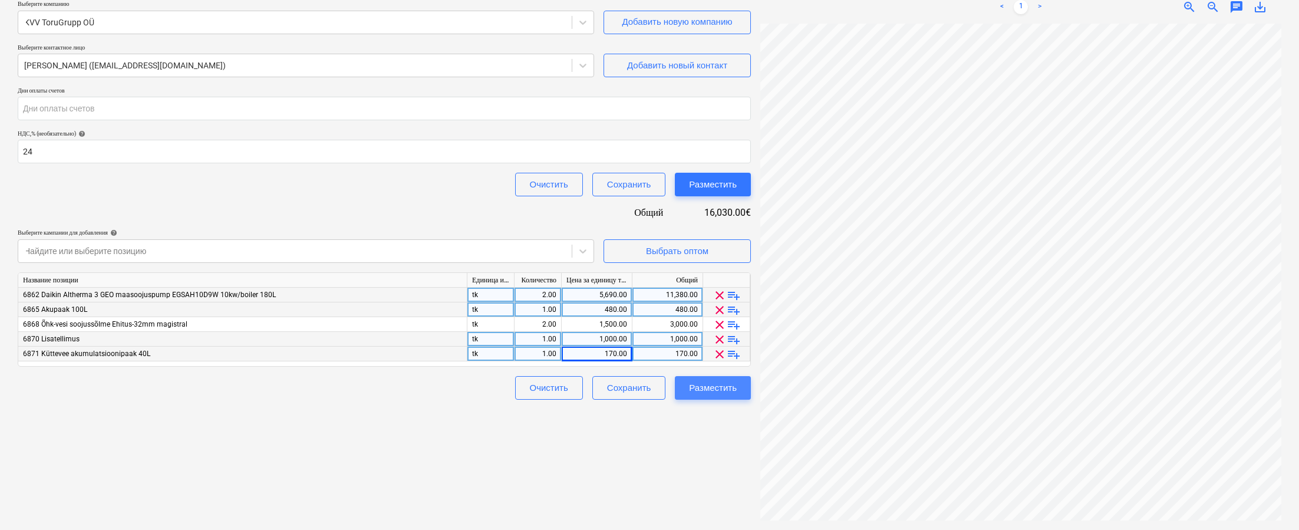
click at [725, 386] on div "Разместить" at bounding box center [713, 387] width 48 height 15
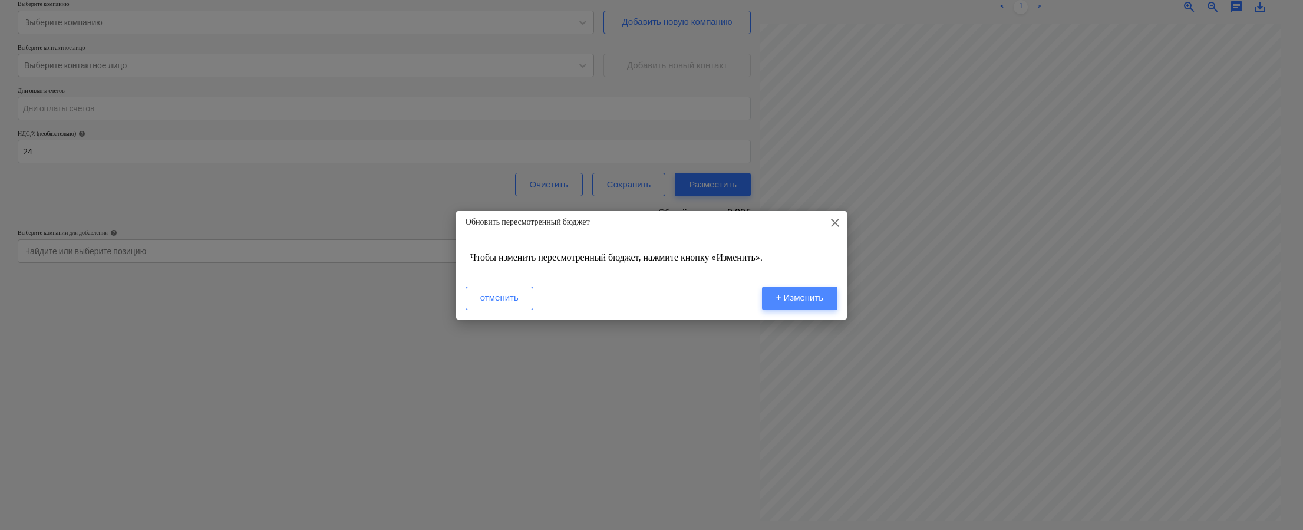
click at [808, 299] on div "+ Изменить" at bounding box center [799, 297] width 47 height 15
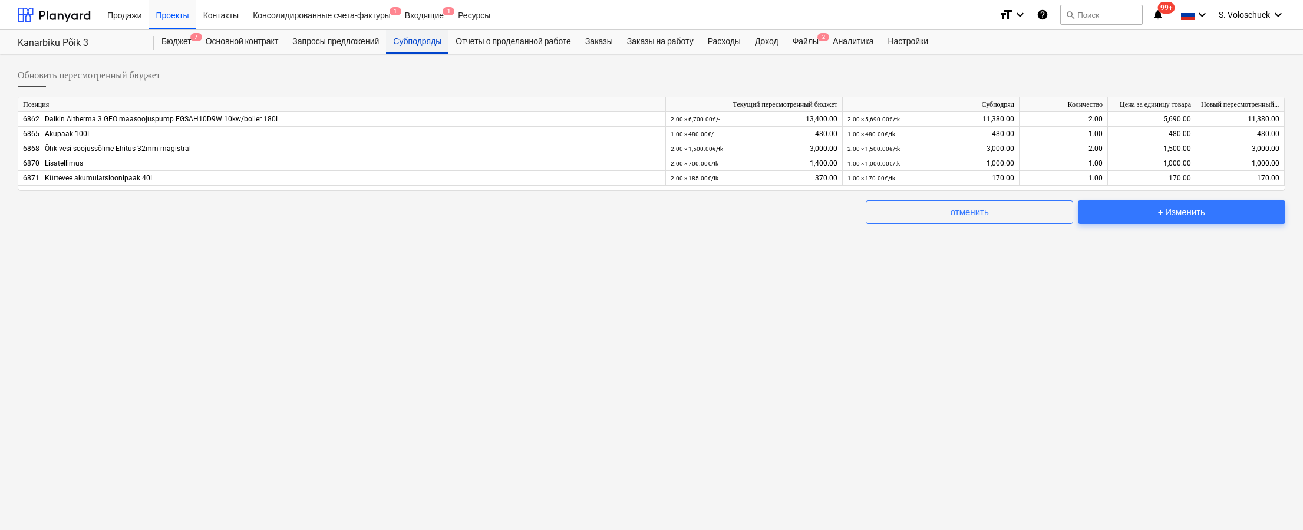
click at [431, 45] on div "Субподряды" at bounding box center [417, 42] width 62 height 24
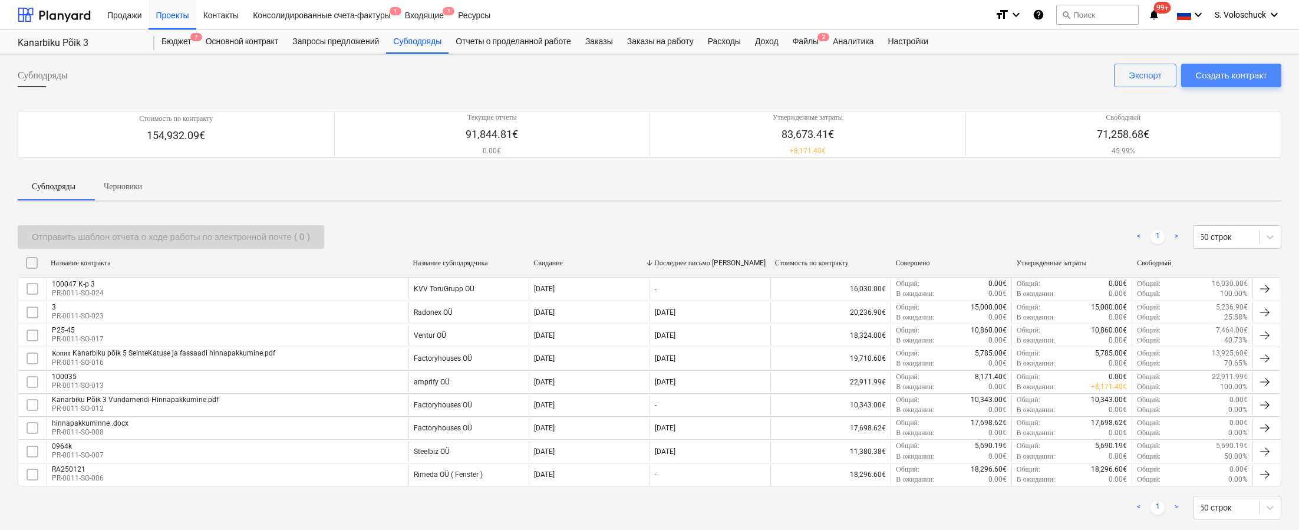
click at [938, 74] on div "Создать контракт" at bounding box center [1231, 75] width 72 height 15
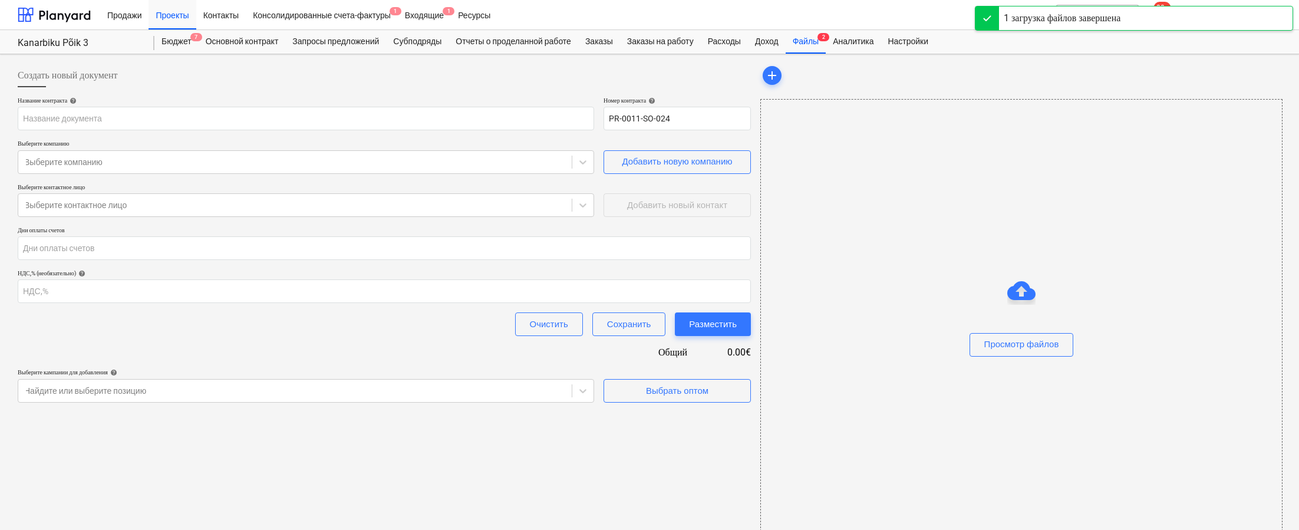
click at [882, 226] on div "Просмотр файлов" at bounding box center [1021, 321] width 522 height 444
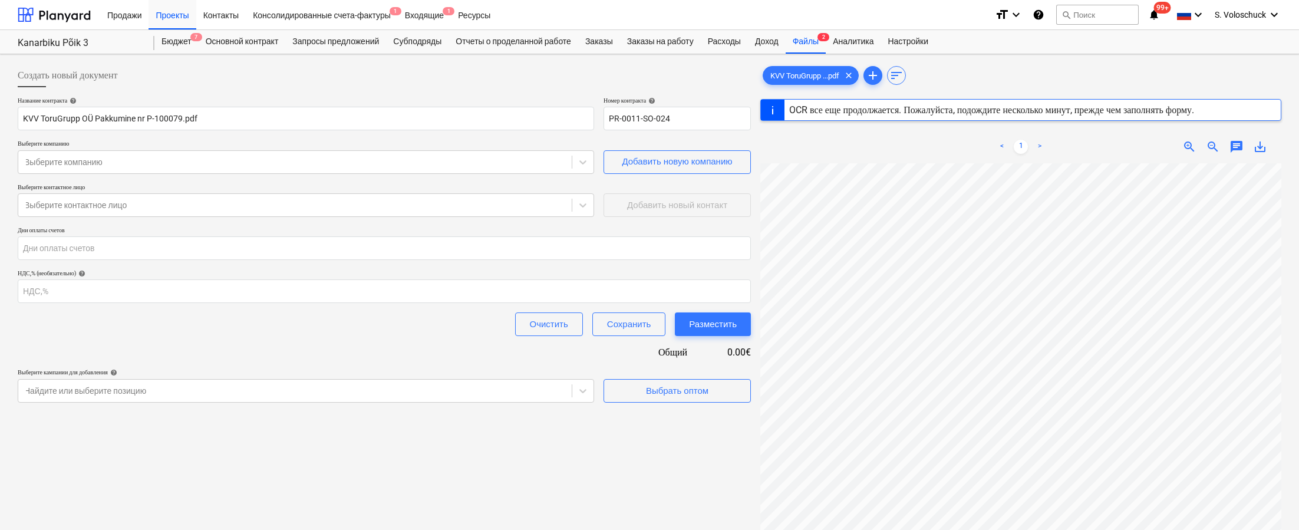
scroll to position [2, 0]
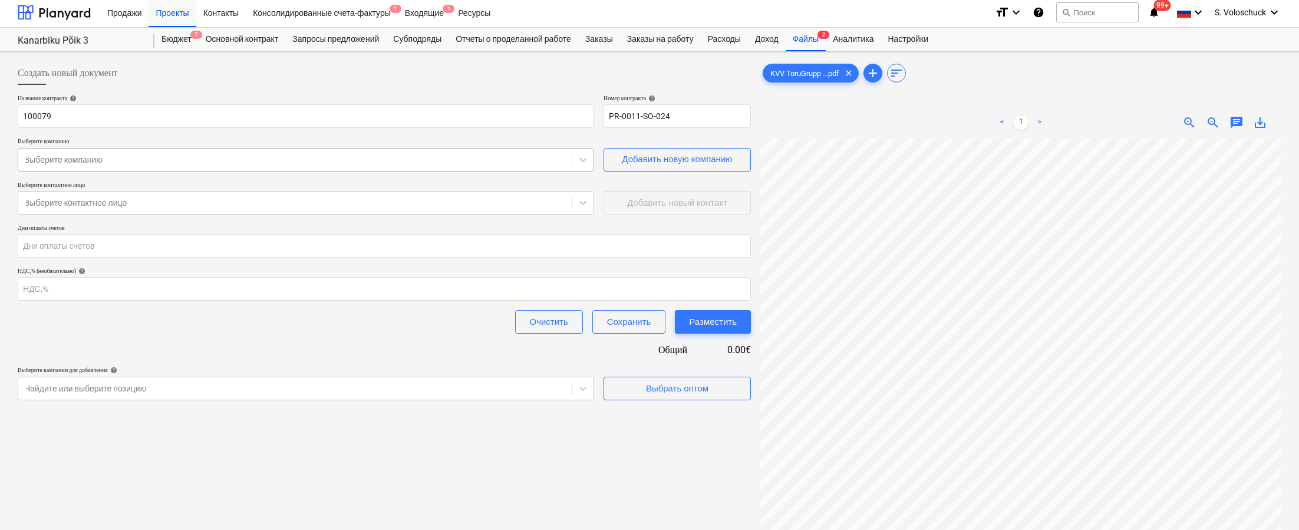
scroll to position [5, 0]
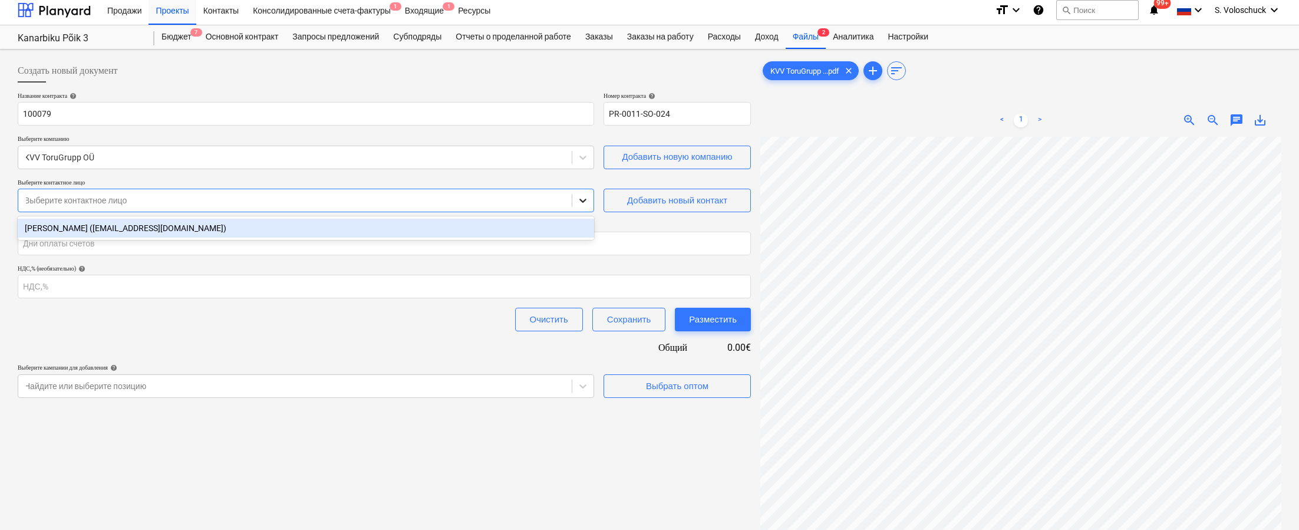
click at [586, 205] on icon at bounding box center [583, 201] width 12 height 12
click at [561, 229] on div "[PERSON_NAME] ([EMAIL_ADDRESS][DOMAIN_NAME])" at bounding box center [306, 228] width 576 height 19
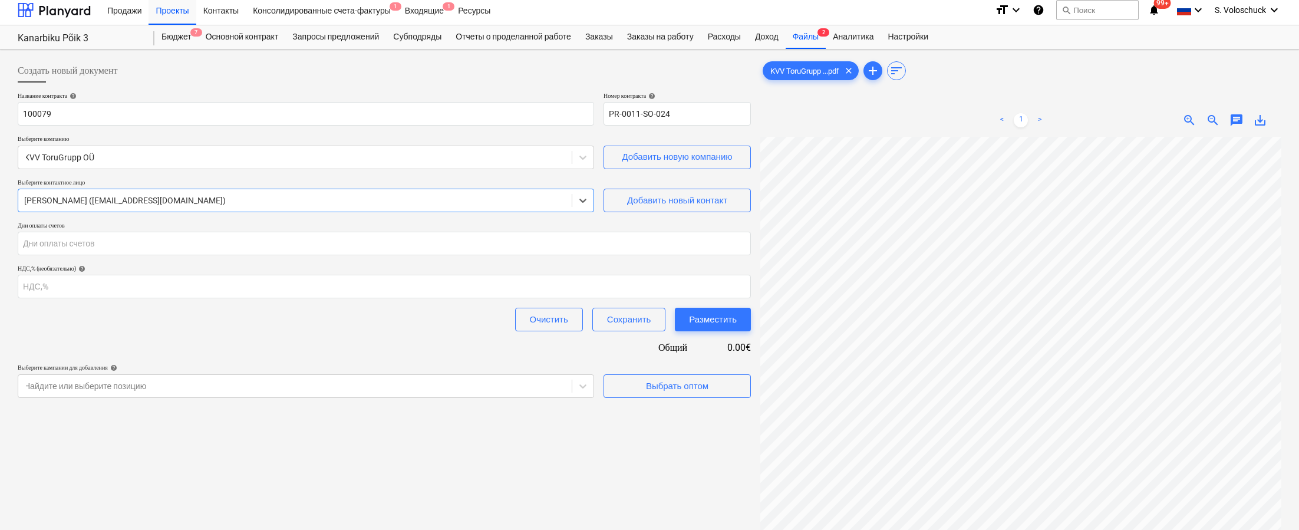
scroll to position [123, 0]
click at [282, 286] on input "number" at bounding box center [384, 287] width 733 height 24
click at [690, 454] on div "Создать новый документ Название контракта help 100079 Номер контракта help PR-0…" at bounding box center [384, 346] width 743 height 584
click at [676, 384] on div "Выбрать оптом" at bounding box center [677, 385] width 62 height 15
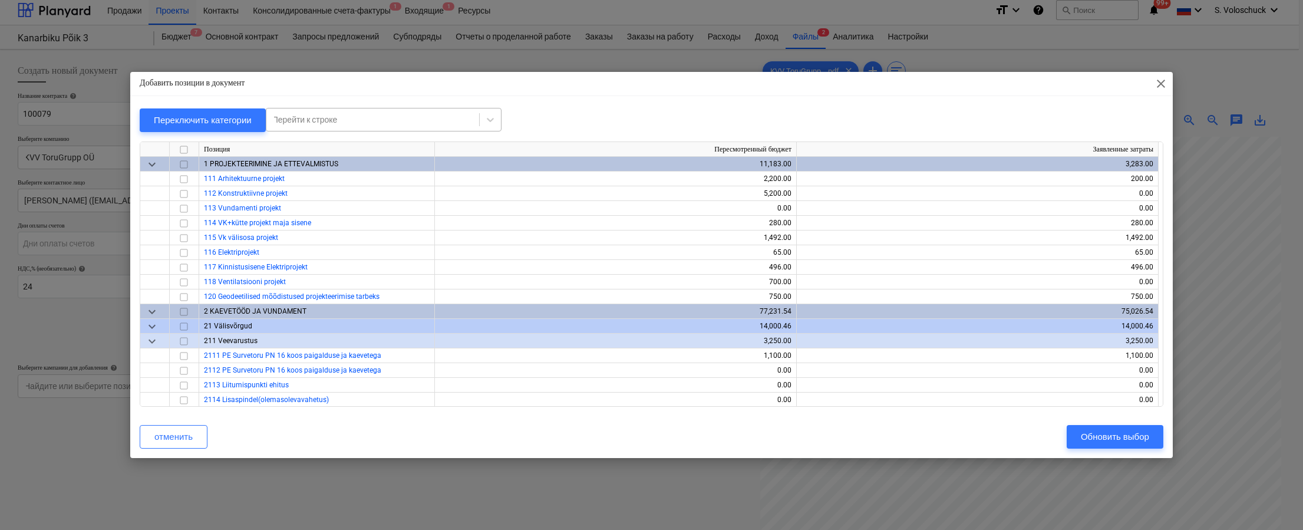
click at [354, 113] on div "Перейти к строке" at bounding box center [372, 119] width 213 height 17
click at [938, 88] on span "close" at bounding box center [1161, 84] width 14 height 14
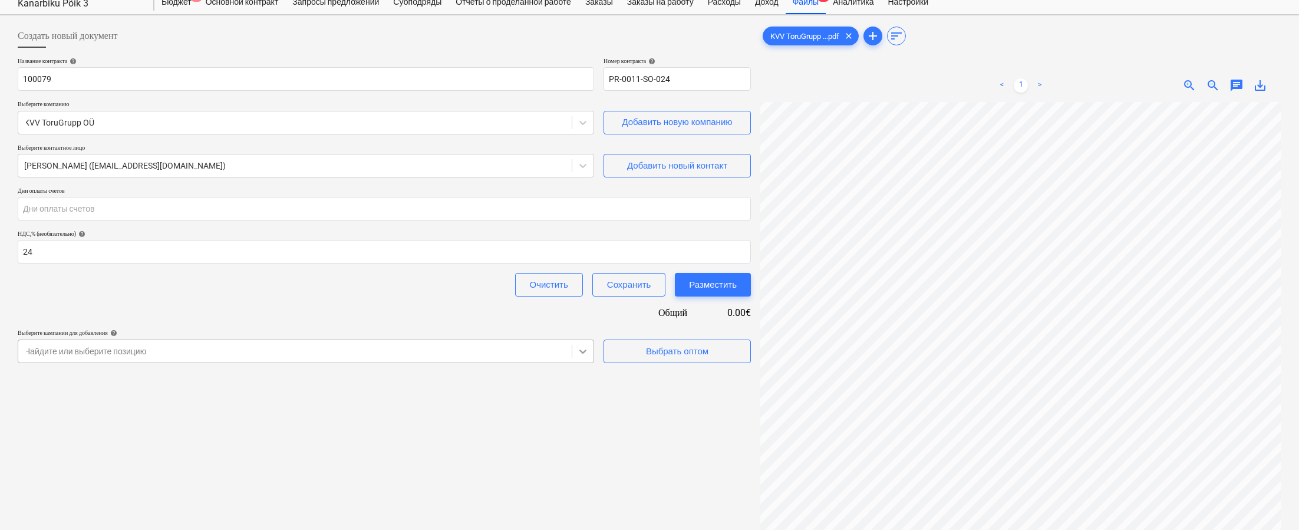
click at [582, 387] on body "Продажи Проекты Контакты Консолидированные счета-фактуры 1 Входящие 1 Ресурсы f…" at bounding box center [649, 226] width 1299 height 530
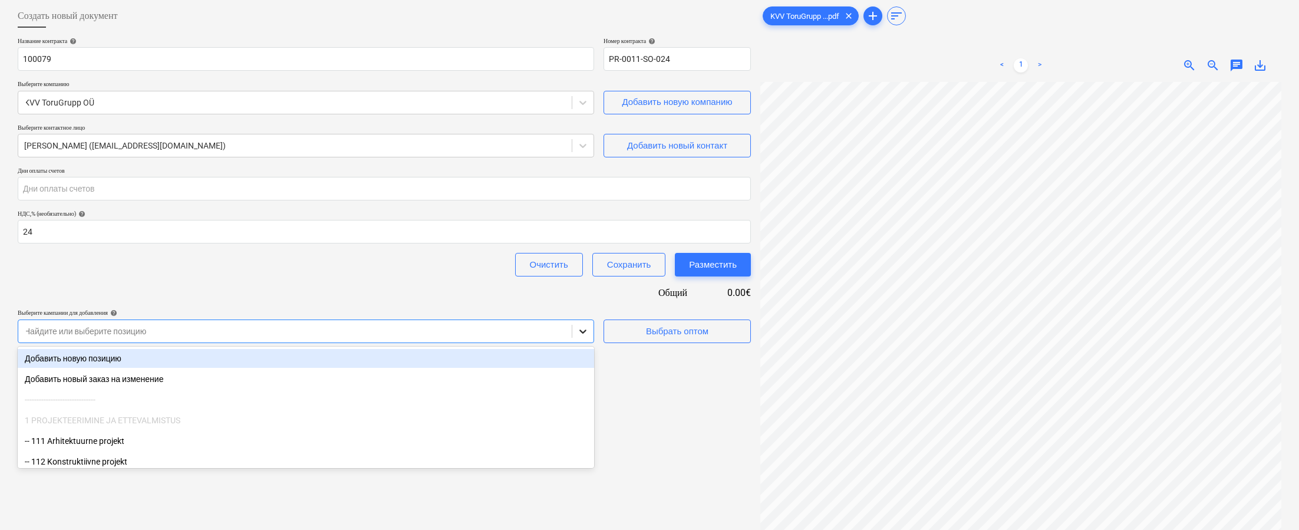
scroll to position [60, 0]
click at [512, 360] on div "Добавить новую позицию" at bounding box center [306, 357] width 576 height 19
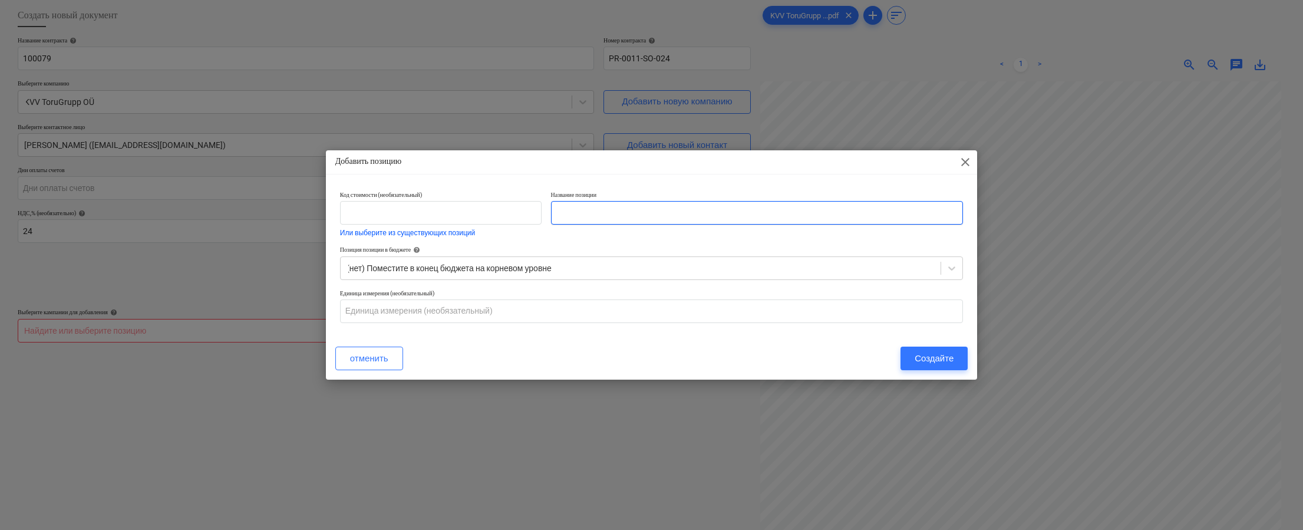
paste input "Jahutuse valmidus koos materjaliga/ toru 20m"
click at [938, 361] on div "Создайте" at bounding box center [934, 358] width 39 height 15
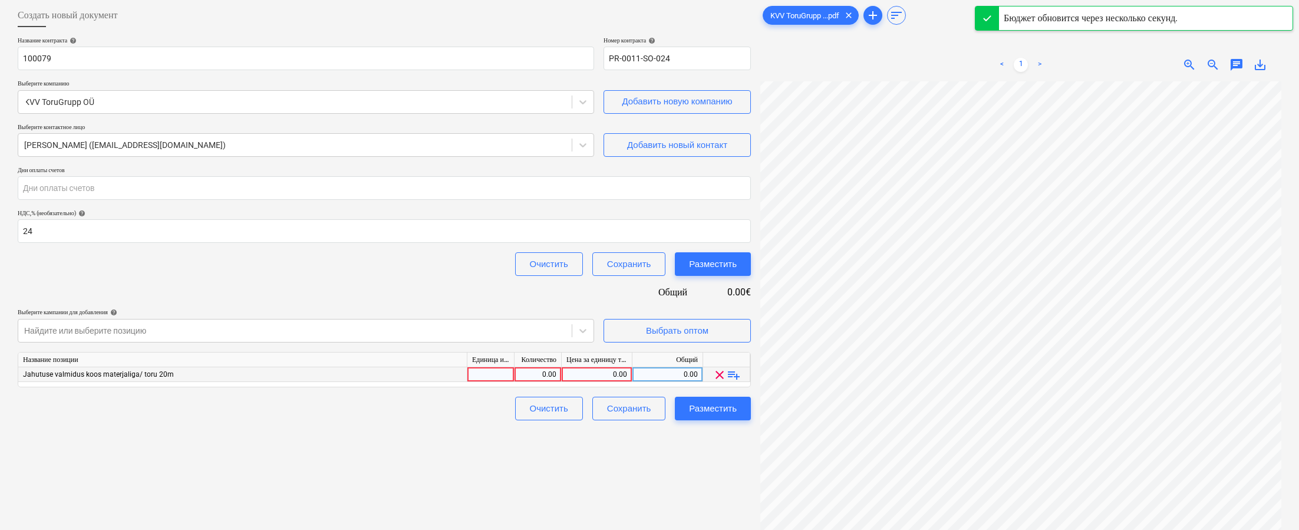
click at [587, 373] on div "0.00" at bounding box center [596, 374] width 61 height 15
click at [542, 371] on div "0.00" at bounding box center [537, 374] width 37 height 15
click at [498, 373] on div at bounding box center [490, 374] width 47 height 15
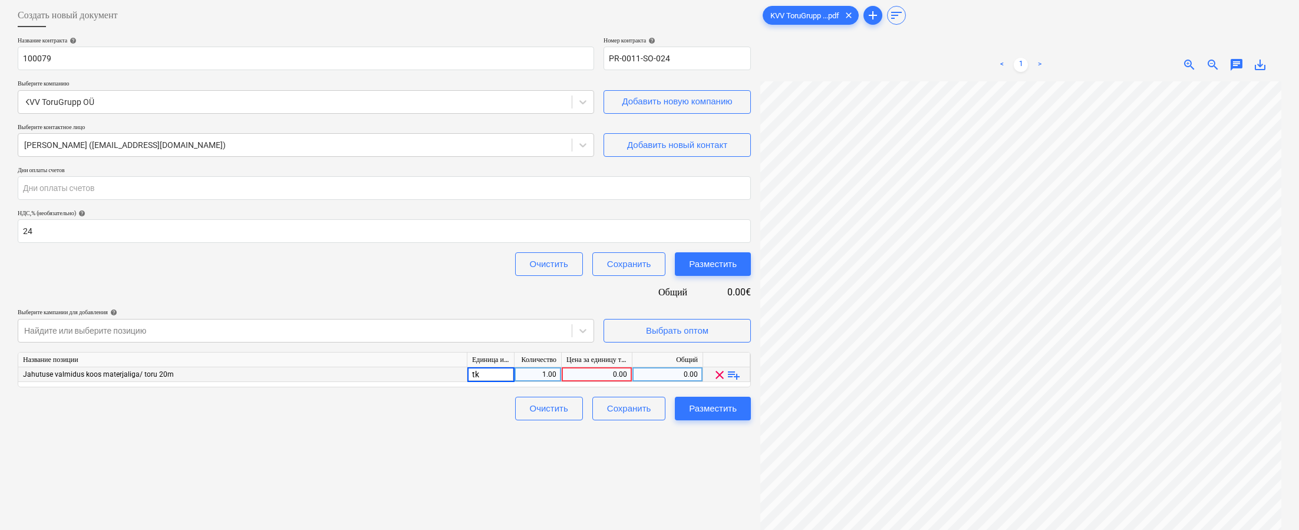
click at [588, 373] on div "0.00" at bounding box center [596, 374] width 61 height 15
click at [590, 457] on div "Создать новый документ Название контракта help 100079 Номер контракта help PR-0…" at bounding box center [384, 291] width 743 height 584
click at [710, 403] on div "Разместить" at bounding box center [713, 408] width 48 height 15
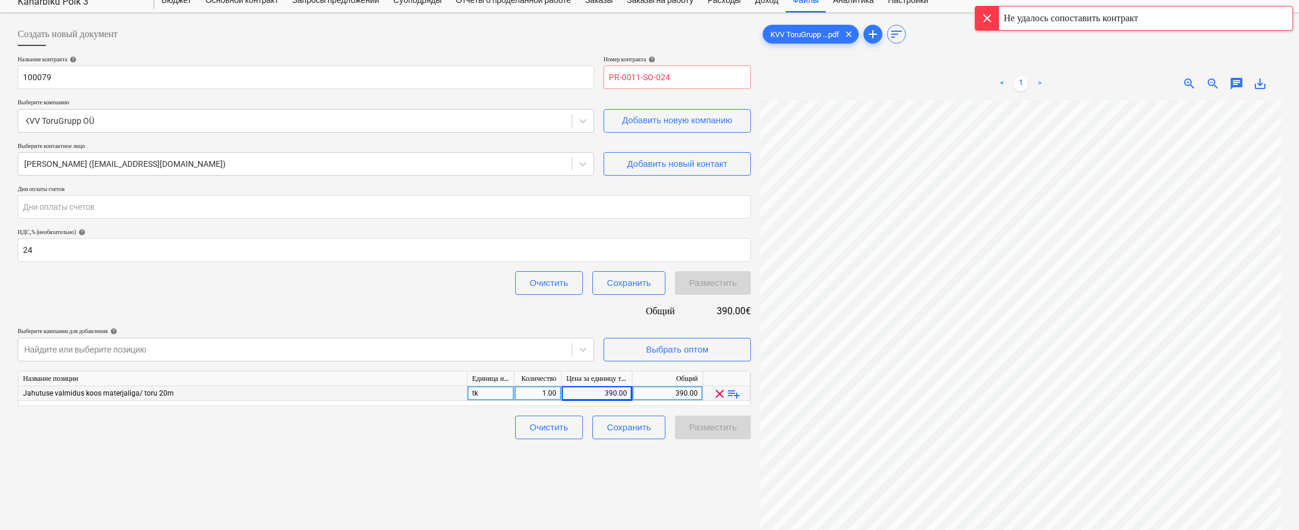
scroll to position [14, 0]
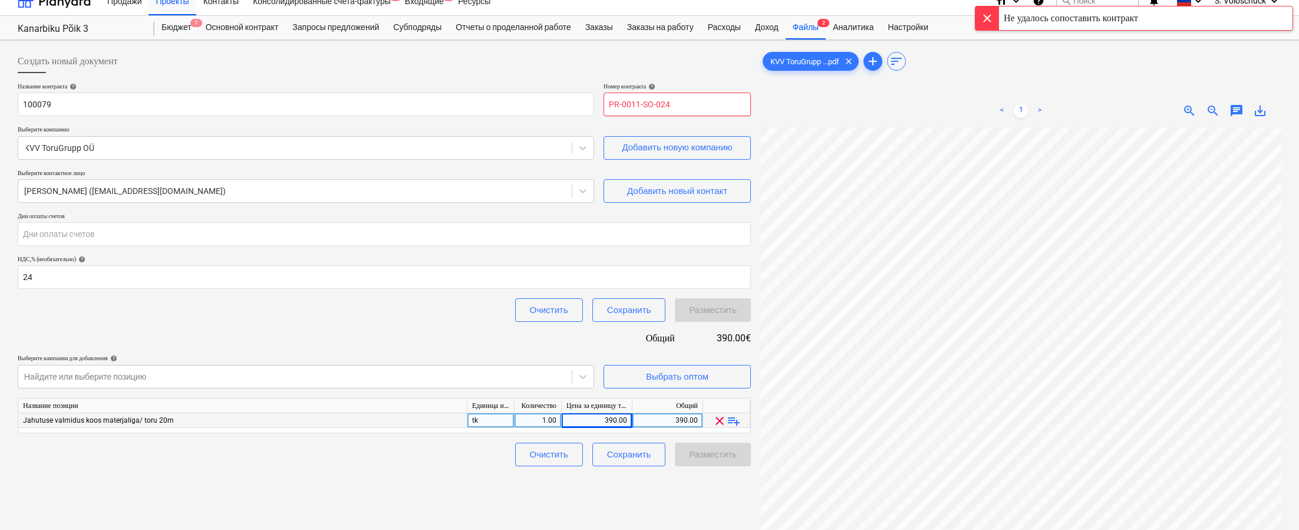
click at [701, 109] on input "PR-0011-SO-024" at bounding box center [677, 105] width 147 height 24
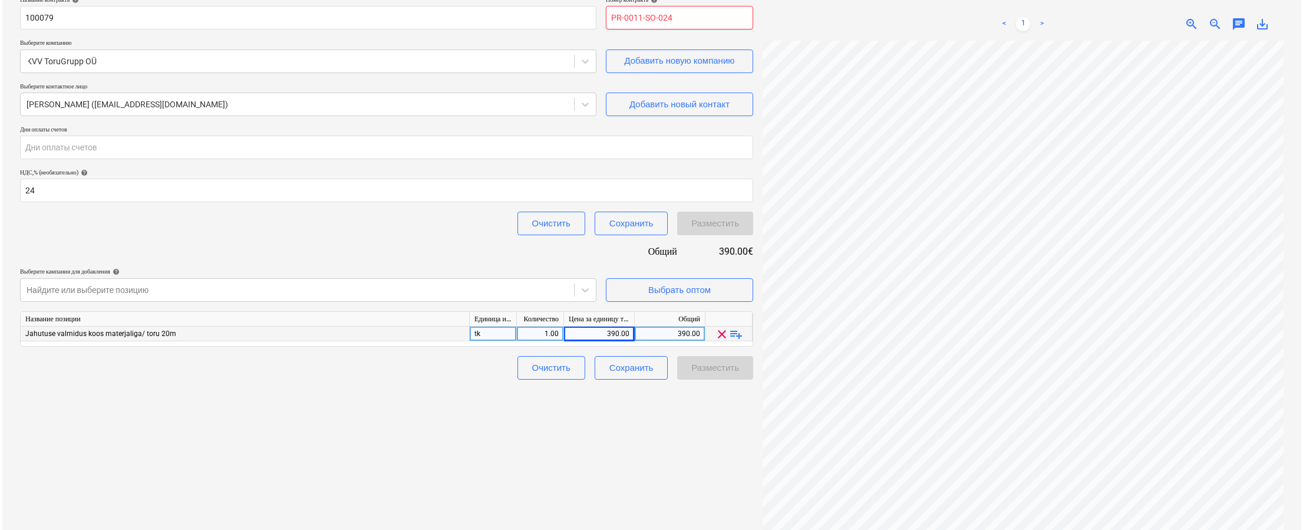
scroll to position [4, 0]
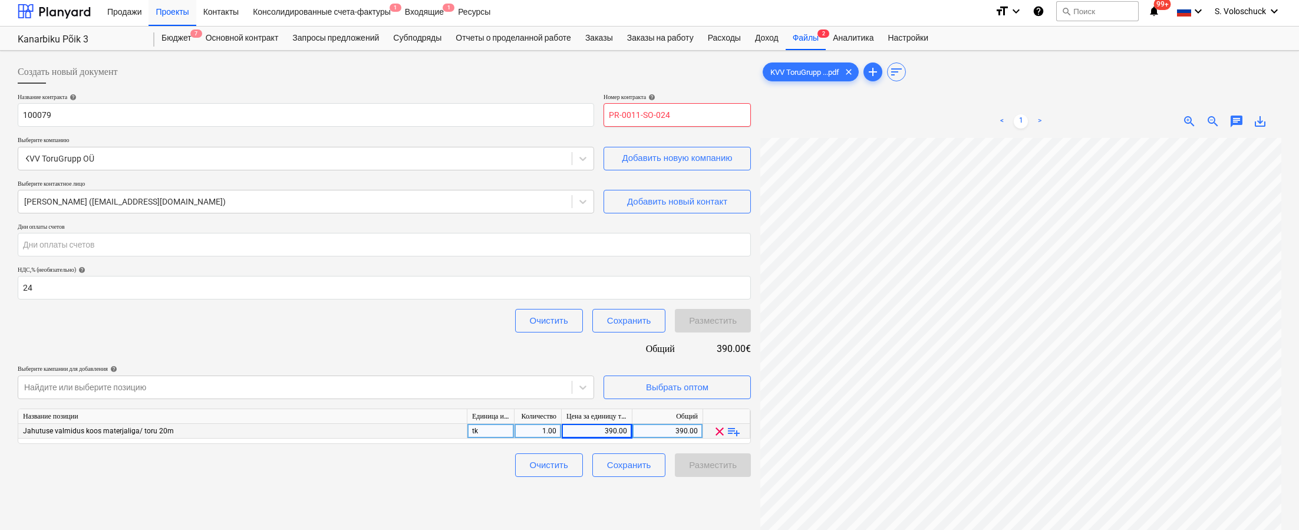
click at [677, 113] on input "PR-0011-SO-024" at bounding box center [677, 115] width 147 height 24
click at [865, 118] on div "< 1 > zoom_in zoom_out chat 0 save_alt" at bounding box center [1020, 121] width 521 height 33
click at [720, 462] on div "Разместить" at bounding box center [713, 464] width 48 height 15
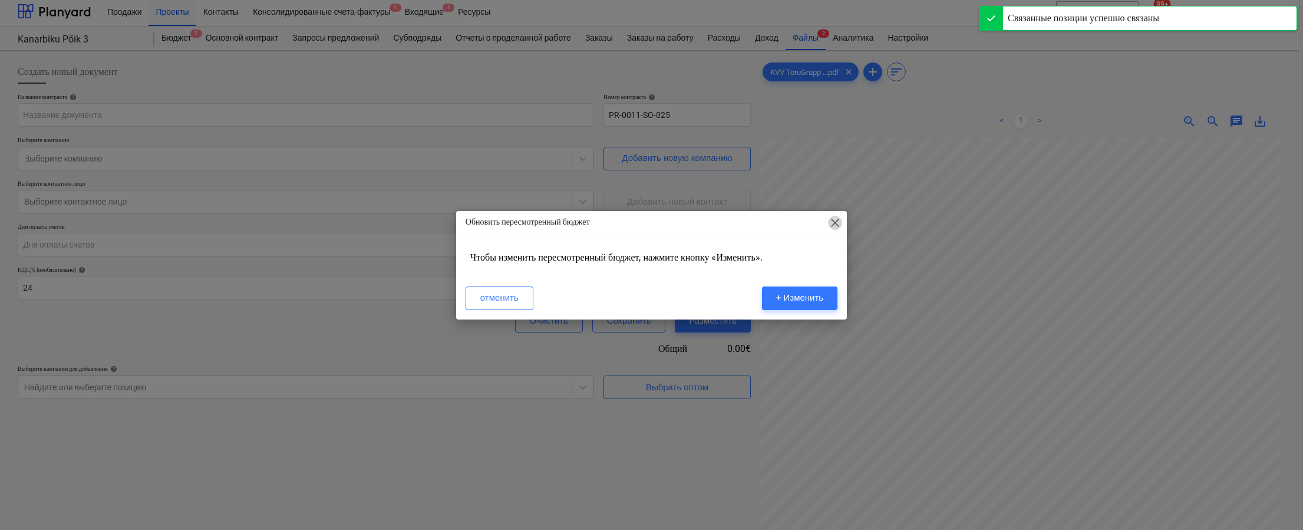
click at [837, 220] on span "close" at bounding box center [835, 223] width 14 height 14
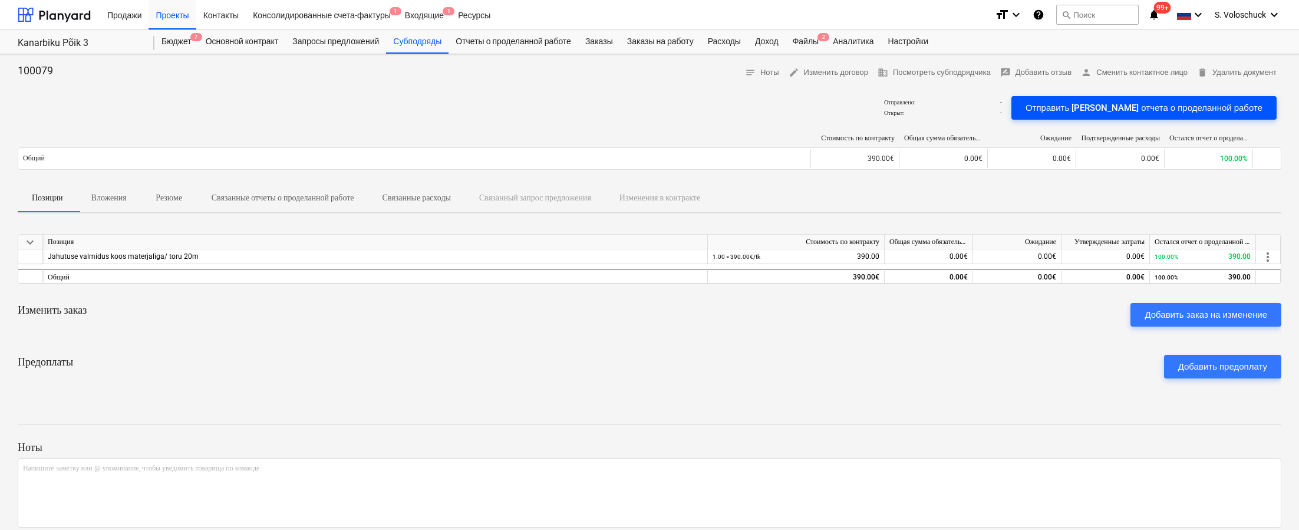
click at [938, 110] on div "Отправить [PERSON_NAME] отчета о проделанной работе" at bounding box center [1144, 107] width 237 height 15
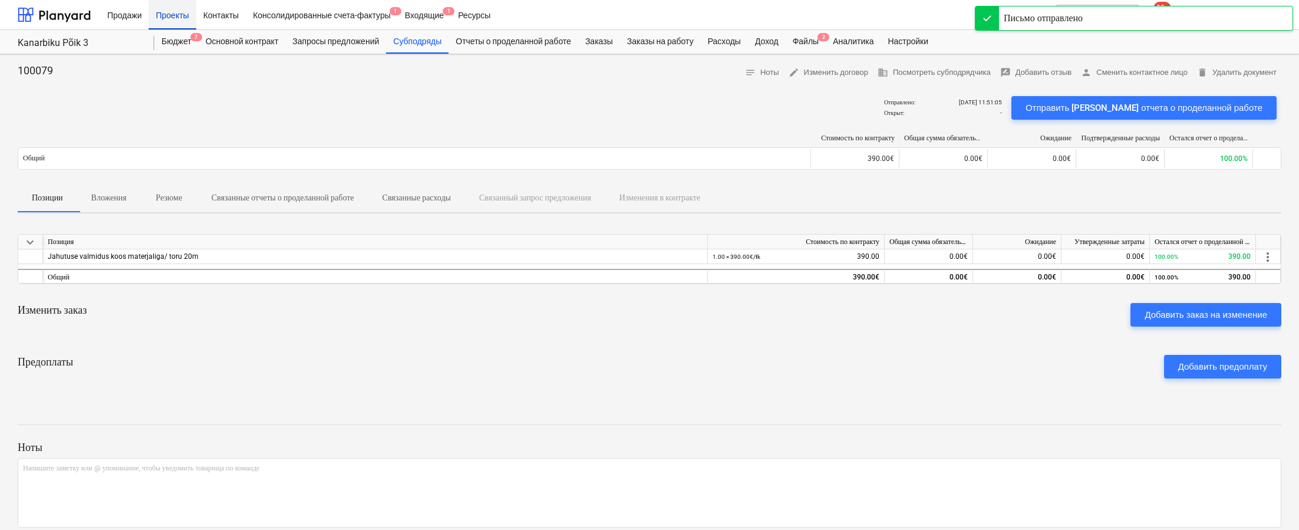
click at [175, 19] on div "Проекты" at bounding box center [172, 14] width 47 height 30
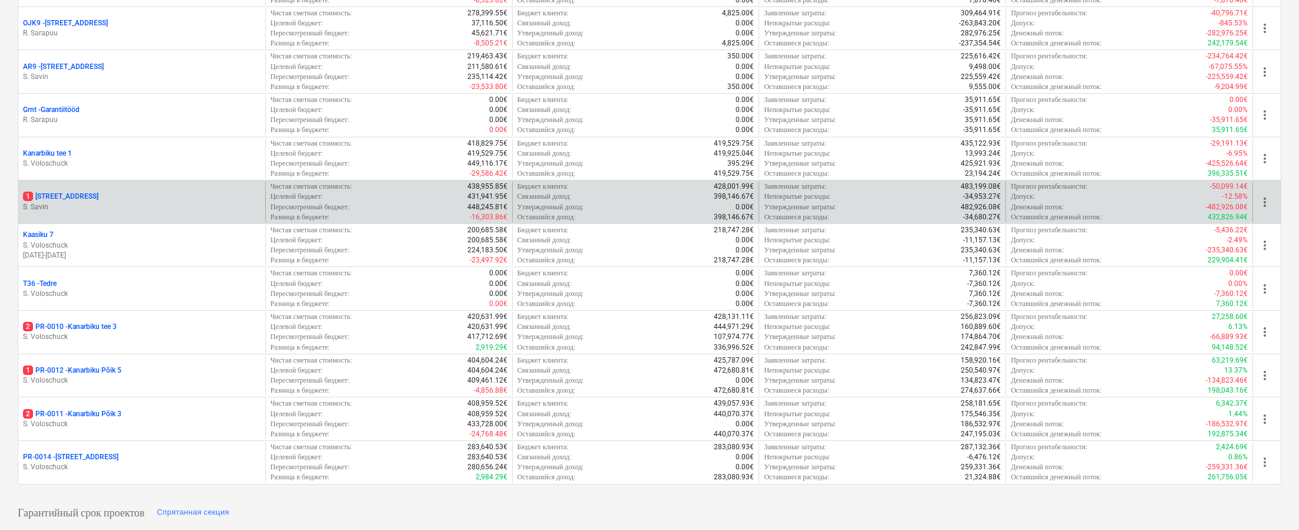
scroll to position [319, 0]
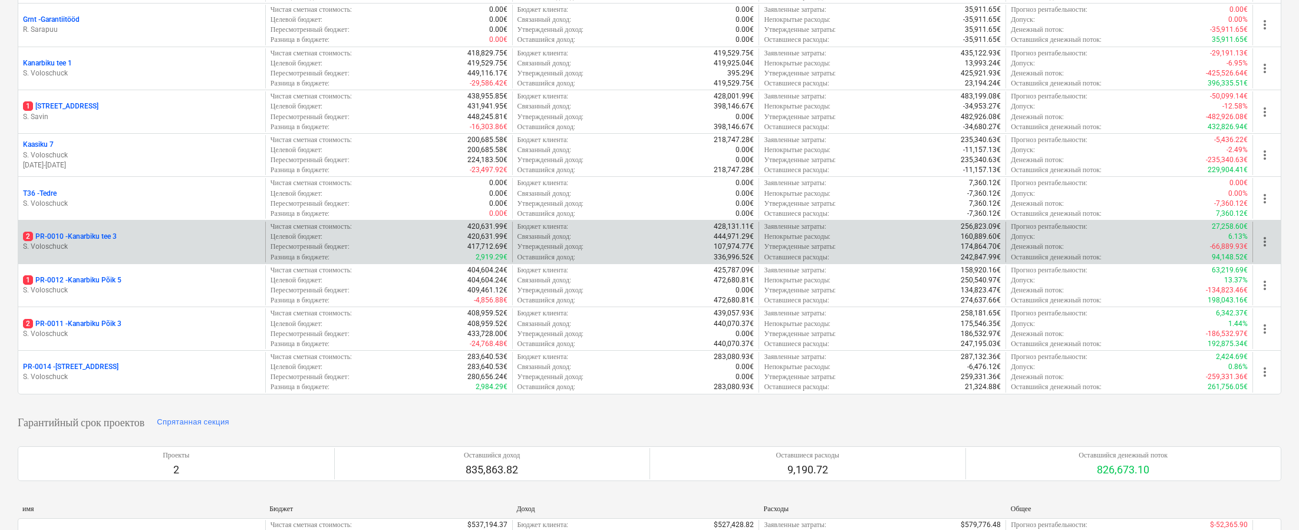
click at [183, 237] on div "2 PR-0010 - [GEOGRAPHIC_DATA] tee 3" at bounding box center [142, 237] width 238 height 10
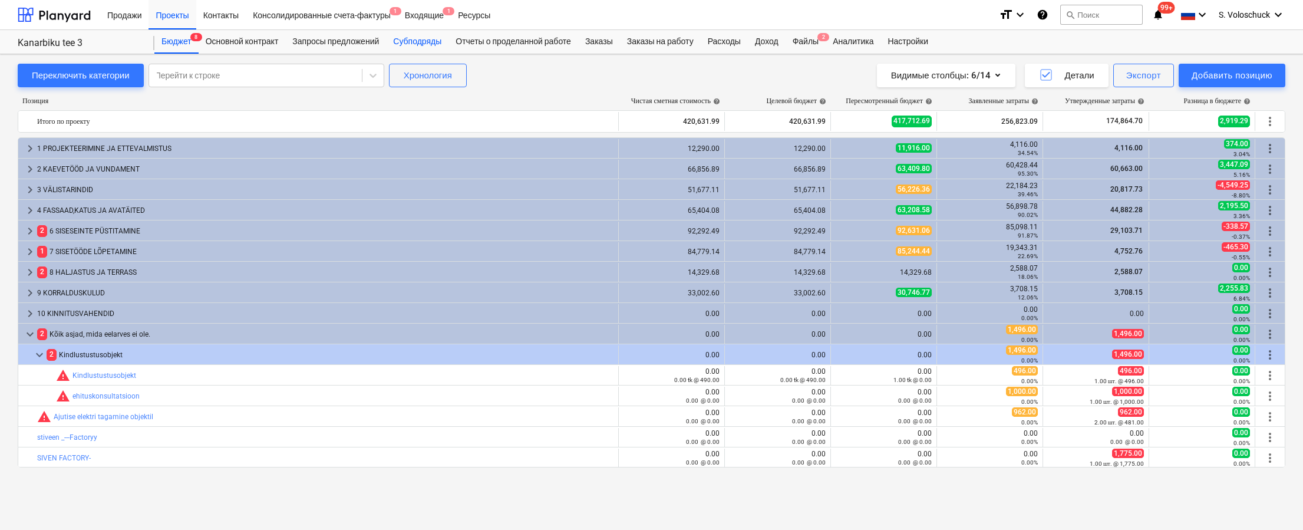
click at [417, 38] on div "Субподряды" at bounding box center [417, 42] width 62 height 24
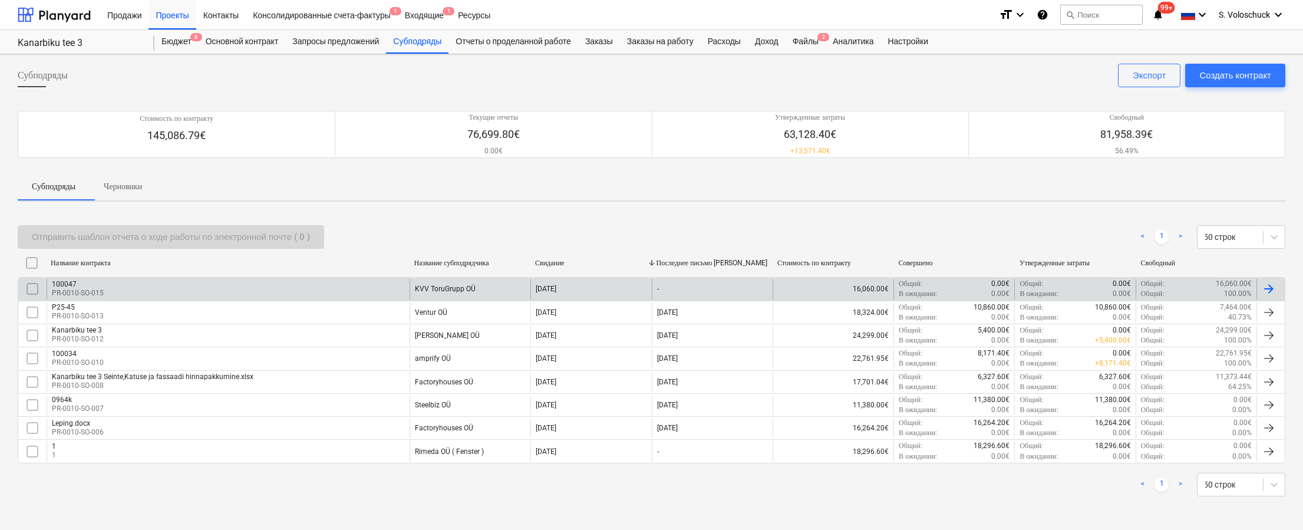
click at [453, 291] on div "KVV ToruGrupp OÜ" at bounding box center [445, 289] width 61 height 8
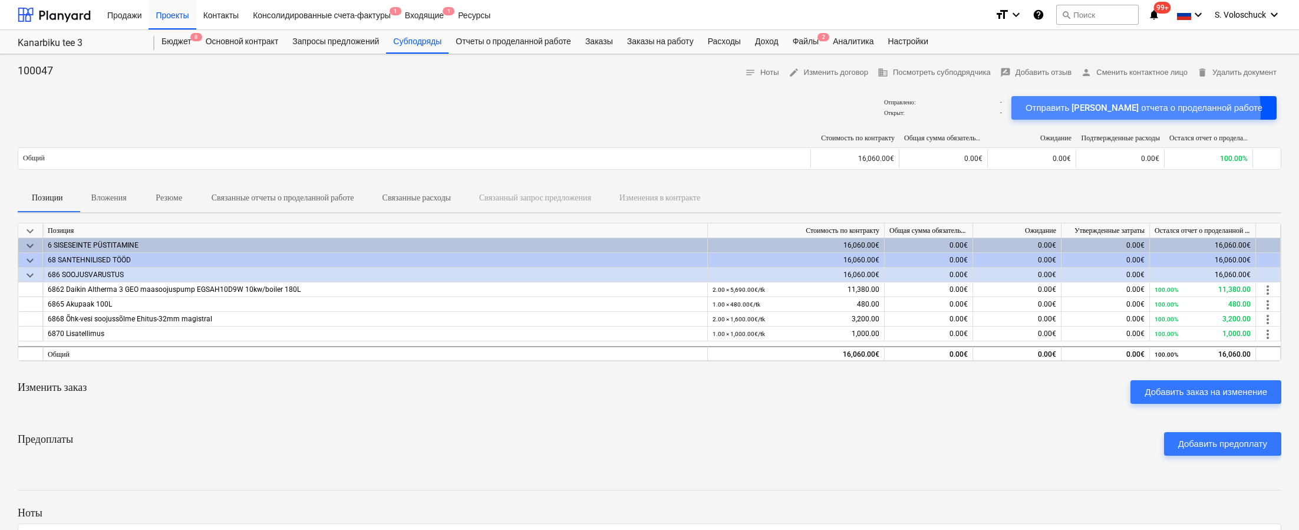
click at [938, 111] on div "Отправить [PERSON_NAME] отчета о проделанной работе" at bounding box center [1144, 107] width 237 height 15
click at [826, 42] on div "Файлы 2" at bounding box center [806, 42] width 40 height 24
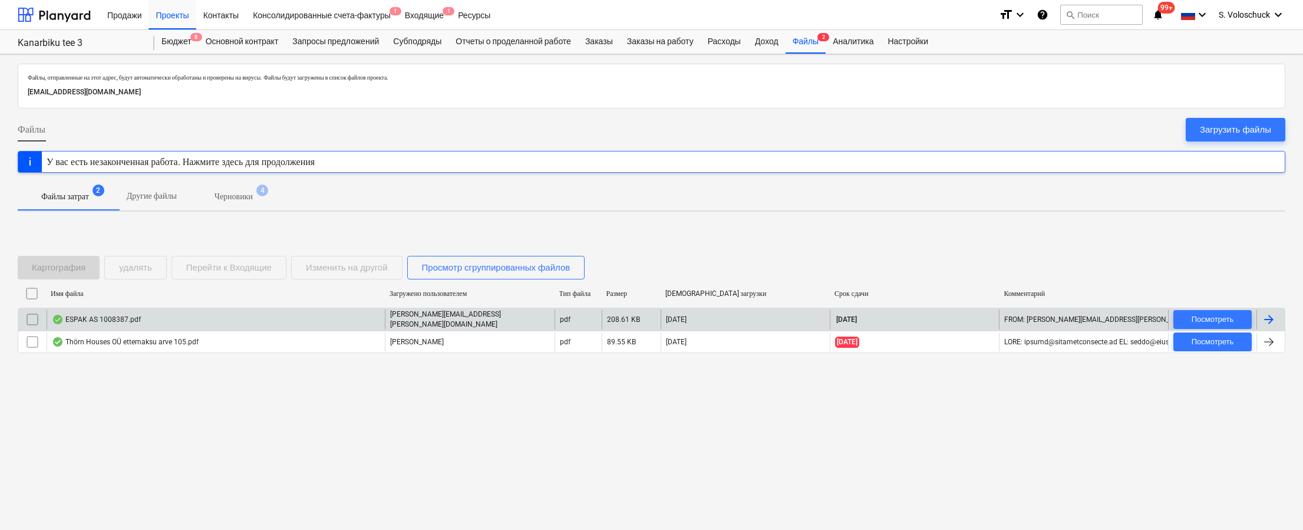
click at [237, 321] on div "ESPAK AS 1008387.pdf" at bounding box center [216, 319] width 338 height 20
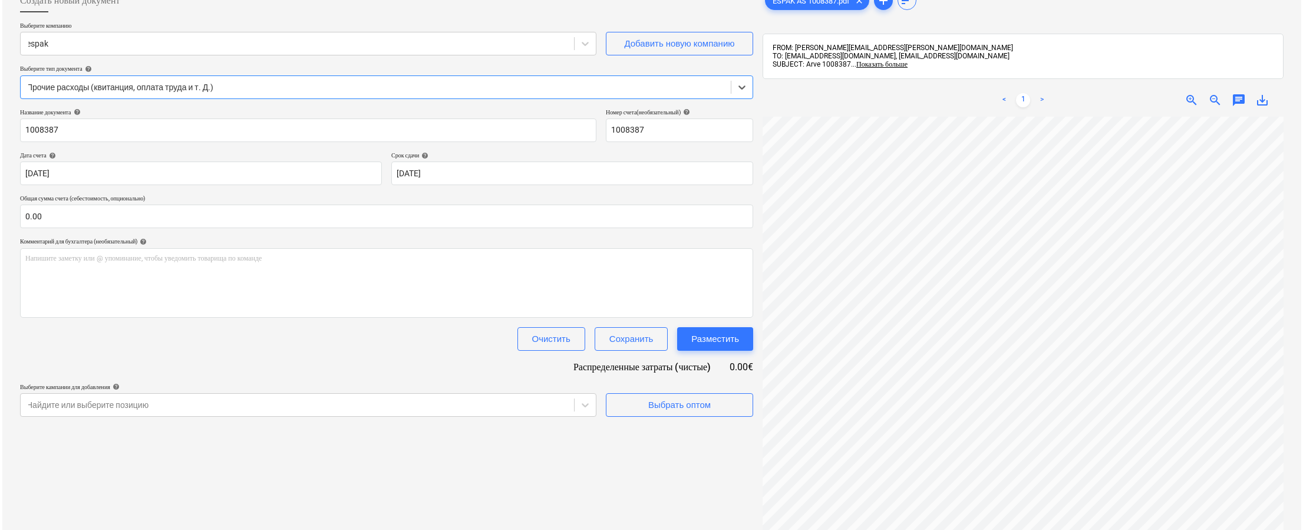
scroll to position [167, 0]
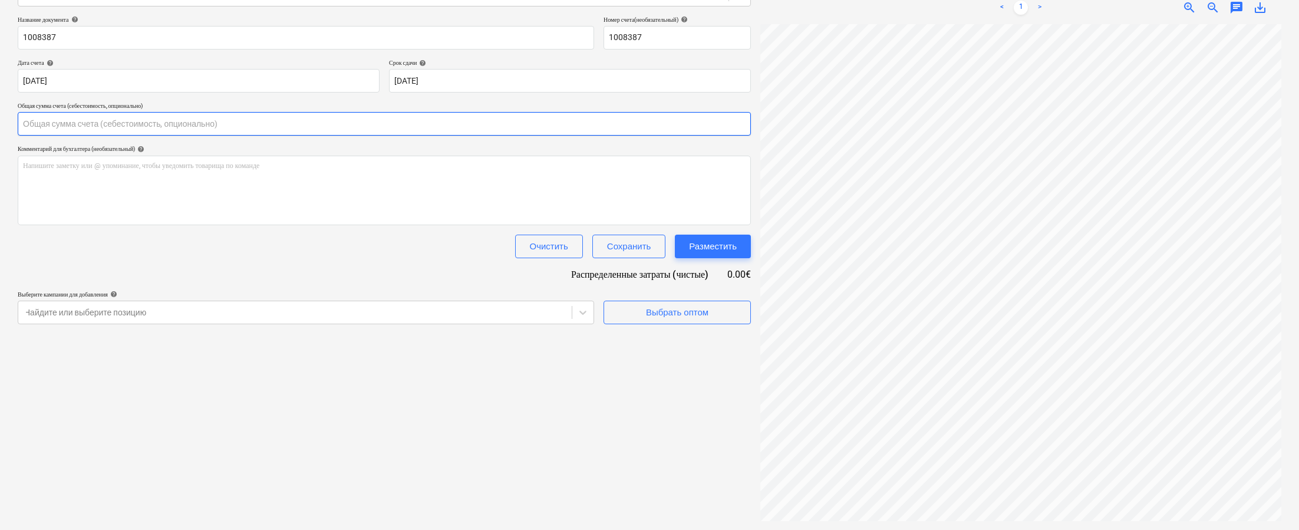
click at [135, 122] on input "text" at bounding box center [384, 124] width 733 height 24
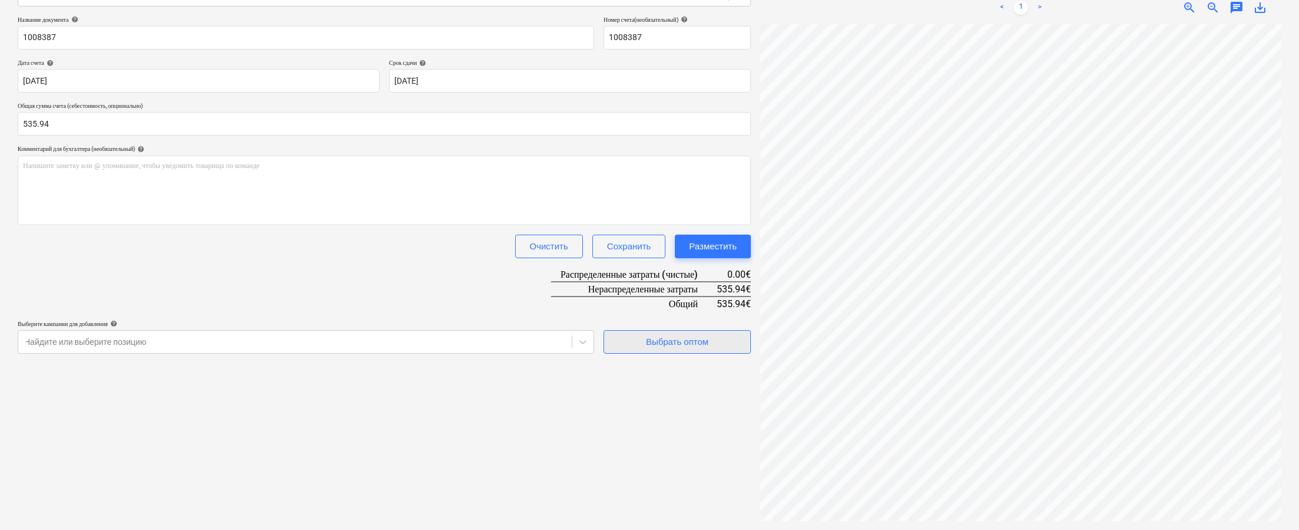
click at [705, 345] on div "Выбрать оптом" at bounding box center [677, 341] width 62 height 15
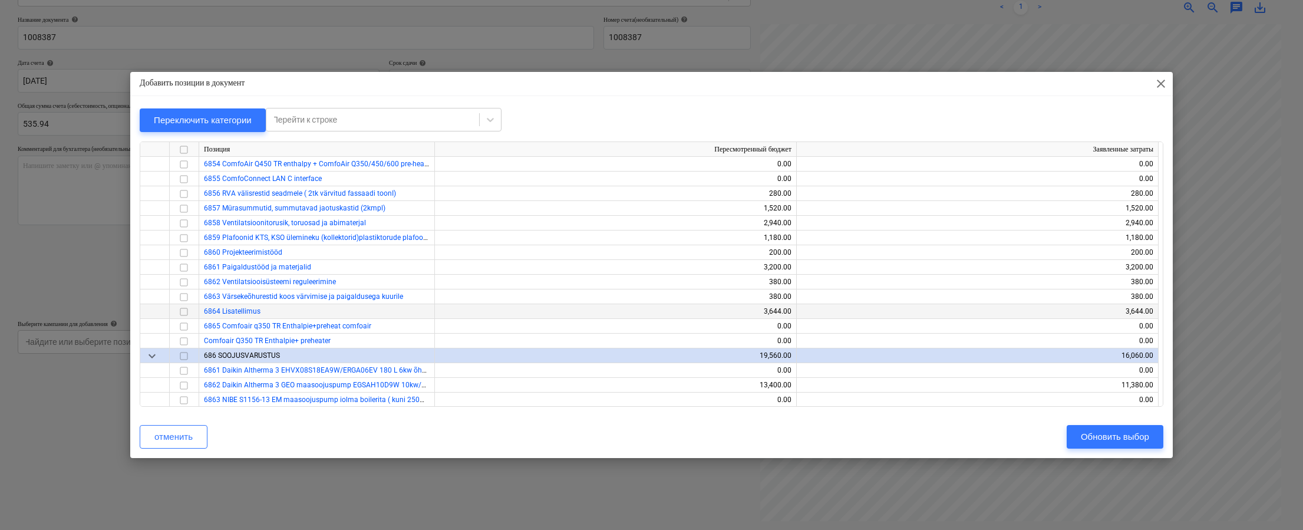
scroll to position [7444, 0]
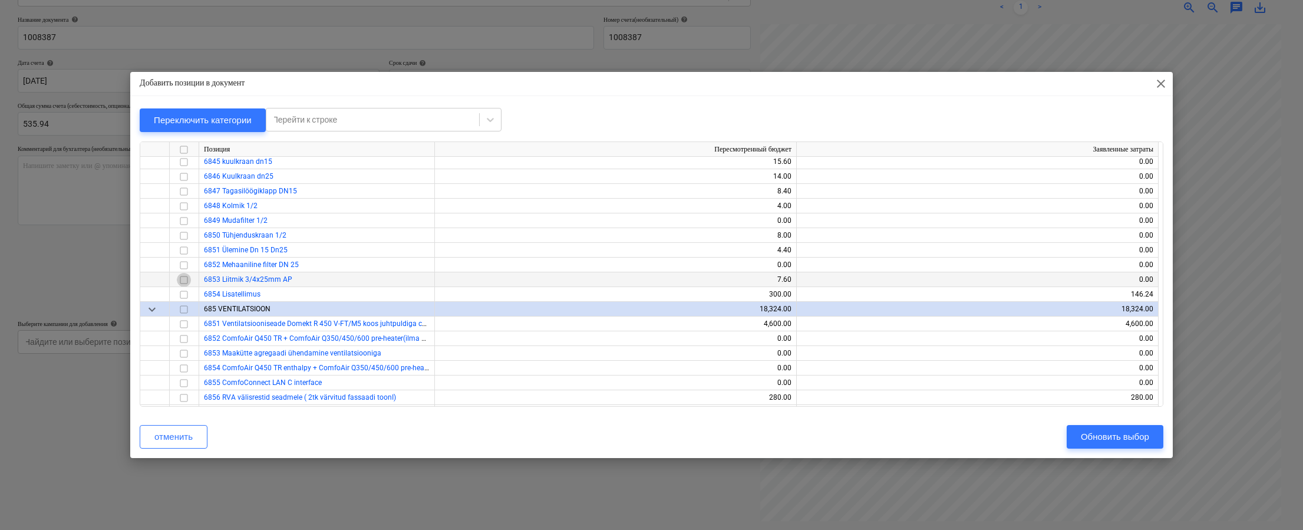
click at [183, 279] on input "checkbox" at bounding box center [184, 279] width 14 height 14
click at [185, 278] on input "checkbox" at bounding box center [184, 279] width 14 height 14
click at [183, 289] on input "checkbox" at bounding box center [184, 294] width 14 height 14
click at [938, 434] on div "Обновить выбор" at bounding box center [1115, 436] width 68 height 15
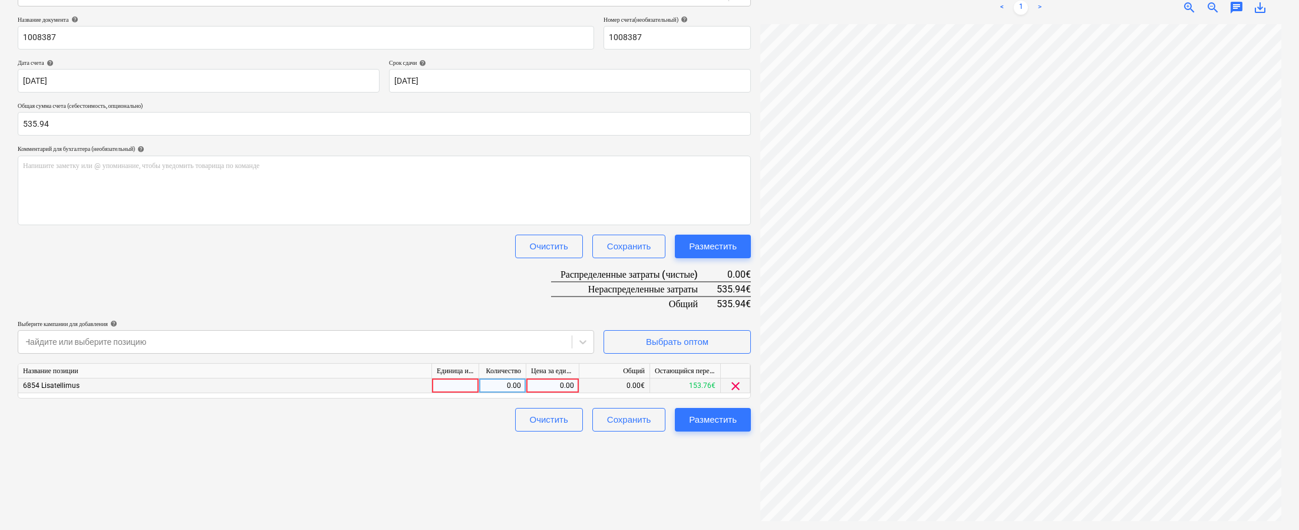
click at [537, 383] on div "0.00" at bounding box center [552, 385] width 43 height 15
click at [522, 463] on div "Создать новый документ Выберите компанию espak Добавить новую компанию Выберите…" at bounding box center [384, 209] width 743 height 634
click at [727, 422] on div "Разместить" at bounding box center [713, 419] width 48 height 15
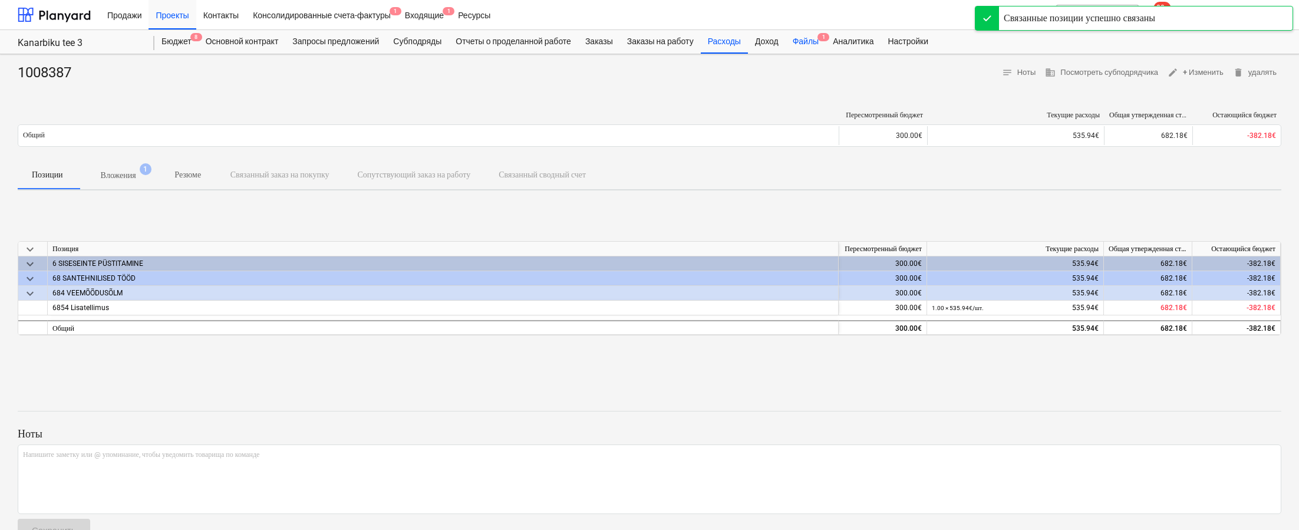
click at [822, 44] on div "Файлы 1" at bounding box center [806, 42] width 40 height 24
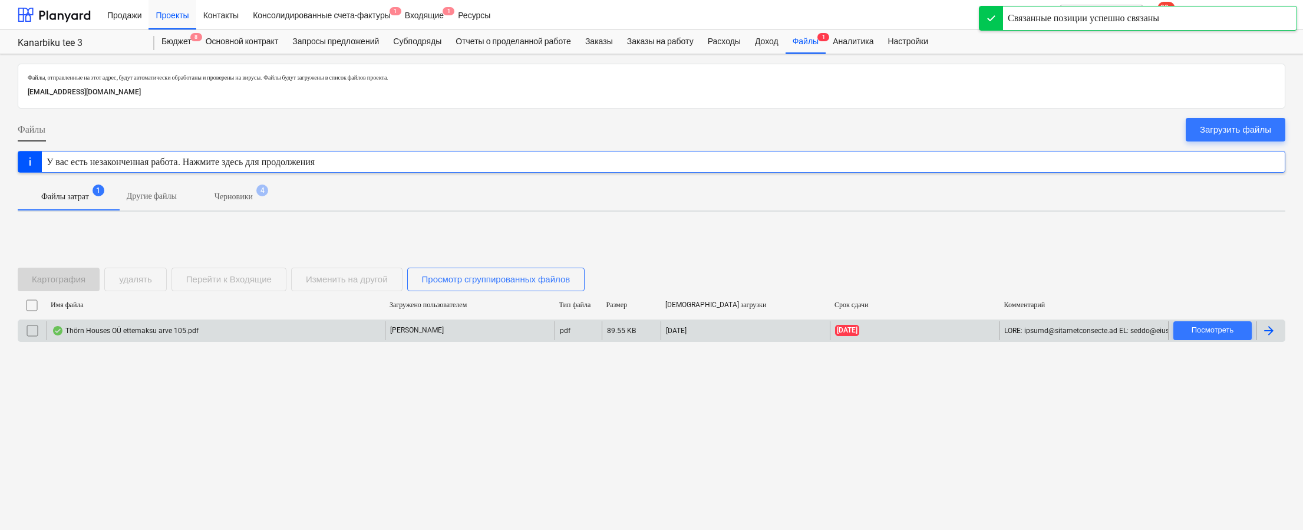
click at [226, 330] on div "Thörn Houses OÜ ettemaksu arve 105.pdf" at bounding box center [216, 330] width 338 height 19
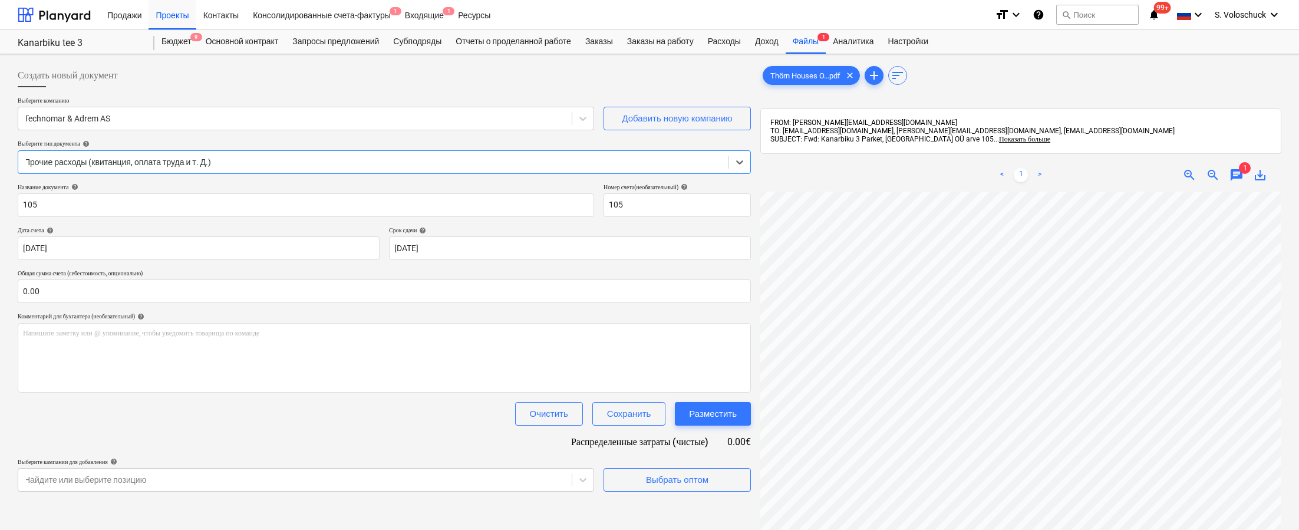
scroll to position [45, 0]
click at [179, 290] on input "text" at bounding box center [384, 291] width 733 height 24
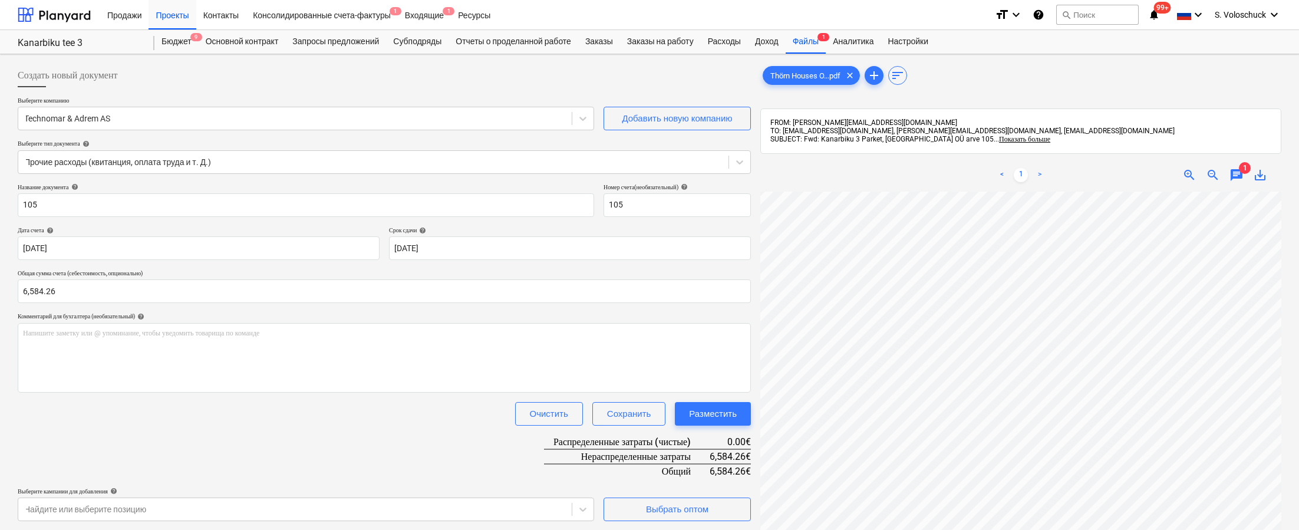
click at [267, 423] on div "Очистить Сохранить Разместить" at bounding box center [384, 414] width 733 height 24
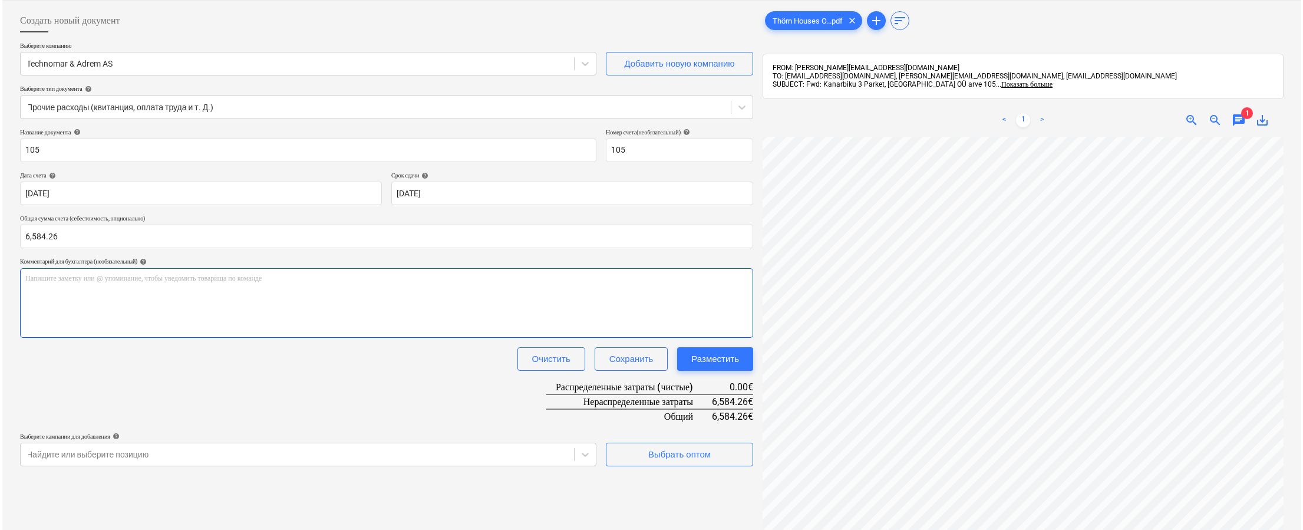
scroll to position [167, 0]
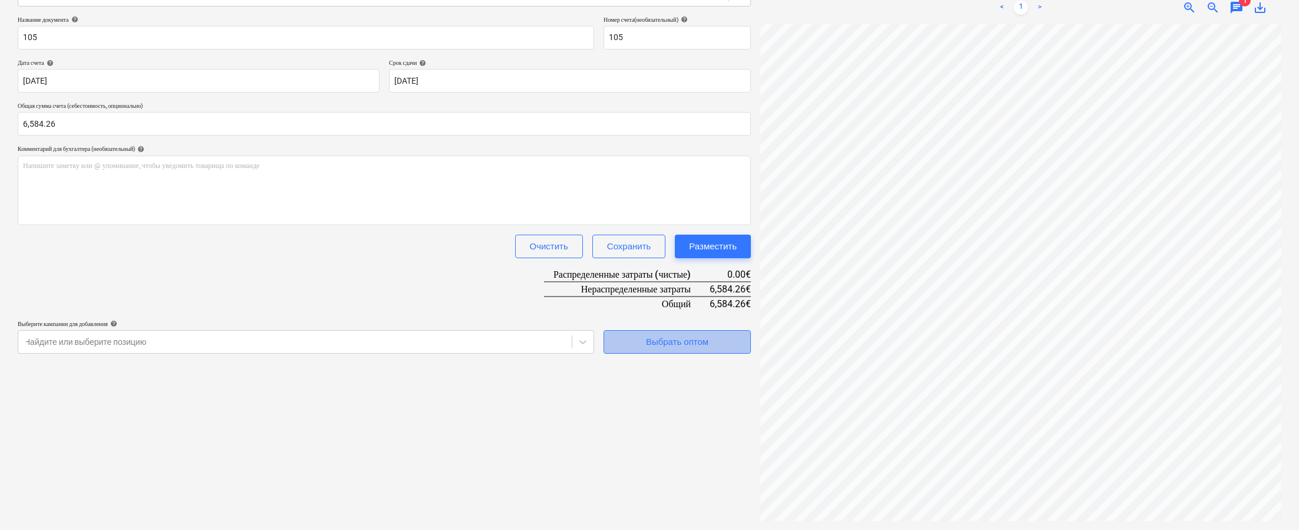
click at [672, 341] on div "Выбрать оптом" at bounding box center [677, 341] width 62 height 15
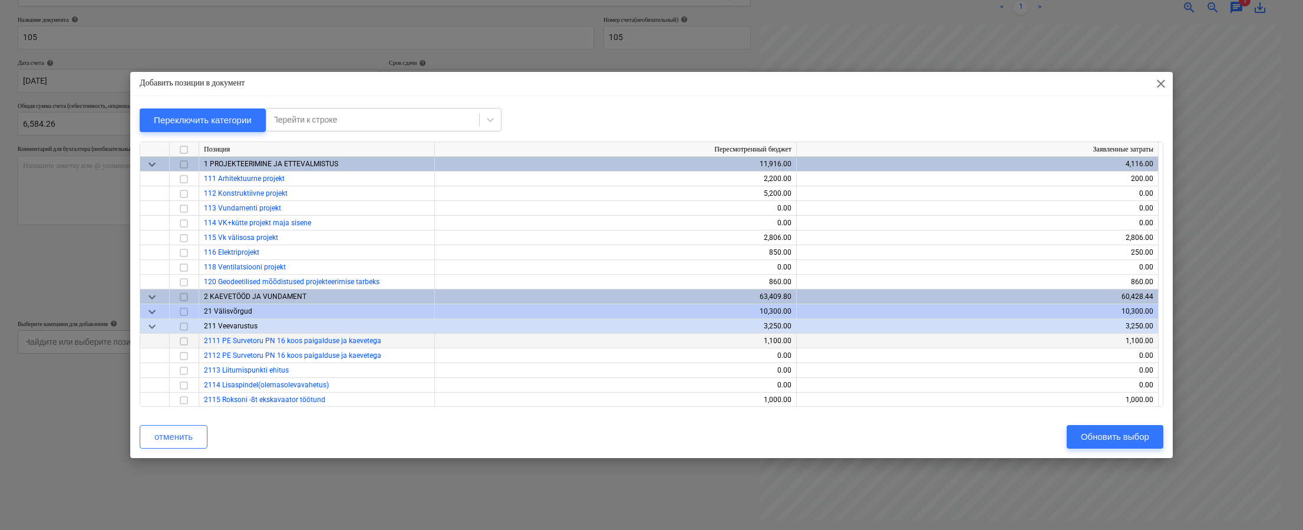
scroll to position [2, 0]
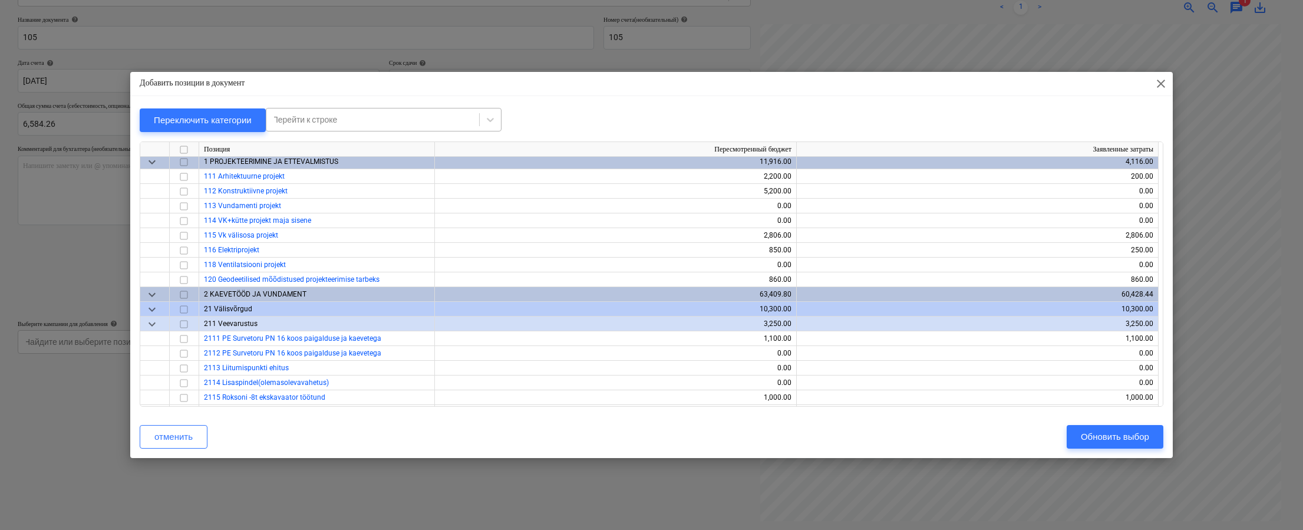
click at [394, 118] on div at bounding box center [372, 120] width 201 height 12
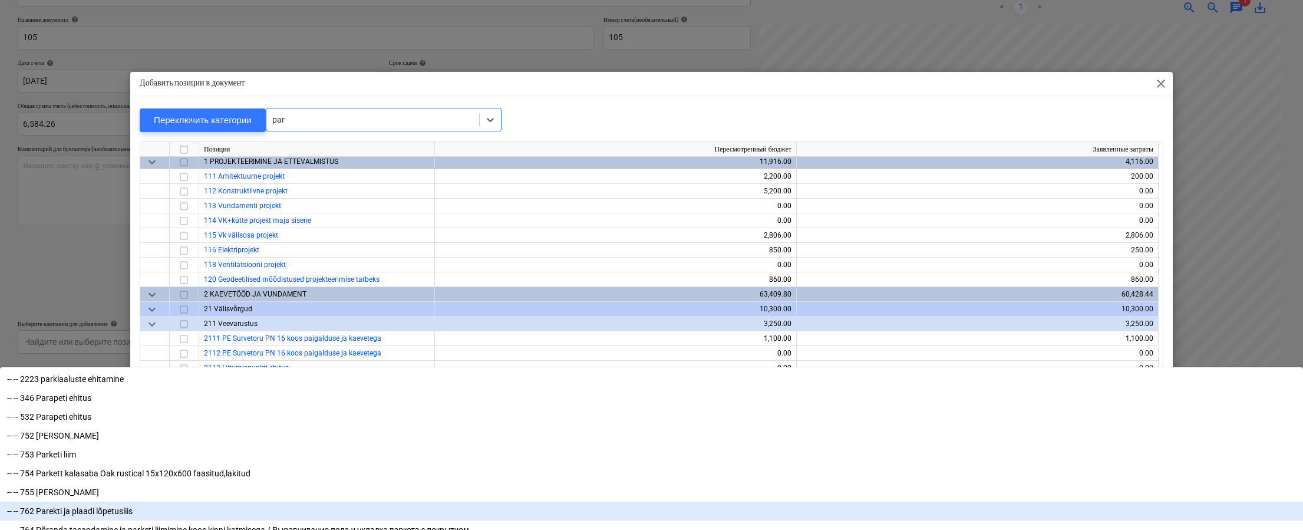
click at [372, 502] on div "-- -- 762 Parekti ja plaadi lõpetusliis" at bounding box center [651, 511] width 1303 height 19
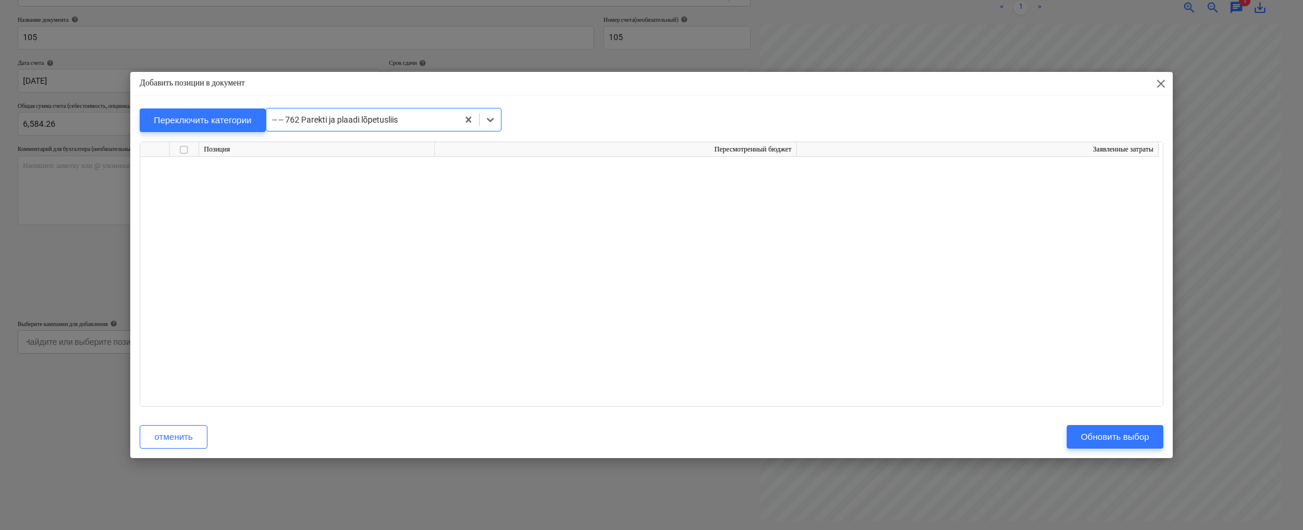
scroll to position [9078, 0]
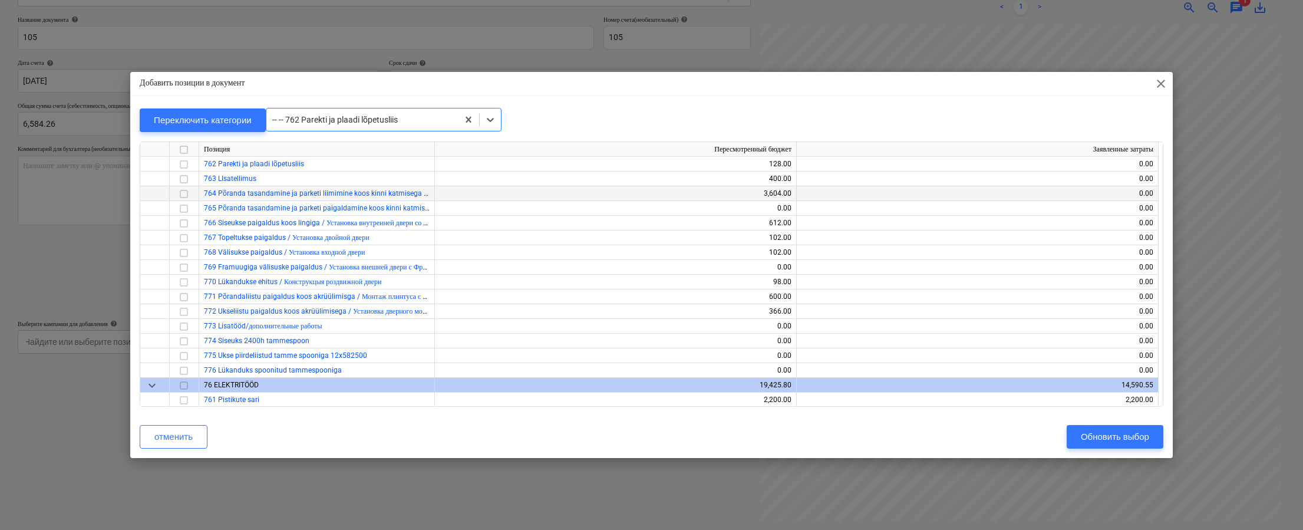
click at [184, 192] on input "checkbox" at bounding box center [184, 193] width 14 height 14
click at [179, 194] on input "checkbox" at bounding box center [184, 193] width 14 height 14
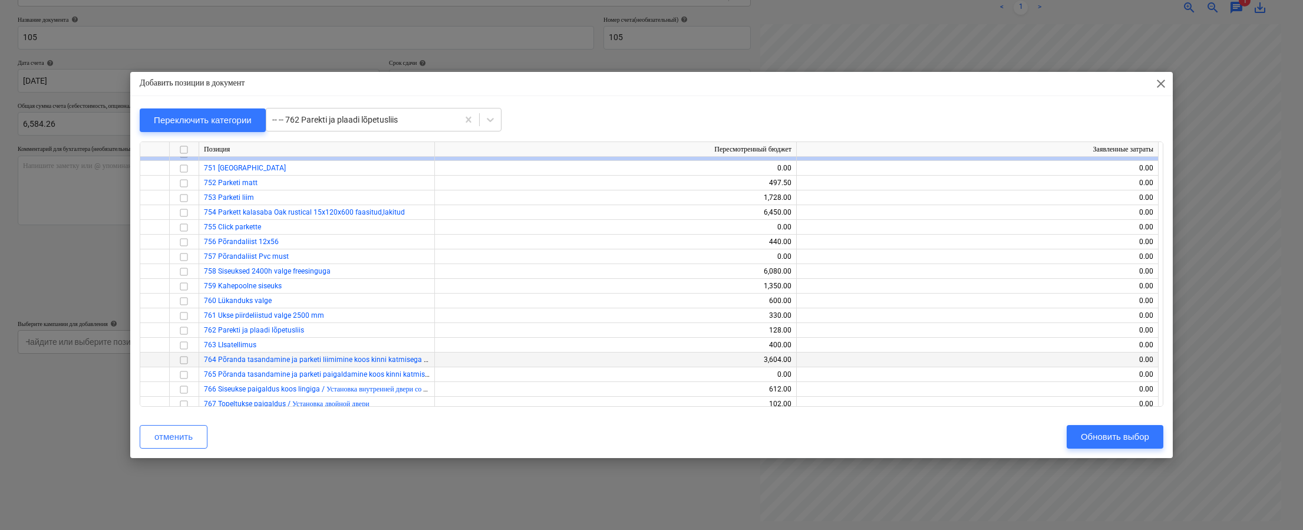
scroll to position [8899, 0]
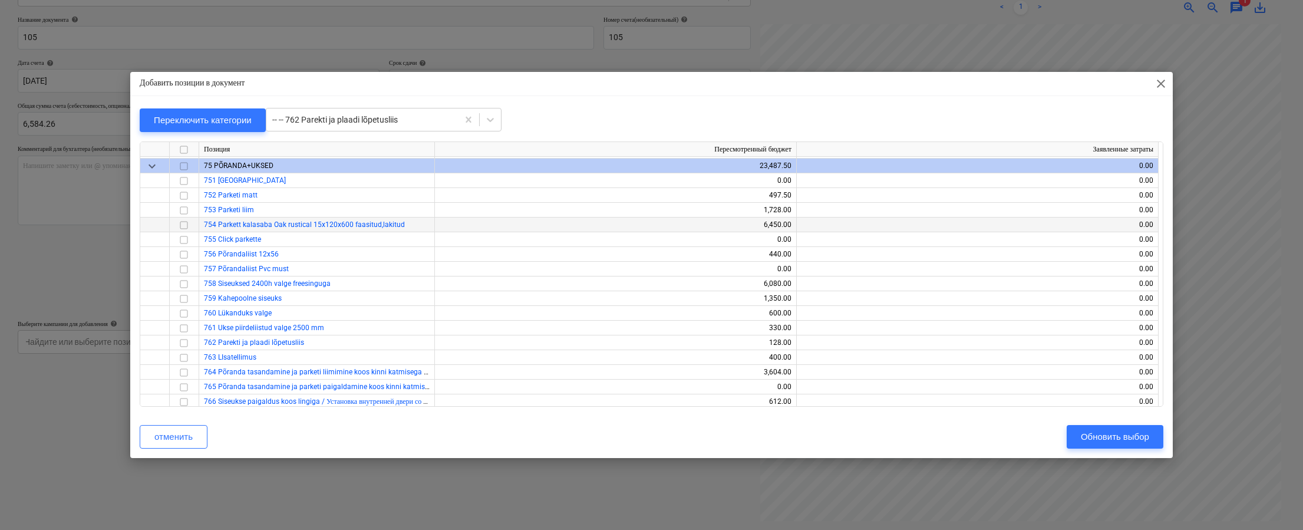
click at [186, 223] on input "checkbox" at bounding box center [184, 225] width 14 height 14
click at [938, 430] on div "Обновить выбор" at bounding box center [1115, 436] width 68 height 15
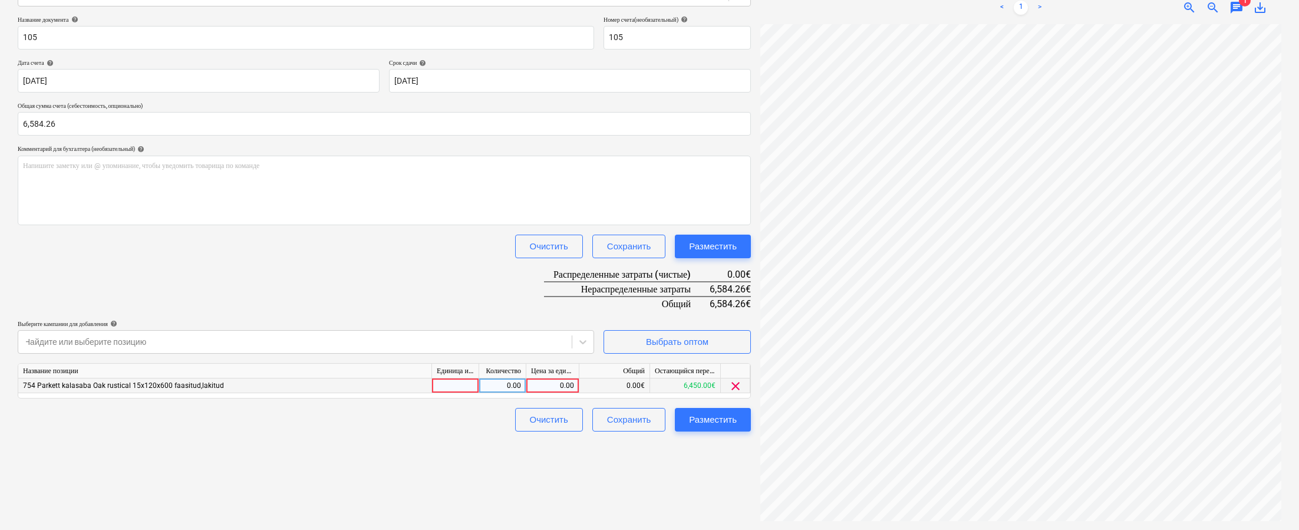
click at [536, 384] on div "0.00" at bounding box center [552, 385] width 43 height 15
click at [495, 472] on div "Создать новый документ Выберите компанию Technomar & Adrem AS Добавить новую ко…" at bounding box center [384, 209] width 743 height 634
click at [709, 417] on div "Разместить" at bounding box center [713, 419] width 48 height 15
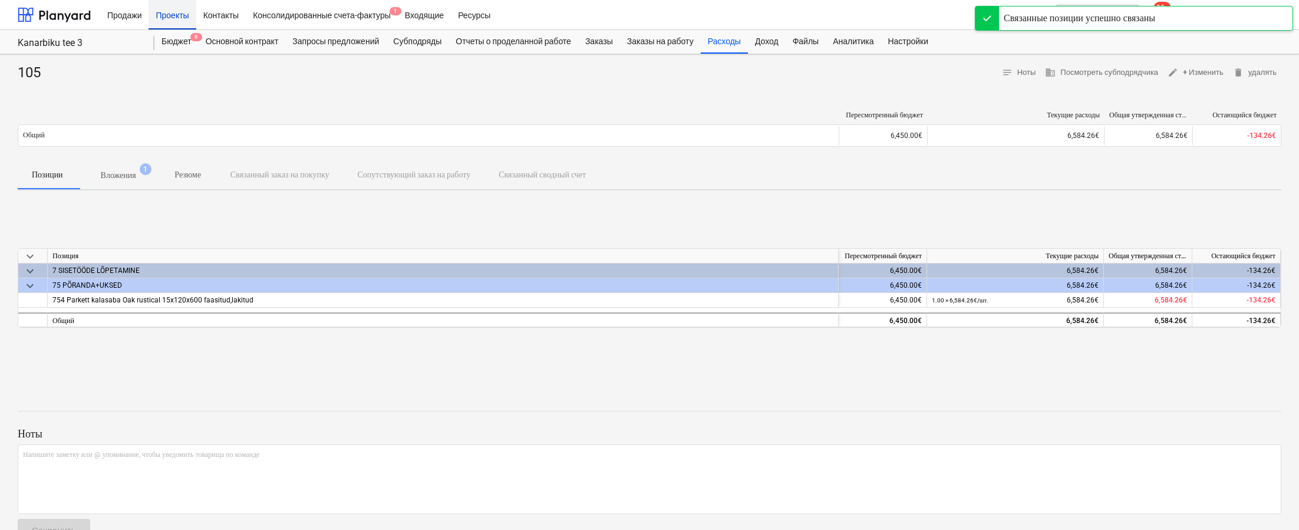
click at [182, 16] on div "Проекты" at bounding box center [172, 14] width 47 height 30
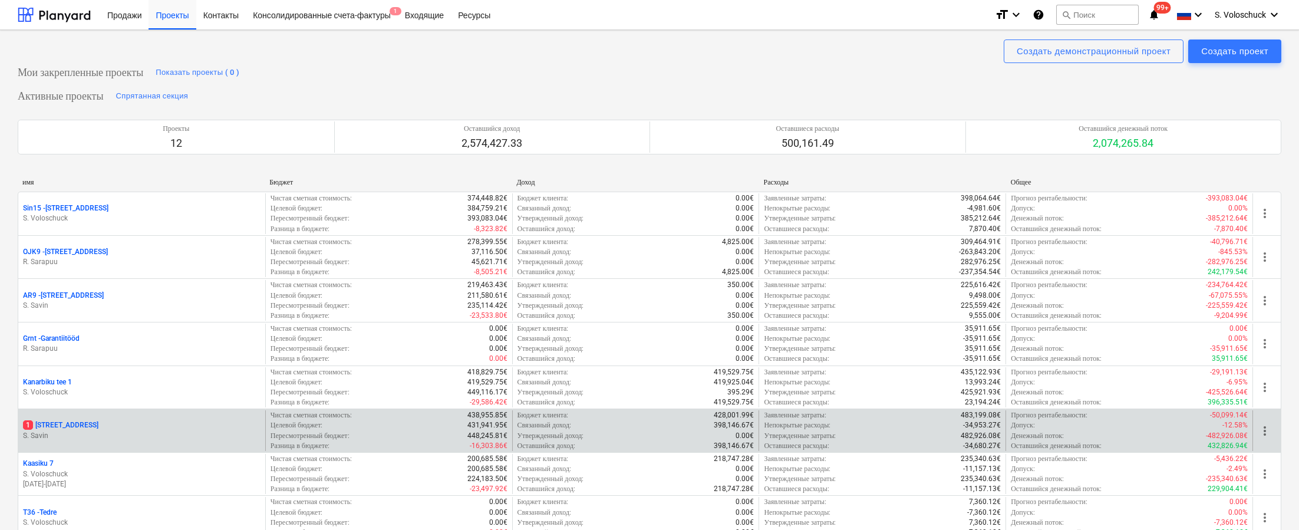
scroll to position [212, 0]
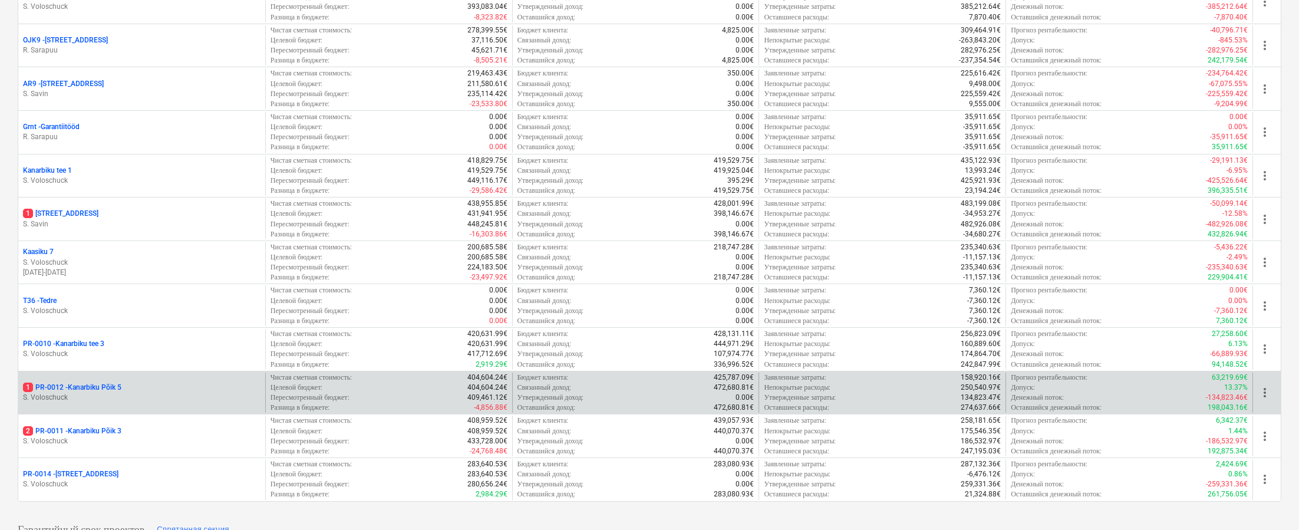
click at [178, 383] on div "1 PR-0012 - Kanarbiku Põik 5" at bounding box center [142, 388] width 238 height 10
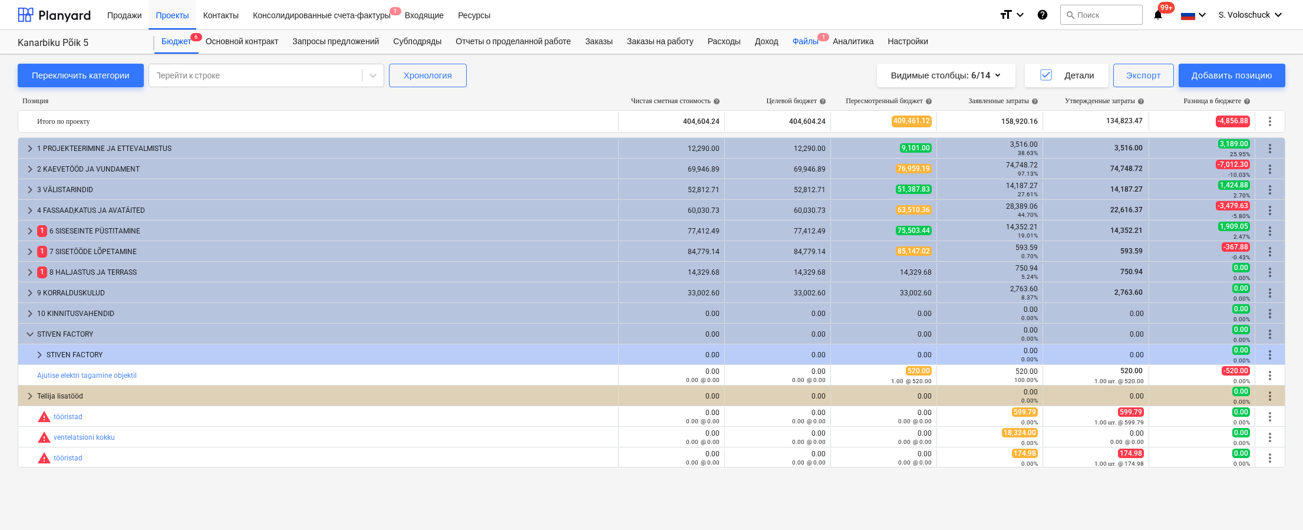
click at [826, 43] on div "Файлы 1" at bounding box center [806, 42] width 40 height 24
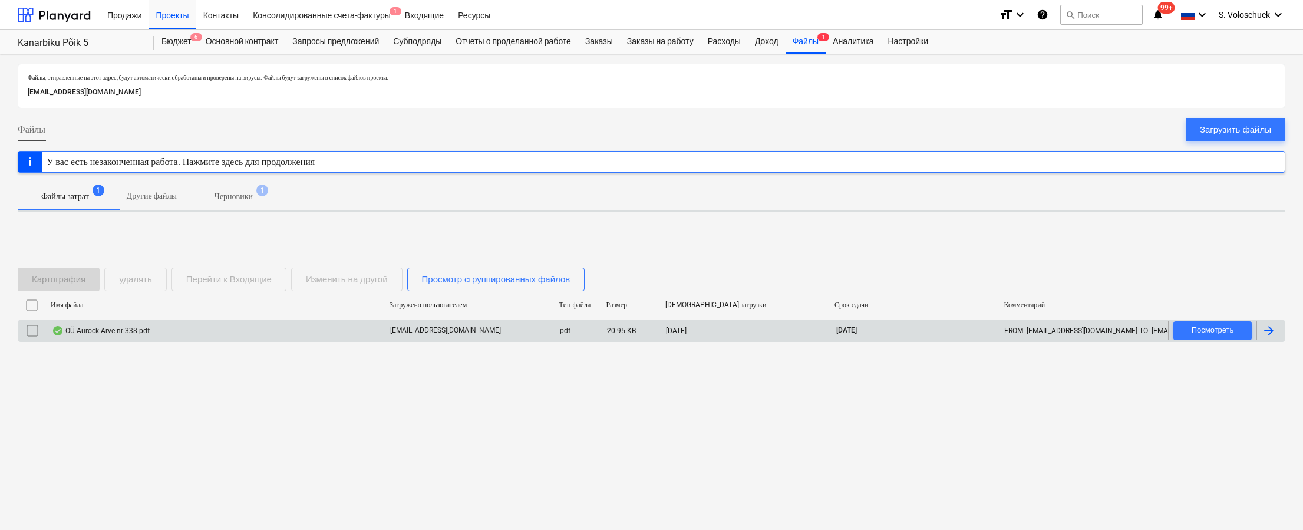
click at [377, 328] on div "OÜ Aurock Arve nr 338.pdf" at bounding box center [216, 330] width 338 height 19
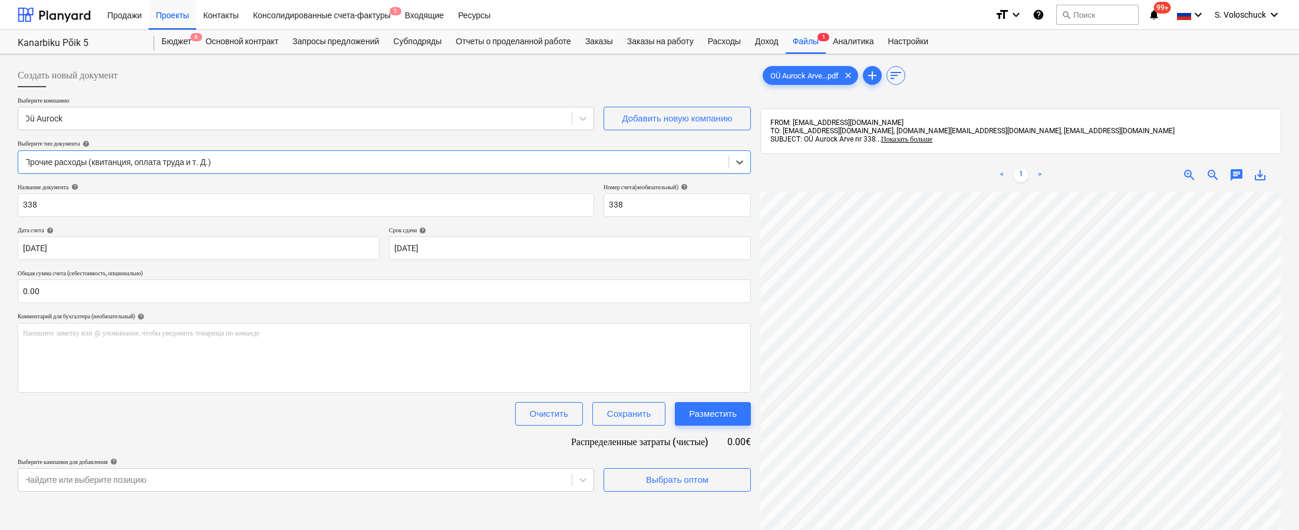
scroll to position [229, 0]
click at [434, 451] on div "Название документа help 338 Номер счета (необязательный) help 338 Дата счета he…" at bounding box center [384, 337] width 733 height 308
click at [44, 295] on input "text" at bounding box center [384, 291] width 733 height 24
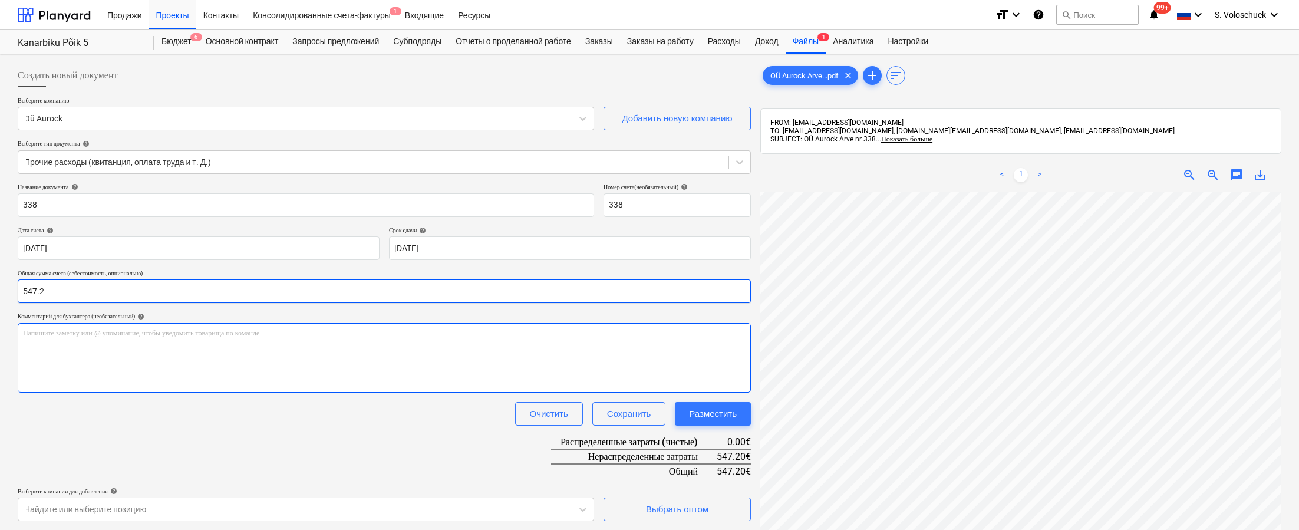
scroll to position [167, 0]
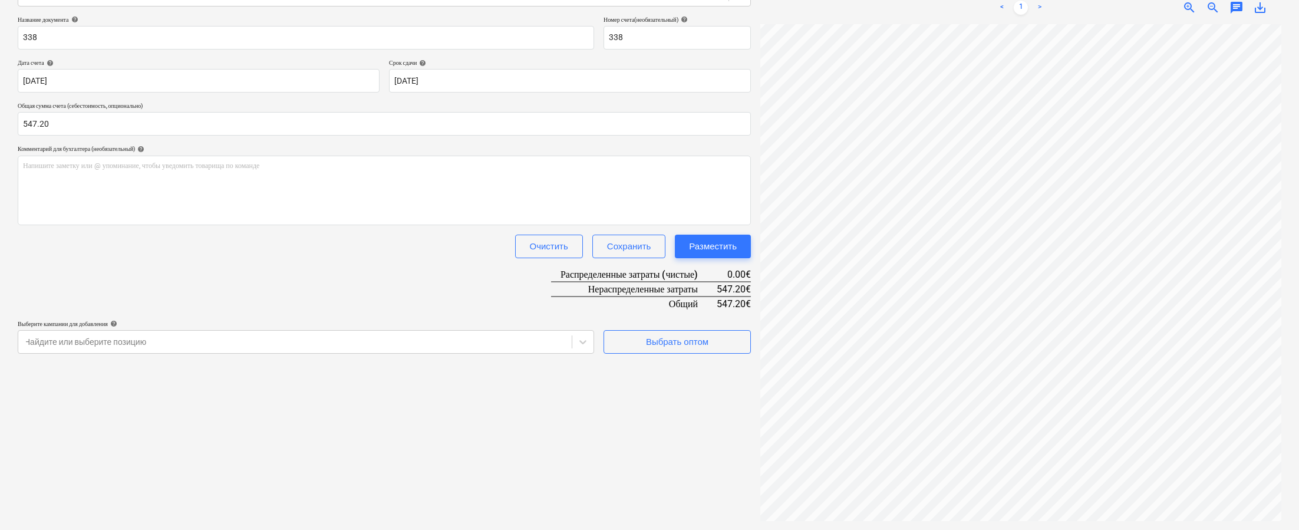
click at [312, 242] on div "Очистить Сохранить Разместить" at bounding box center [384, 247] width 733 height 24
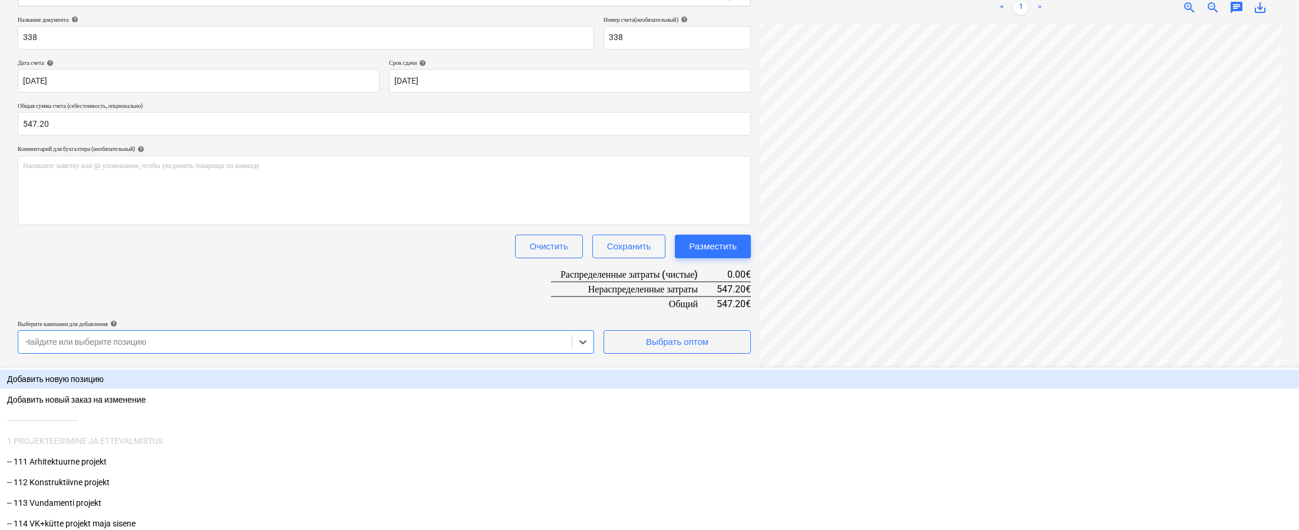
scroll to position [173, 0]
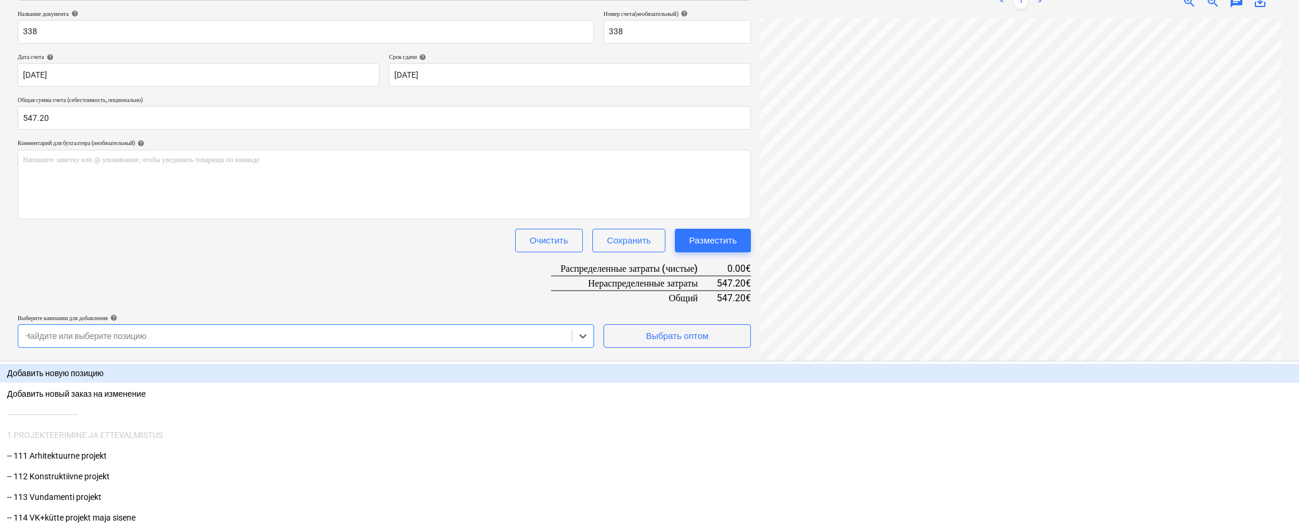
click at [473, 348] on div "Создать новый документ Выберите компанию Oü Aurock Добавить новую компанию Выбе…" at bounding box center [384, 203] width 743 height 634
click at [658, 338] on div "Выбрать оптом" at bounding box center [677, 335] width 62 height 15
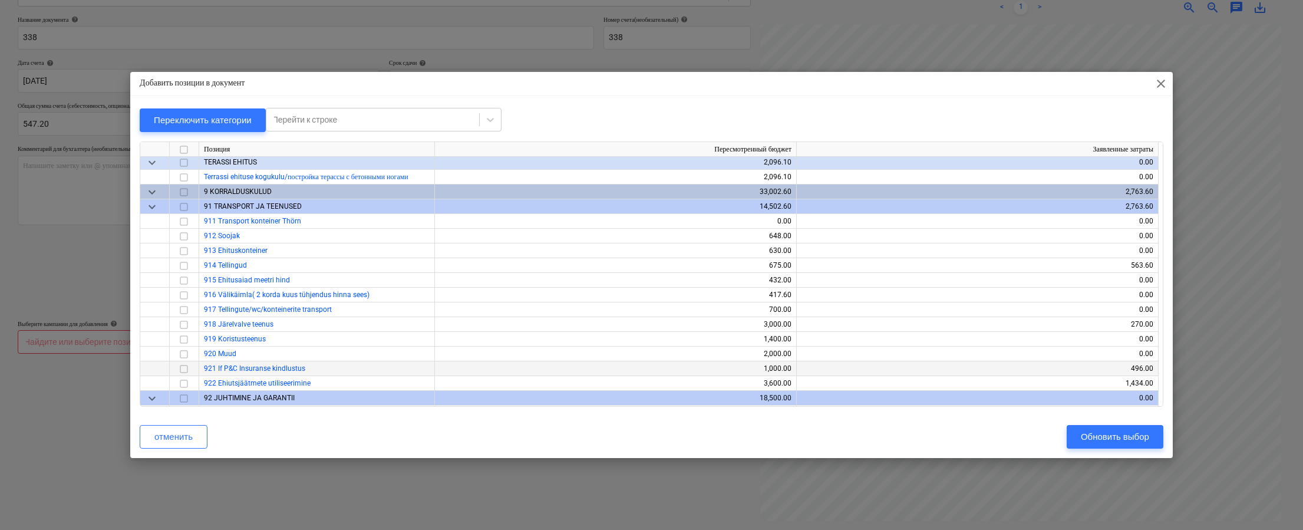
scroll to position [9753, 0]
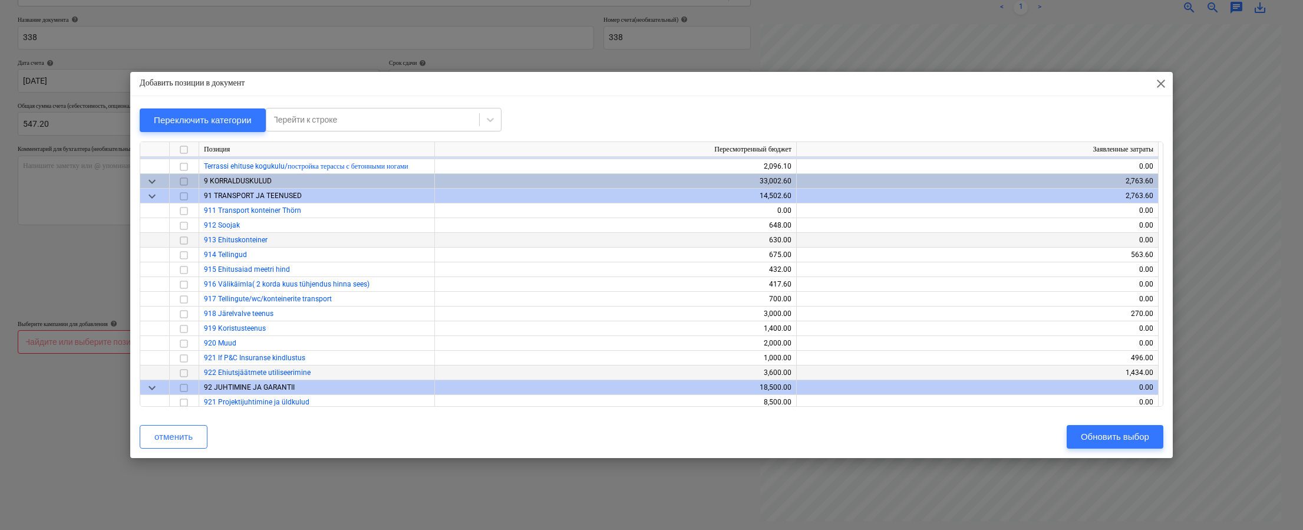
click at [188, 371] on input "checkbox" at bounding box center [184, 372] width 14 height 14
click at [938, 440] on div "Обновить выбор" at bounding box center [1115, 436] width 68 height 15
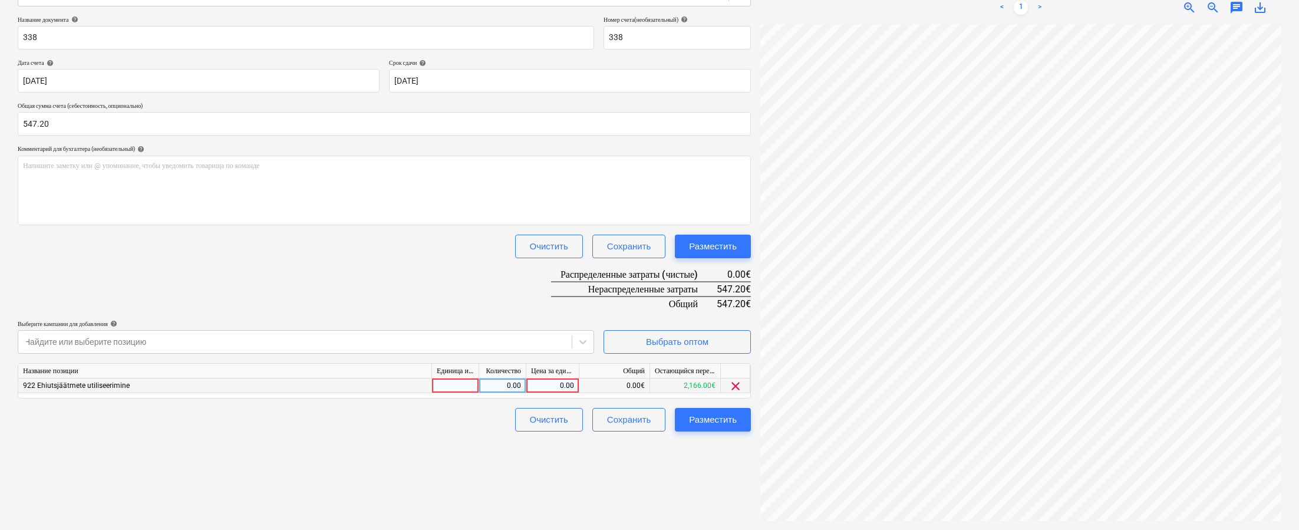
click at [548, 385] on div "0.00" at bounding box center [552, 385] width 43 height 15
click at [423, 432] on div "Создать новый документ Выберите компанию Oü Aurock Добавить новую компанию Выбе…" at bounding box center [384, 209] width 743 height 634
click at [731, 420] on div "Разместить" at bounding box center [713, 419] width 48 height 15
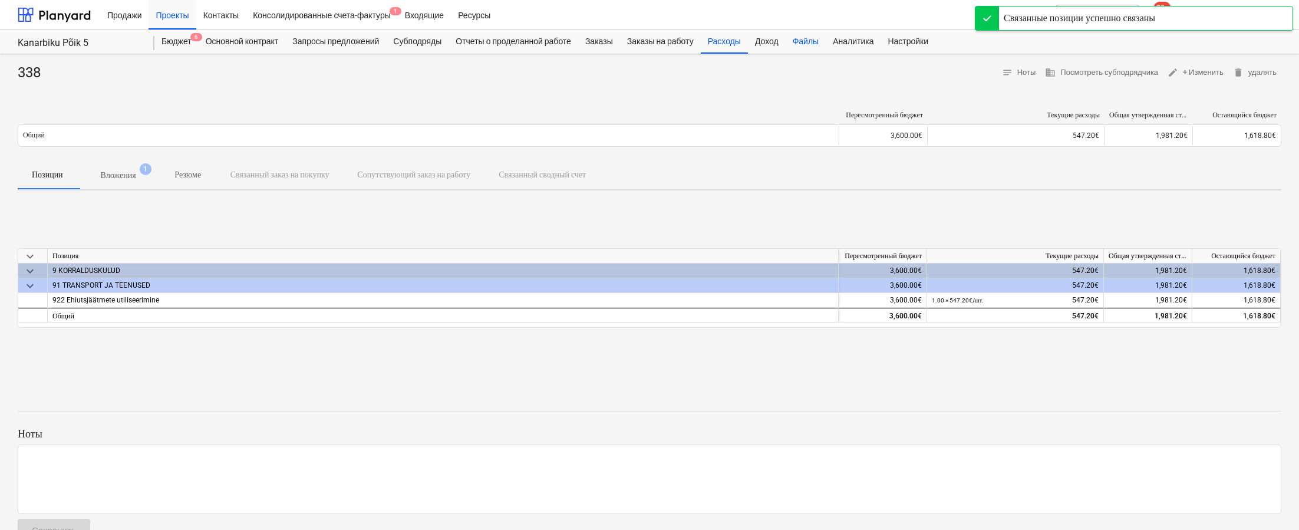
click at [822, 41] on div "Файлы" at bounding box center [806, 42] width 40 height 24
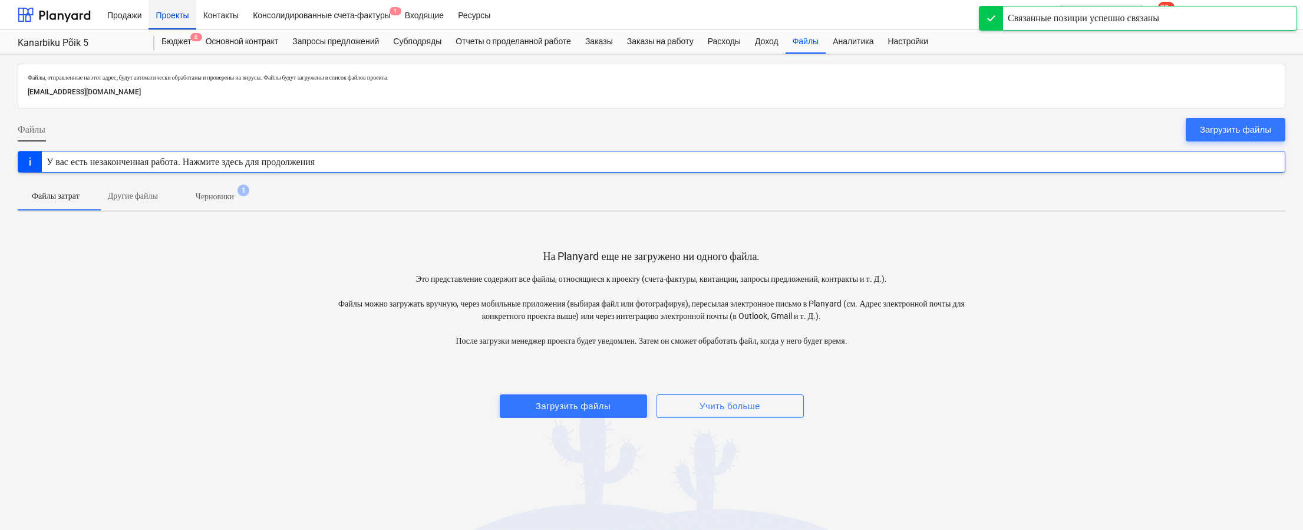
click at [178, 18] on div "Проекты" at bounding box center [172, 14] width 47 height 30
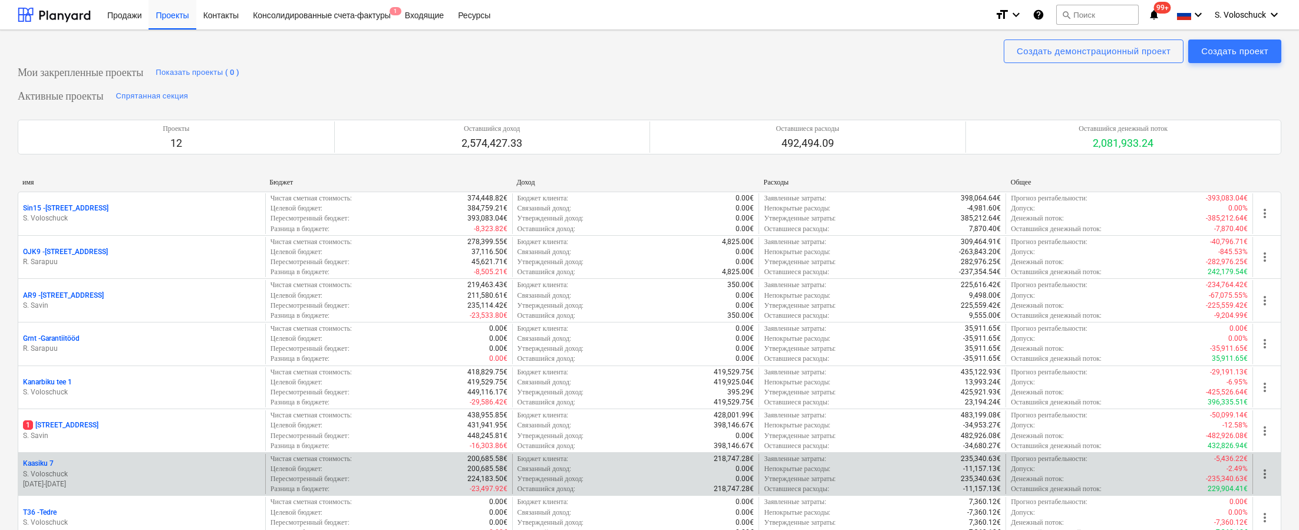
scroll to position [414, 0]
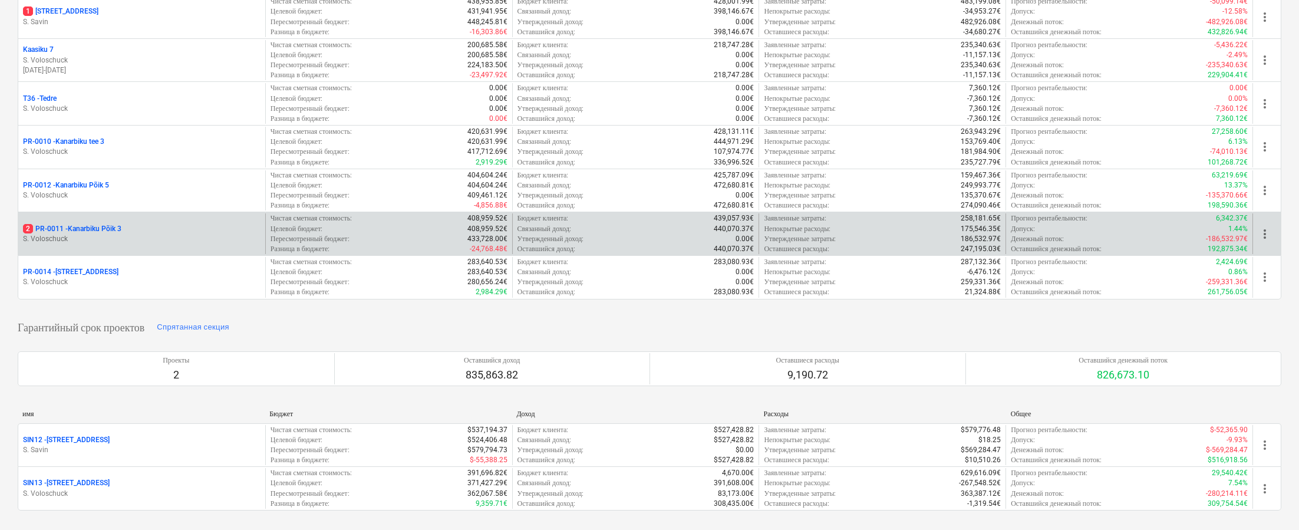
click at [163, 234] on p "S. Voloschuck" at bounding box center [142, 239] width 238 height 10
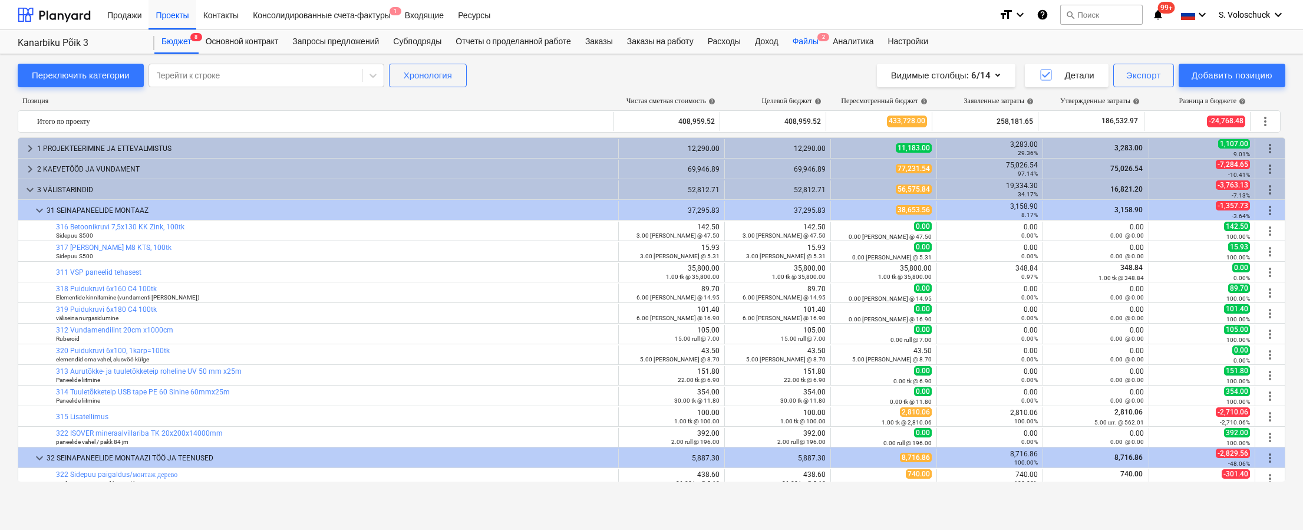
click at [826, 44] on div "Файлы 2" at bounding box center [806, 42] width 40 height 24
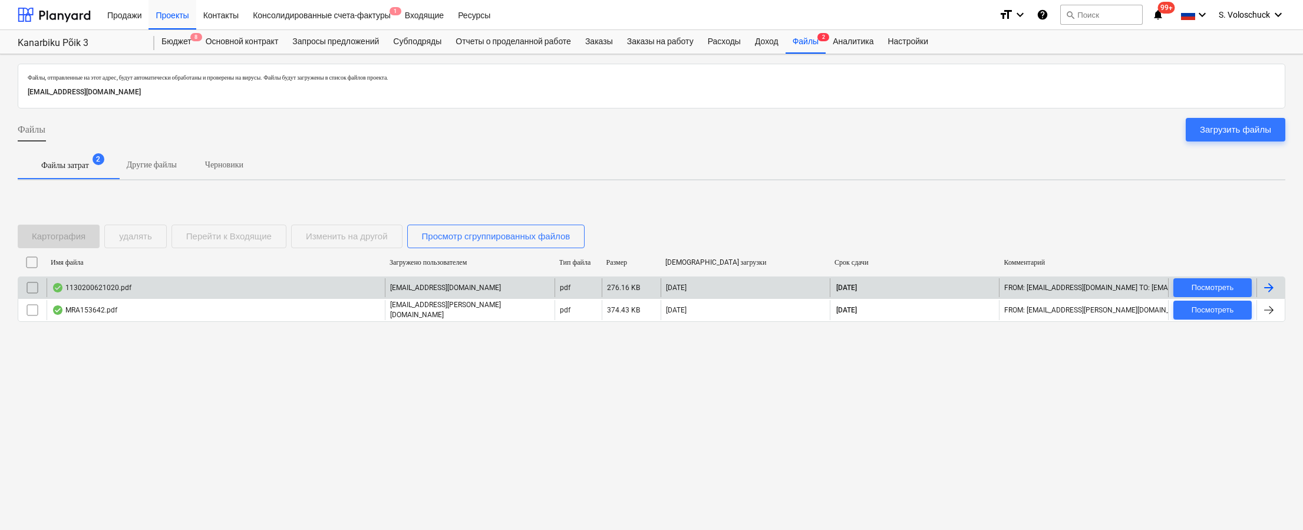
click at [336, 288] on div "1130200621020.pdf" at bounding box center [216, 287] width 338 height 19
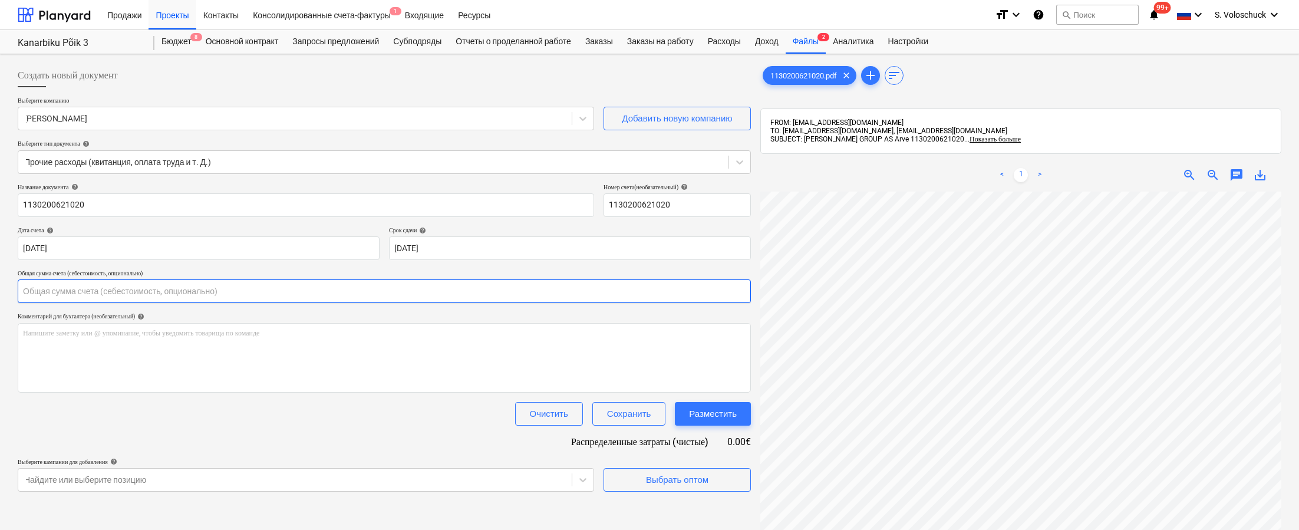
click at [368, 281] on input "text" at bounding box center [384, 291] width 733 height 24
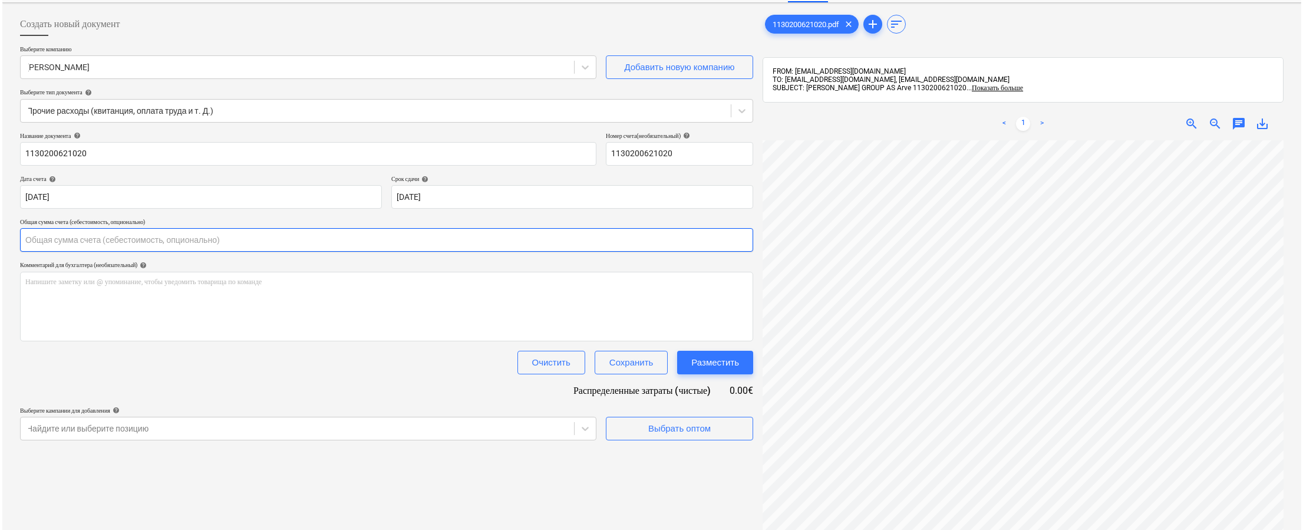
scroll to position [63, 0]
click at [188, 240] on input "text" at bounding box center [384, 240] width 733 height 24
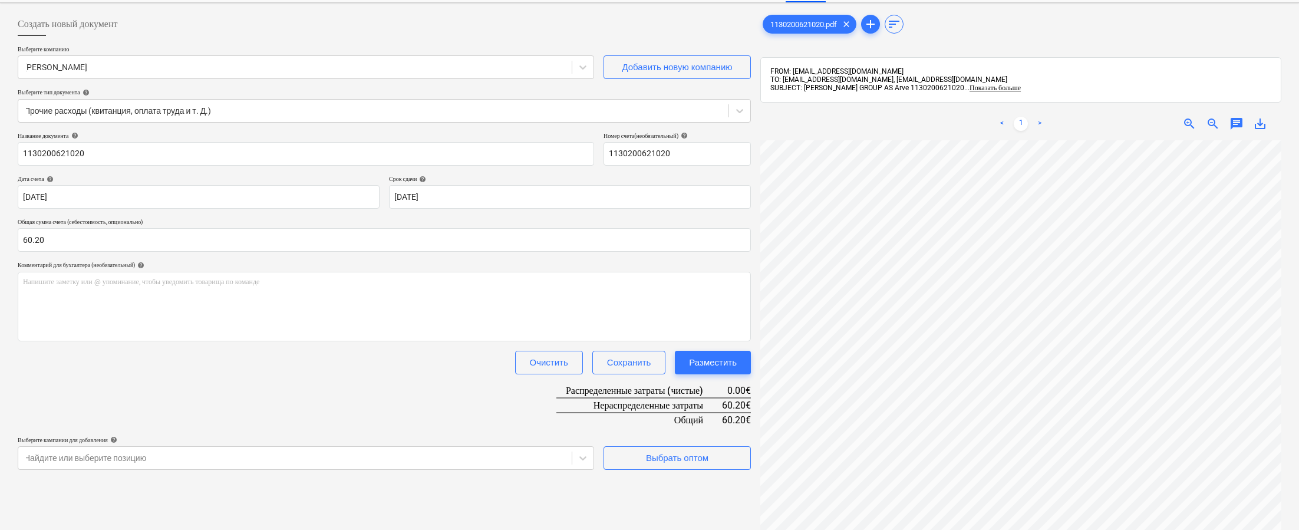
click at [466, 417] on div "Название документа help 1130200621020 Номер счета (необязательный) help 1130200…" at bounding box center [384, 301] width 733 height 338
click at [678, 460] on div "Выбрать оптом" at bounding box center [677, 457] width 62 height 15
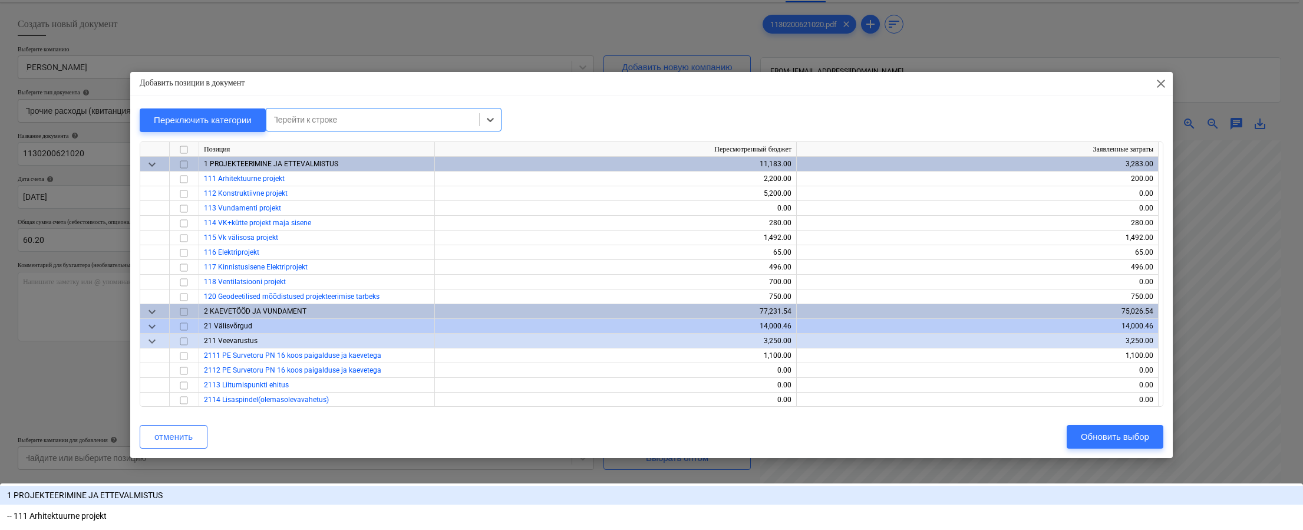
click at [411, 121] on div at bounding box center [372, 120] width 201 height 12
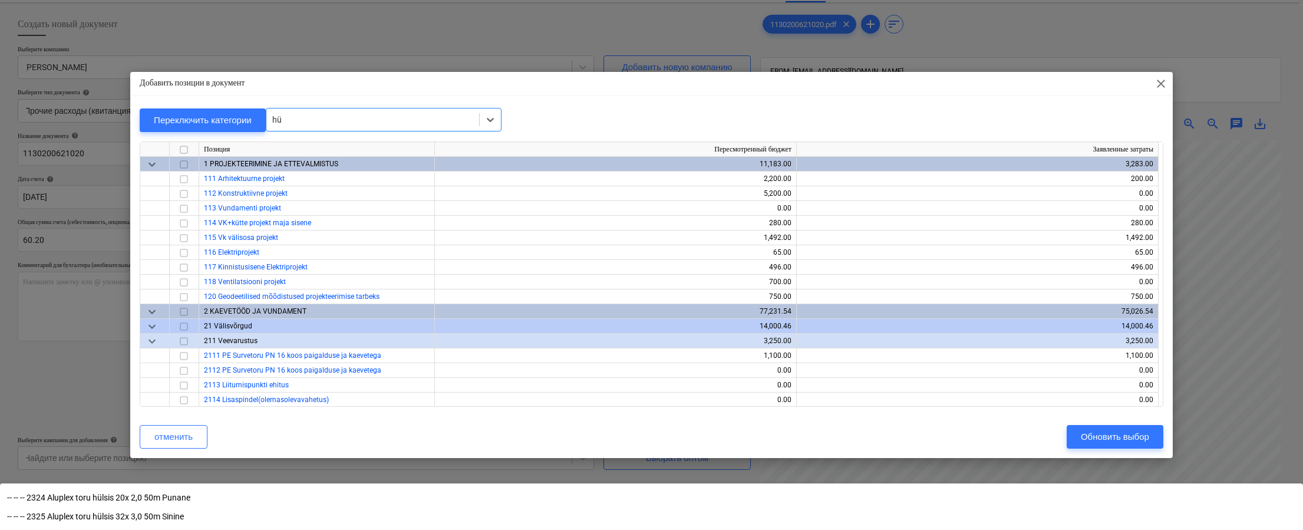
scroll to position [71, 0]
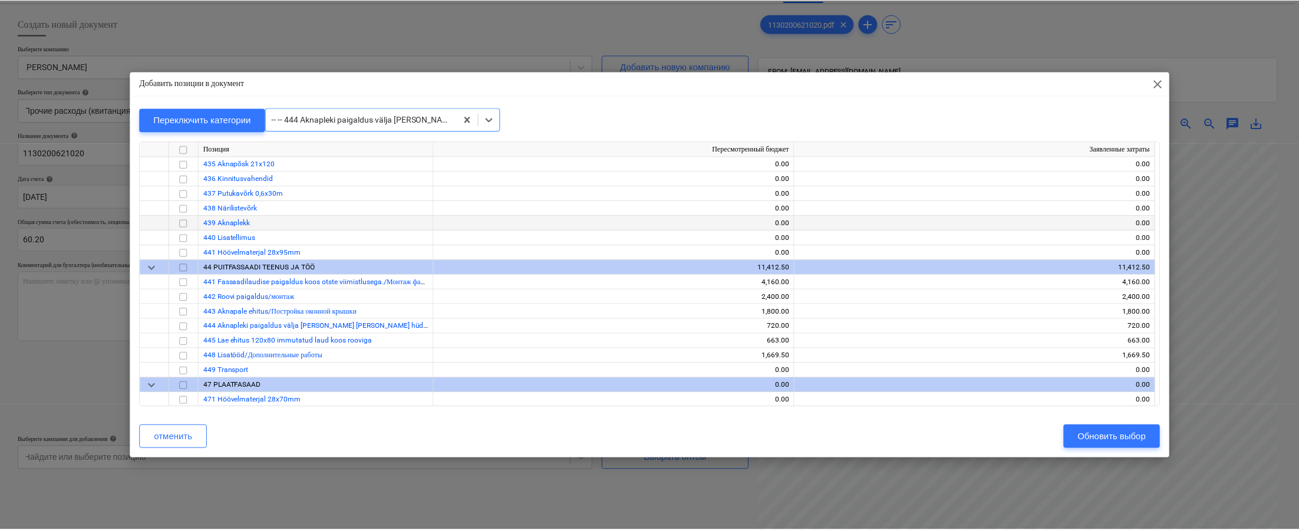
scroll to position [3652, 0]
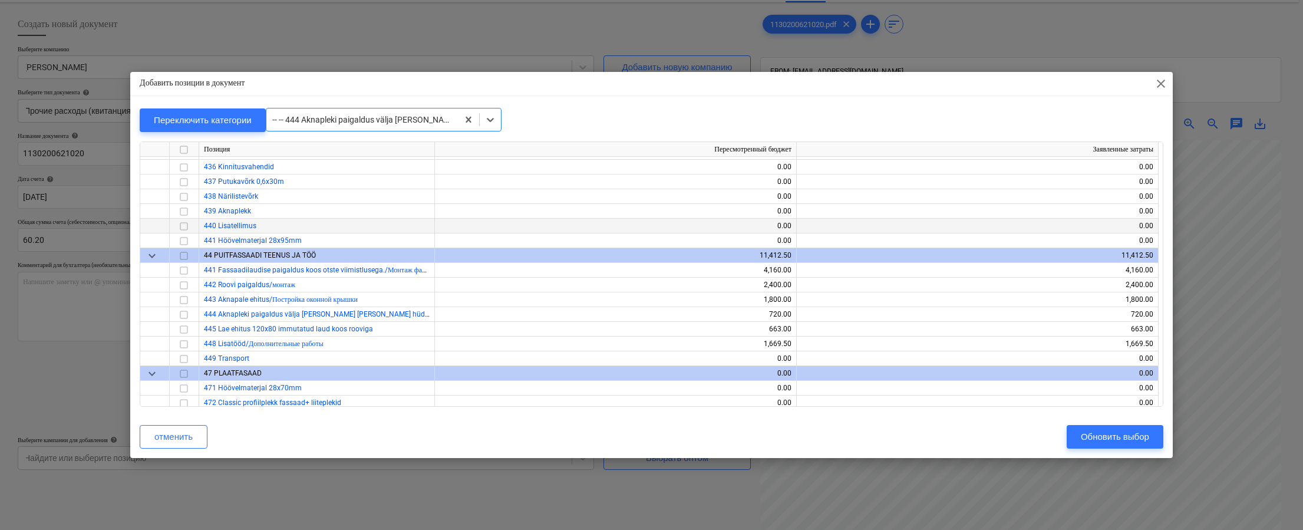
click at [181, 224] on input "checkbox" at bounding box center [184, 226] width 14 height 14
click at [938, 439] on div "Обновить выбор" at bounding box center [1115, 436] width 68 height 15
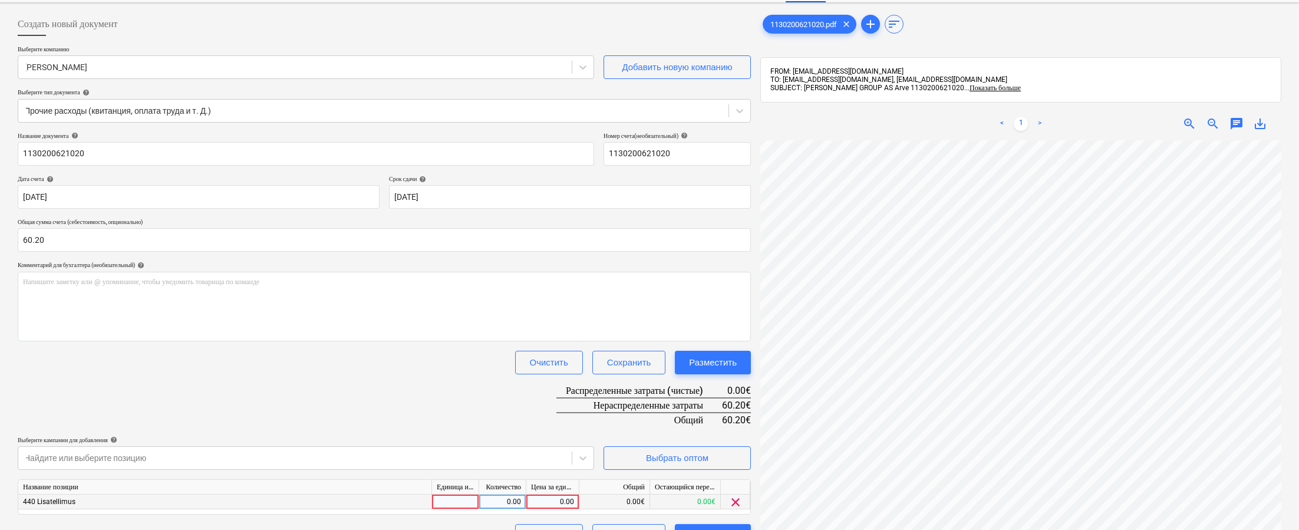
click at [555, 502] on div "0.00" at bounding box center [552, 502] width 43 height 15
click at [435, 414] on div "Название документа help 1130200621020 Номер счета (необязательный) help 1130200…" at bounding box center [384, 340] width 733 height 416
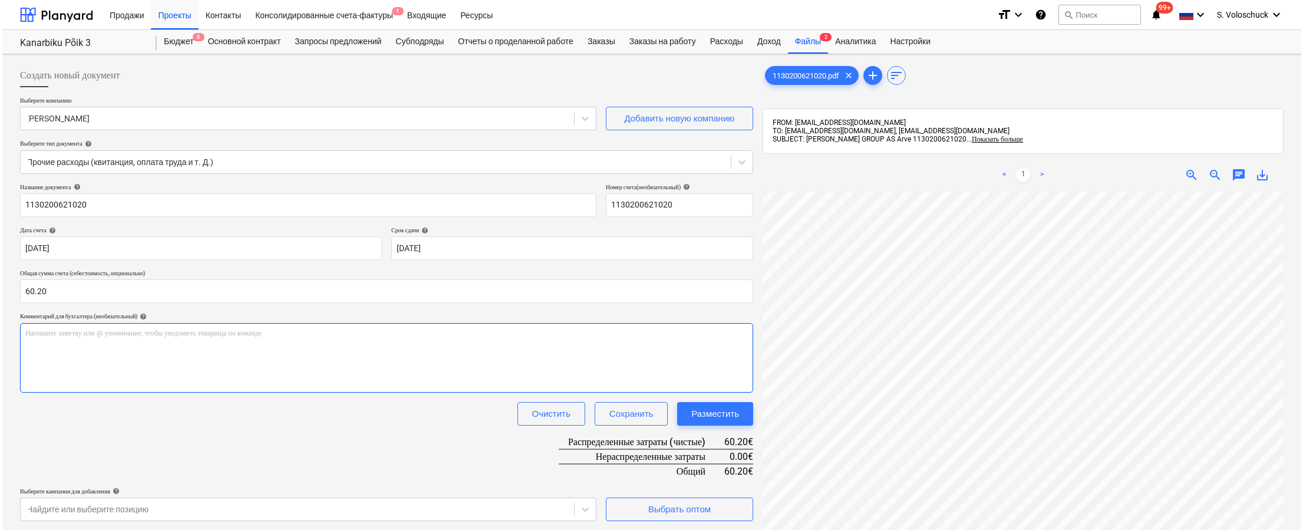
scroll to position [167, 0]
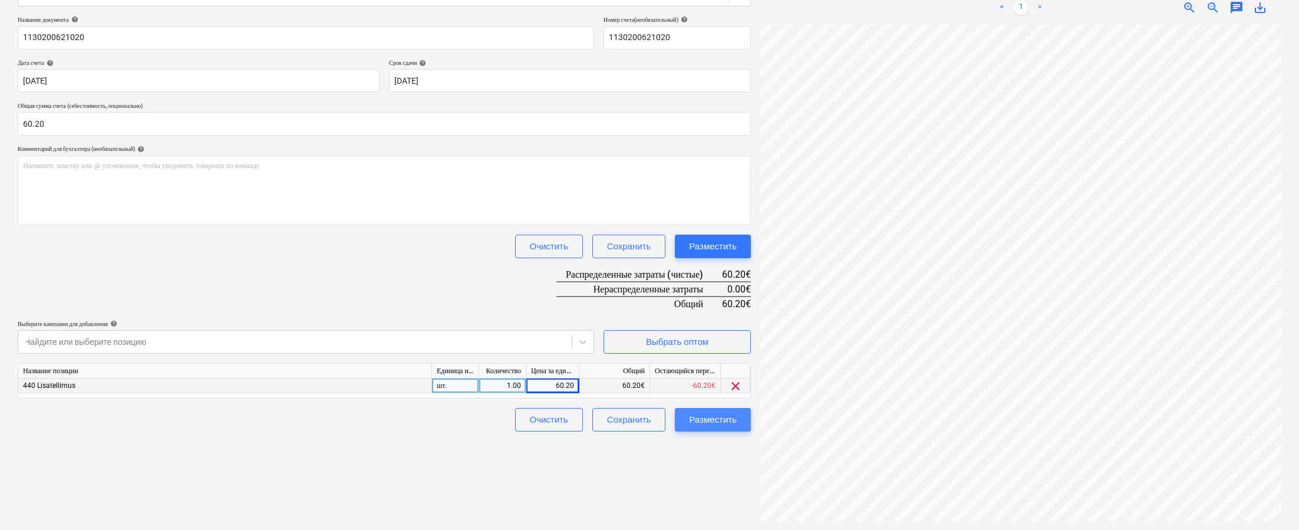
click at [721, 420] on div "Разместить" at bounding box center [713, 419] width 48 height 15
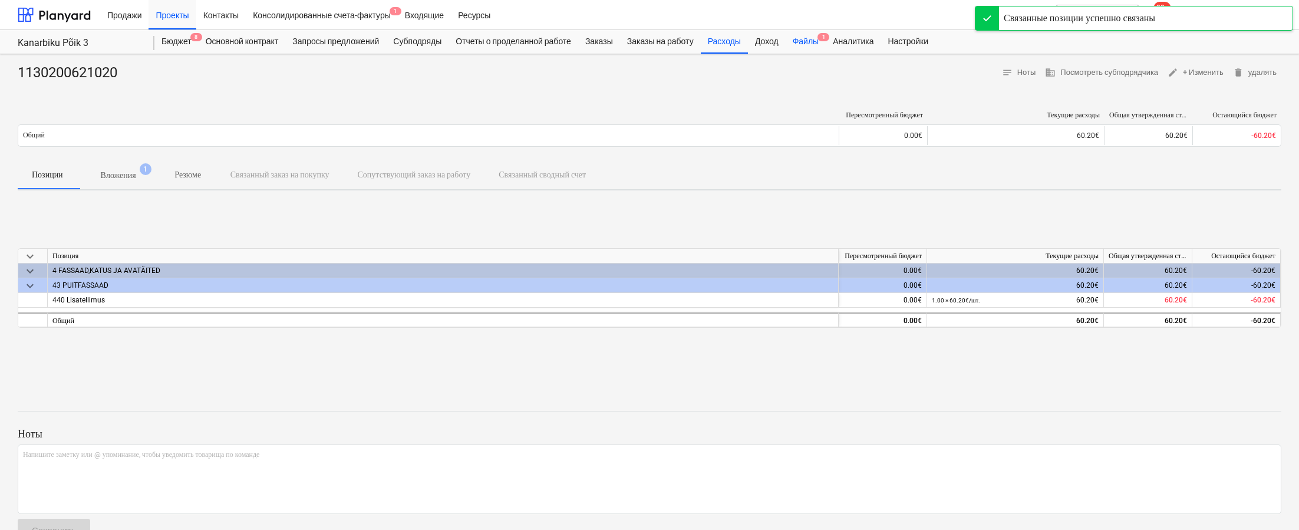
click at [825, 38] on div "Файлы 1" at bounding box center [806, 42] width 40 height 24
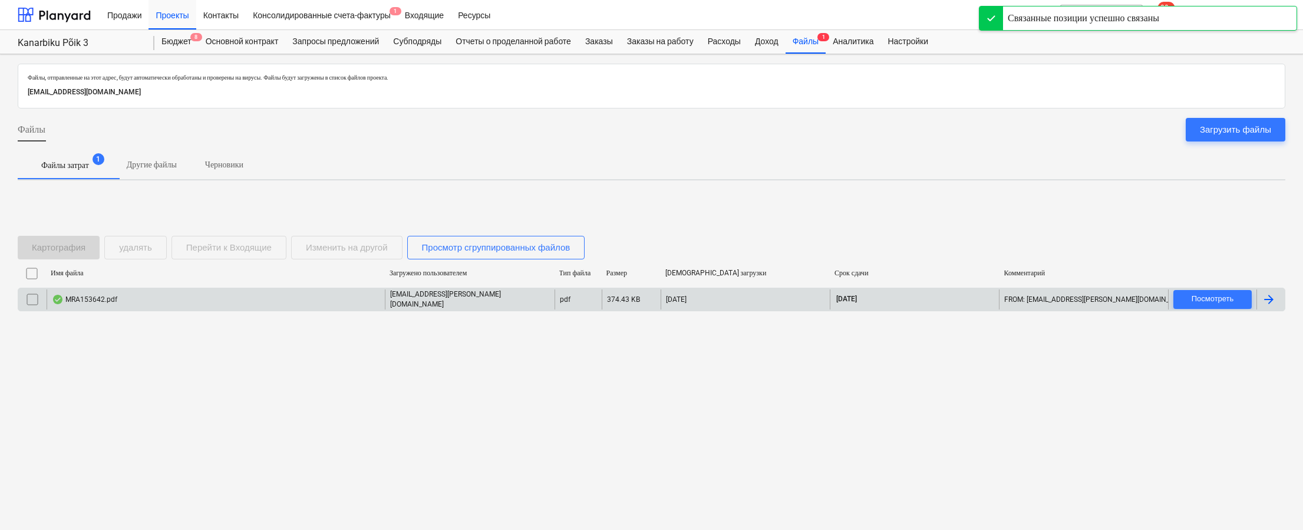
click at [256, 302] on div "MRA153642.pdf" at bounding box center [216, 299] width 338 height 20
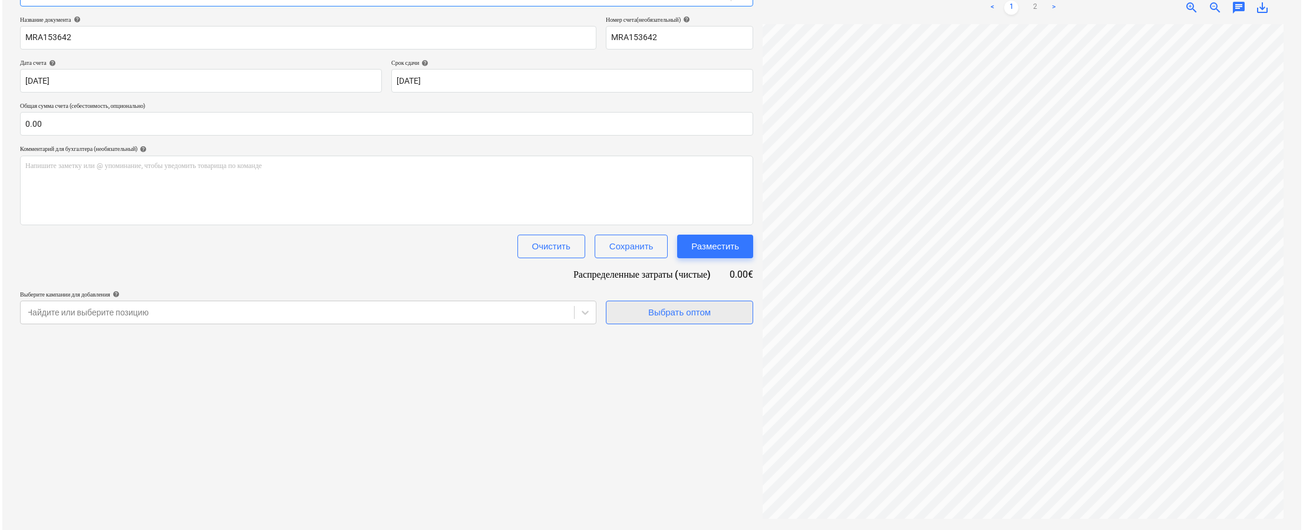
scroll to position [235, 0]
click at [146, 127] on input "text" at bounding box center [384, 124] width 733 height 24
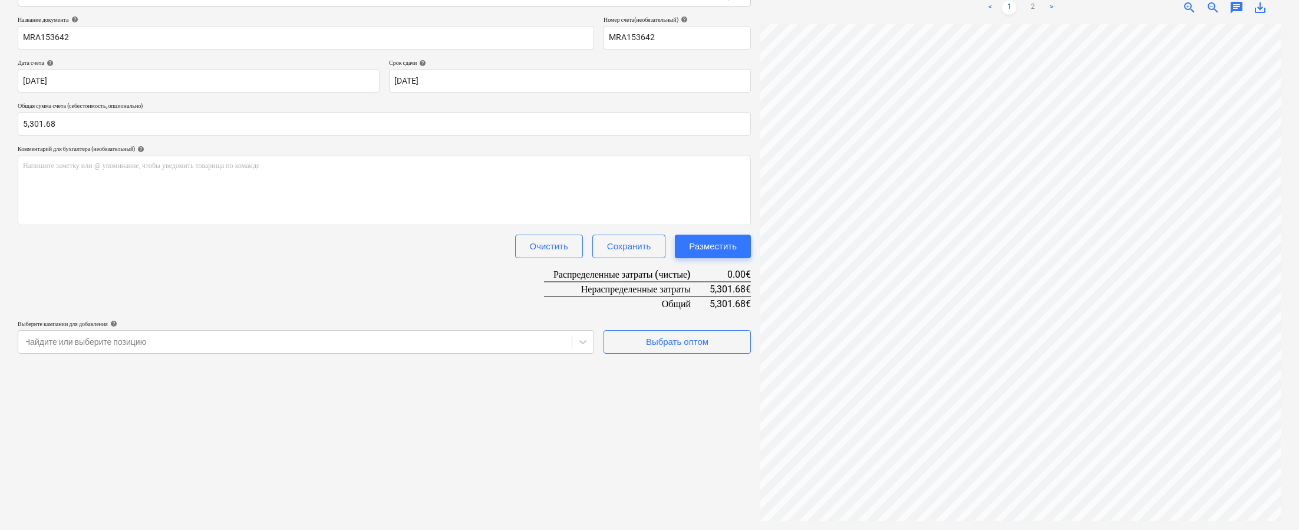
click at [670, 405] on div "Создать новый документ Выберите компанию Raitwood Добавить новую компанию Выбер…" at bounding box center [384, 209] width 743 height 634
click at [701, 339] on div "Выбрать оптом" at bounding box center [677, 341] width 62 height 15
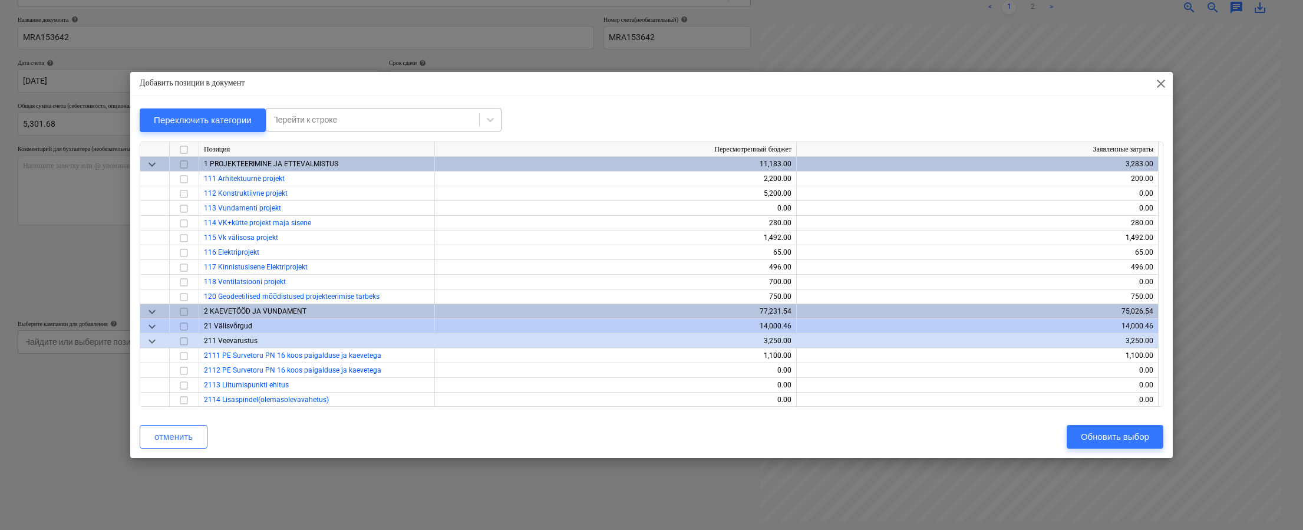
click at [351, 123] on div at bounding box center [372, 120] width 201 height 12
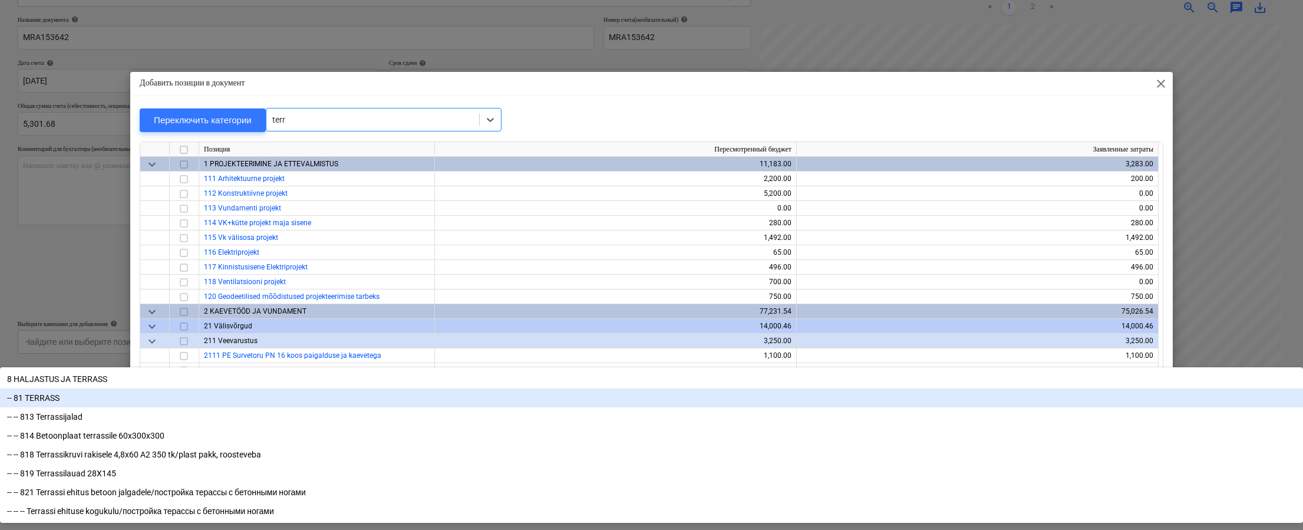
click at [324, 388] on div "-- 81 TERRASS" at bounding box center [651, 397] width 1303 height 19
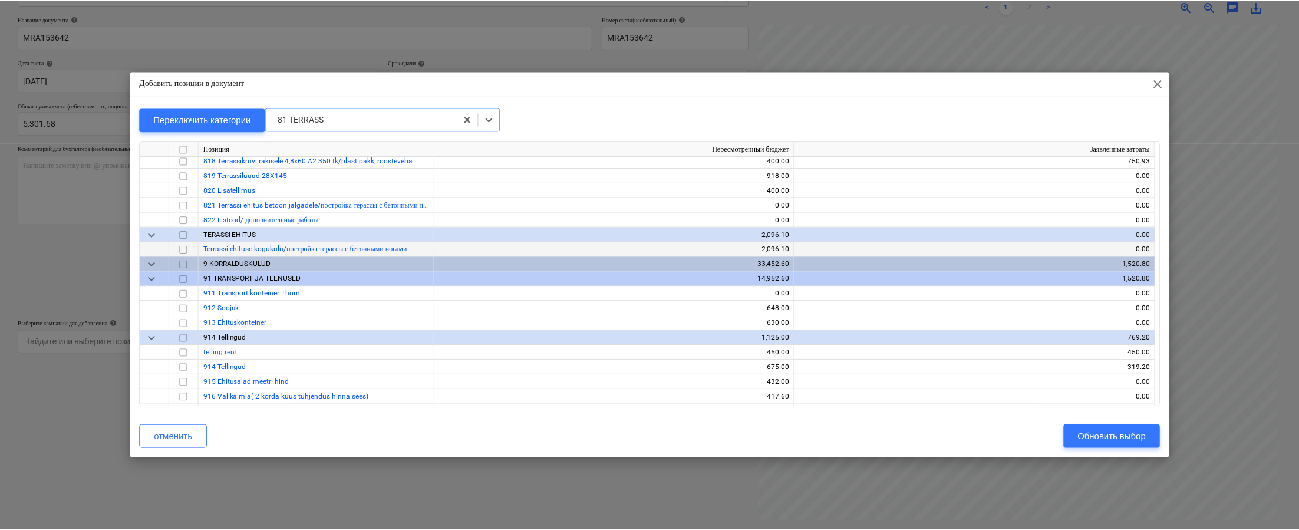
scroll to position [9651, 0]
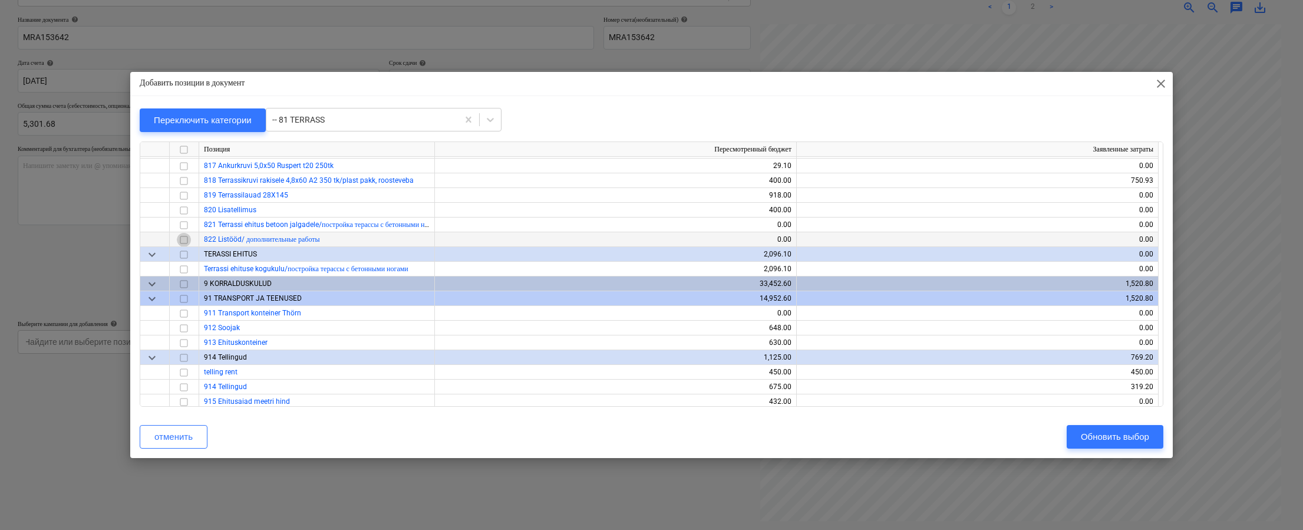
click at [184, 238] on input "checkbox" at bounding box center [184, 239] width 14 height 14
click at [938, 437] on div "Обновить выбор" at bounding box center [1115, 436] width 68 height 15
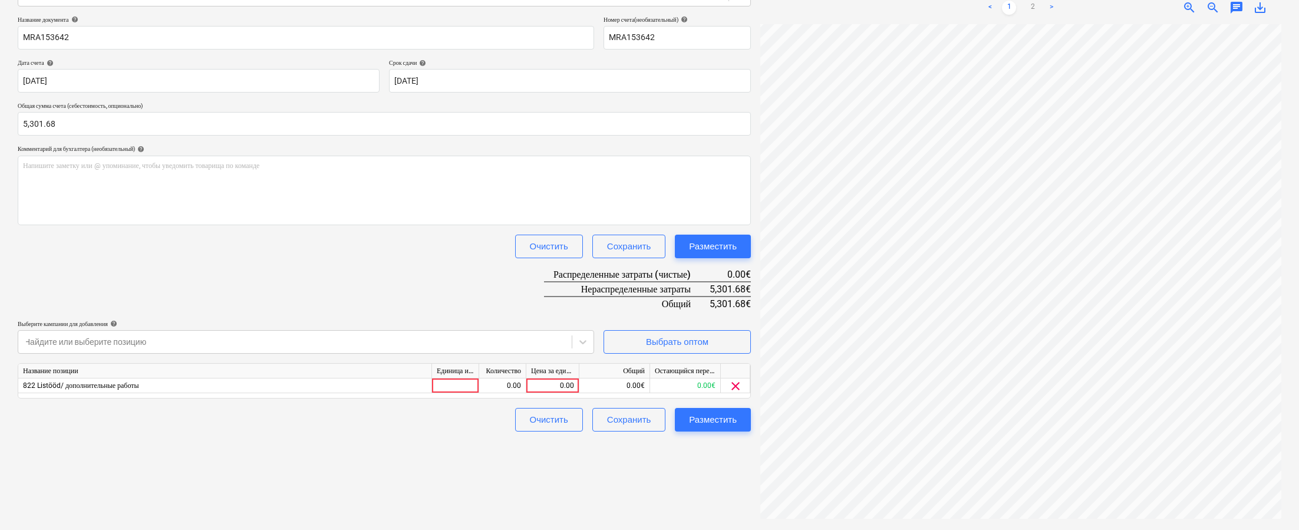
scroll to position [248, 0]
click at [561, 387] on div "0.00" at bounding box center [552, 385] width 43 height 15
click at [658, 472] on div "Создать новый документ Выберите компанию Raitwood Добавить новую компанию Выбер…" at bounding box center [384, 209] width 743 height 634
click at [694, 419] on div "Разместить" at bounding box center [713, 419] width 48 height 15
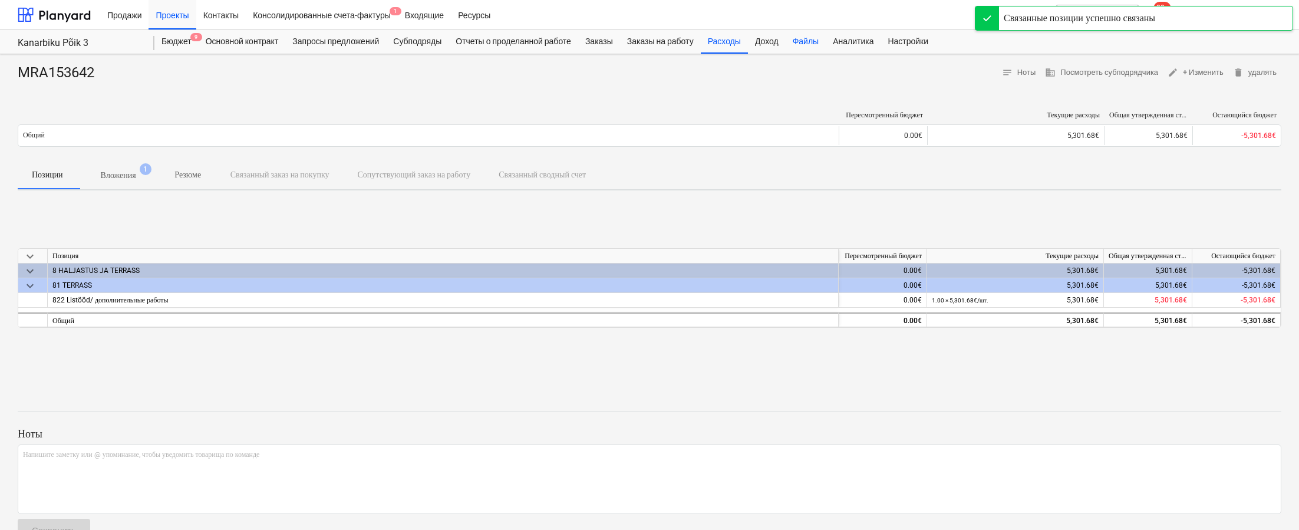
click at [816, 42] on div "Файлы" at bounding box center [806, 42] width 40 height 24
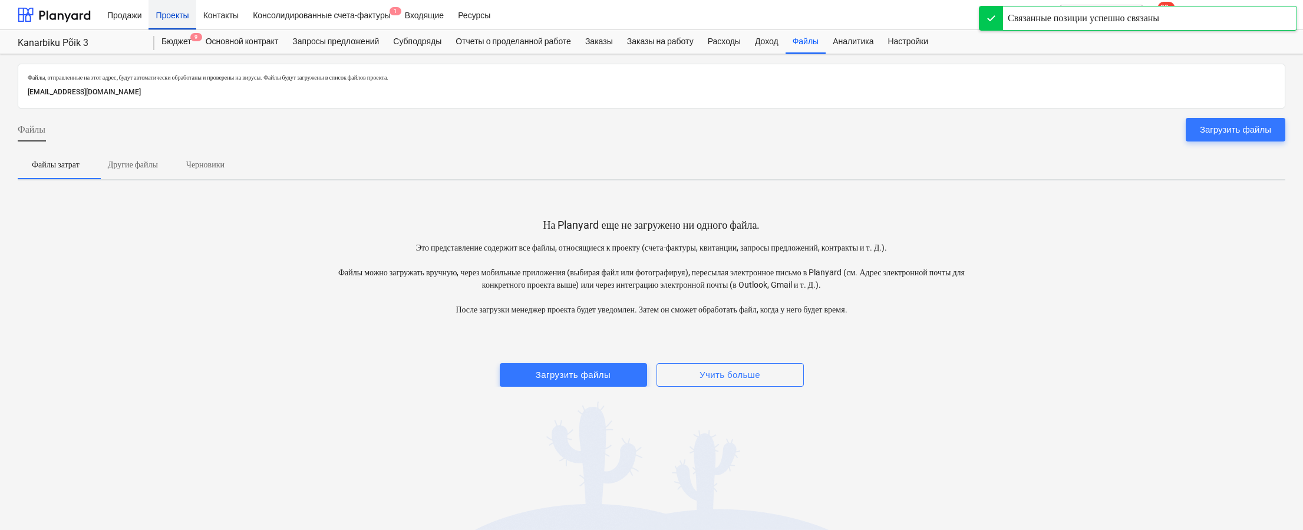
click at [179, 14] on div "Проекты" at bounding box center [172, 14] width 47 height 30
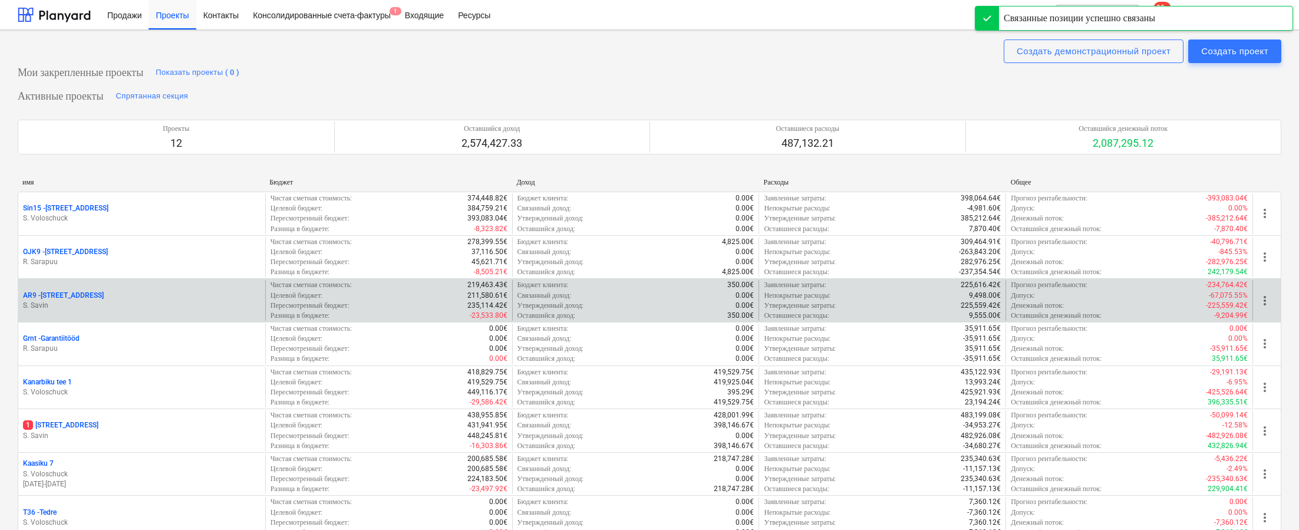
scroll to position [274, 0]
